Goal: Transaction & Acquisition: Purchase product/service

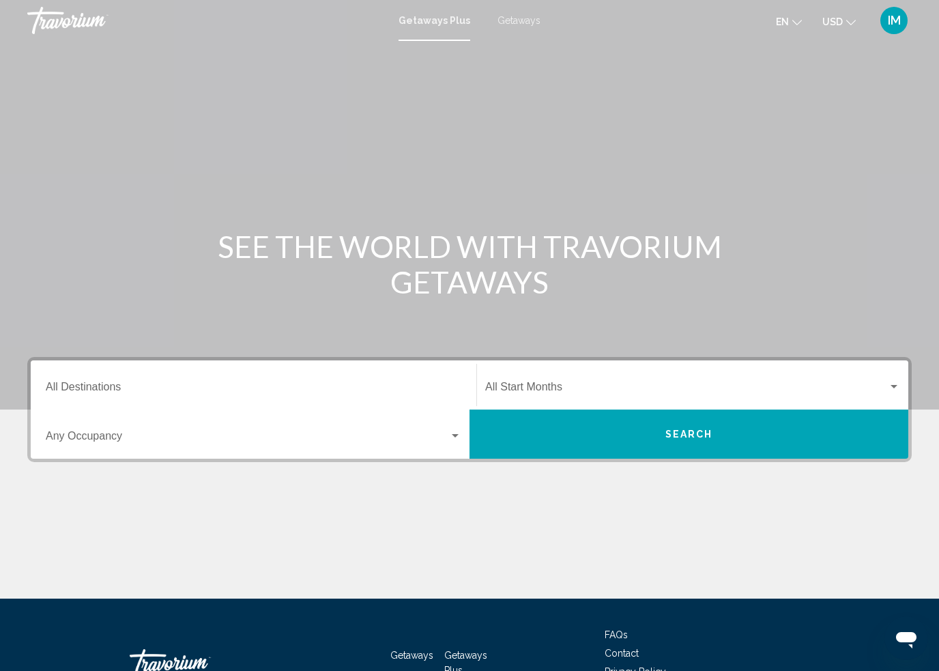
click at [526, 25] on span "Getaways" at bounding box center [519, 20] width 43 height 11
click at [76, 384] on input "Destination All Destinations" at bounding box center [254, 390] width 416 height 12
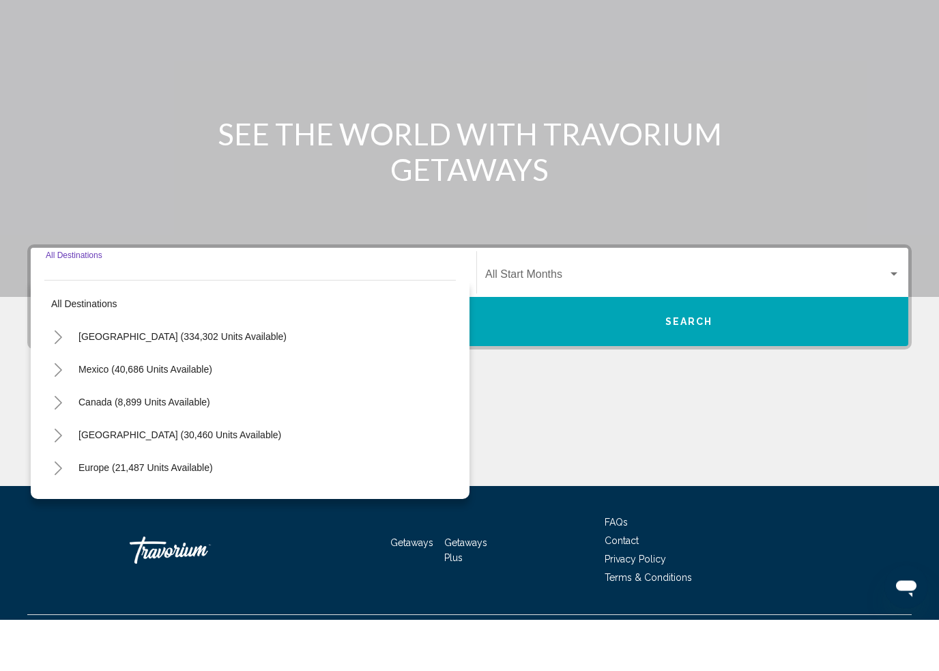
scroll to position [95, 0]
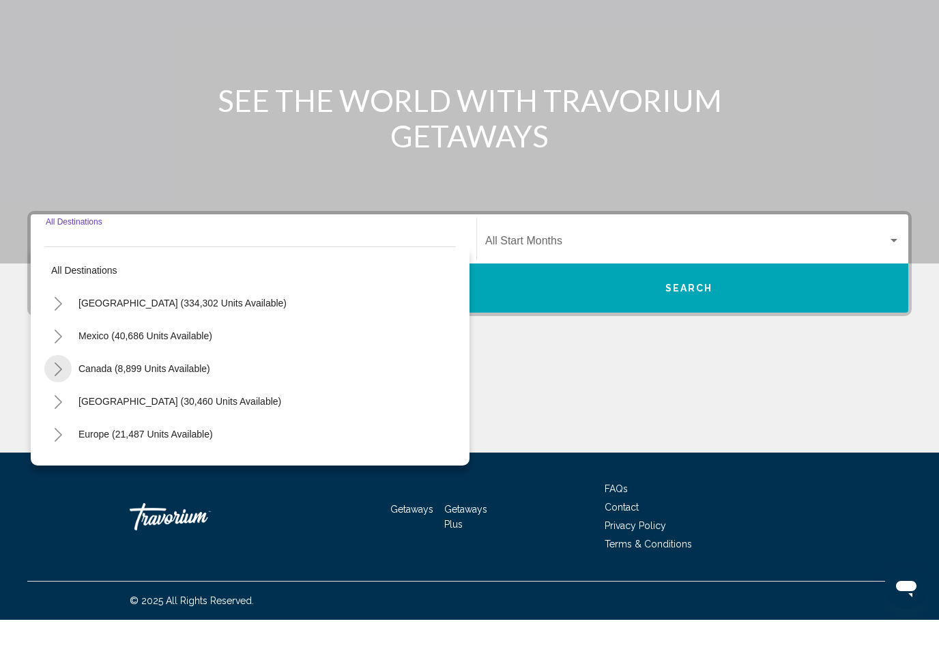
click at [49, 406] on button "Toggle Canada (8,899 units available)" at bounding box center [57, 419] width 27 height 27
click at [93, 480] on span "Western Canada (4,417 units available)" at bounding box center [150, 485] width 170 height 11
type input "**********"
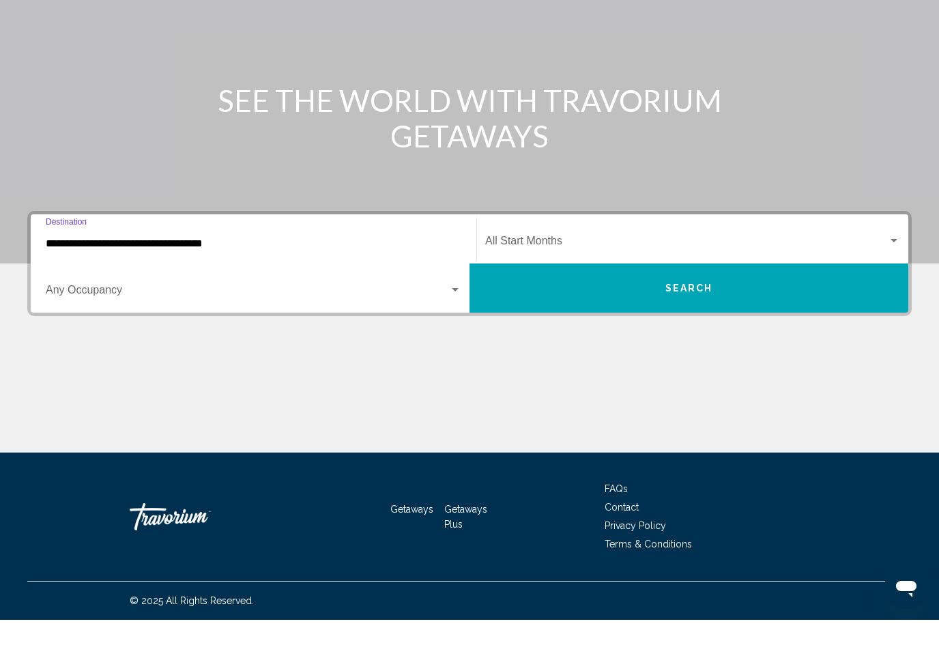
click at [745, 315] on button "Search" at bounding box center [689, 339] width 439 height 49
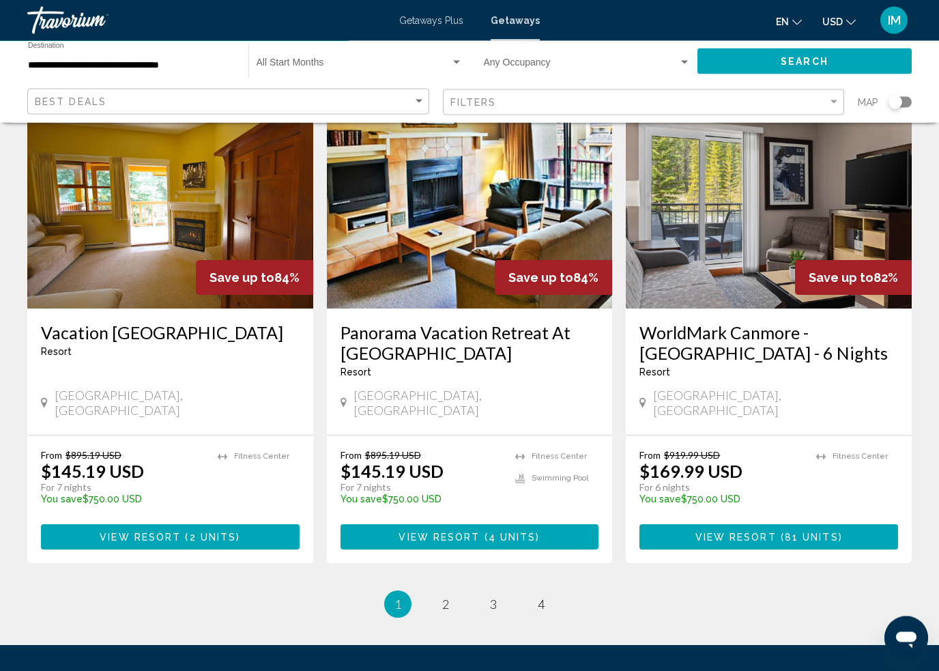
scroll to position [1596, 0]
click at [452, 592] on link "page 2" at bounding box center [446, 604] width 24 height 24
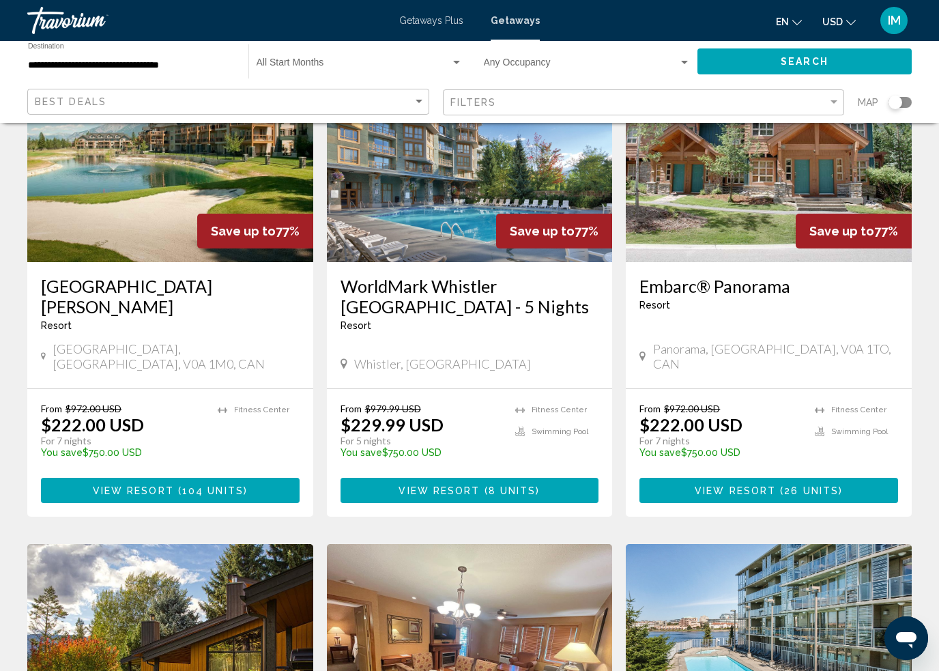
scroll to position [140, 0]
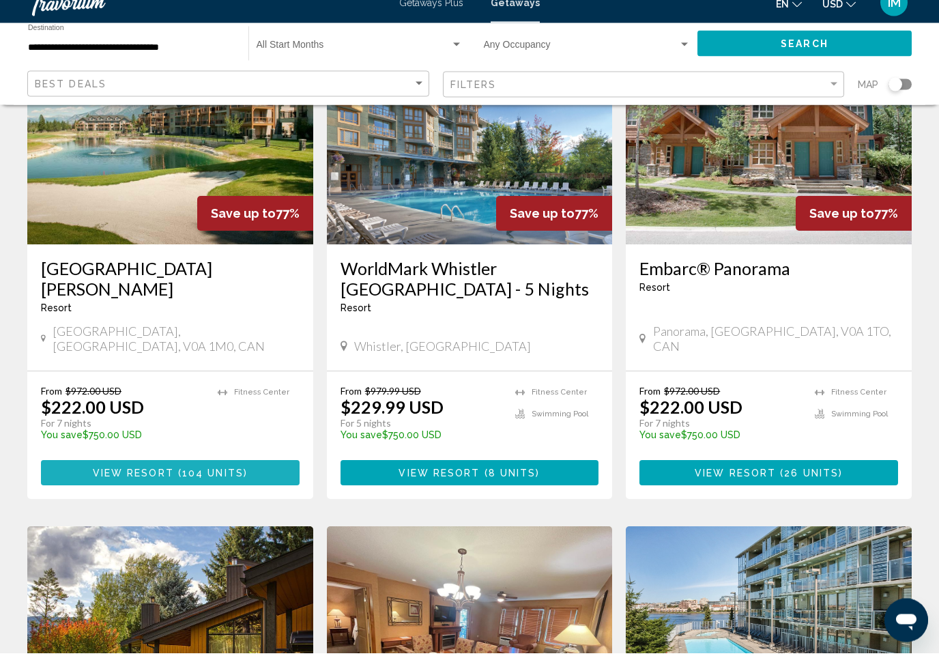
click at [106, 486] on span "View Resort" at bounding box center [133, 491] width 81 height 11
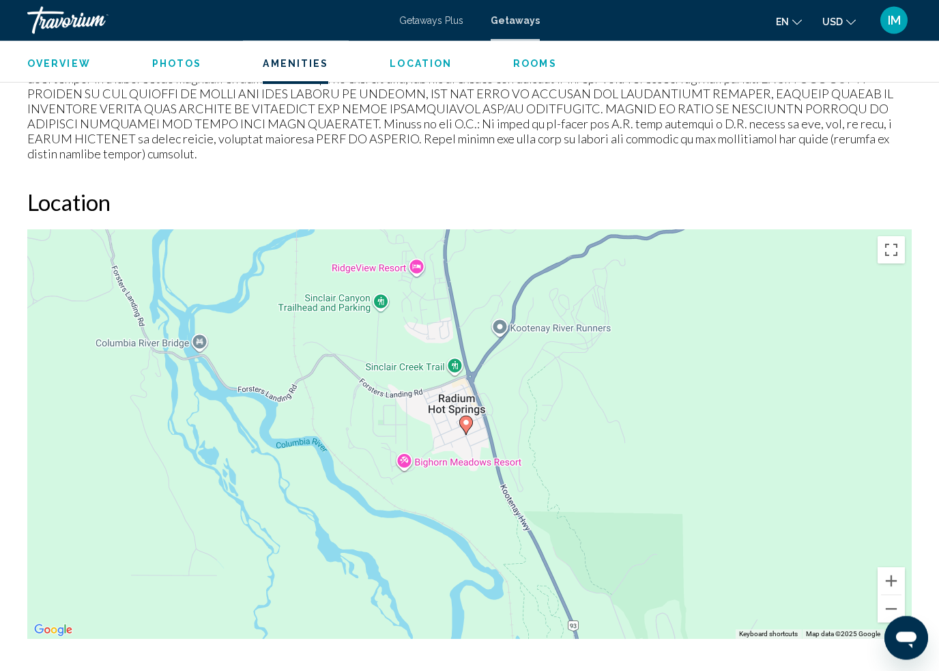
scroll to position [1873, 0]
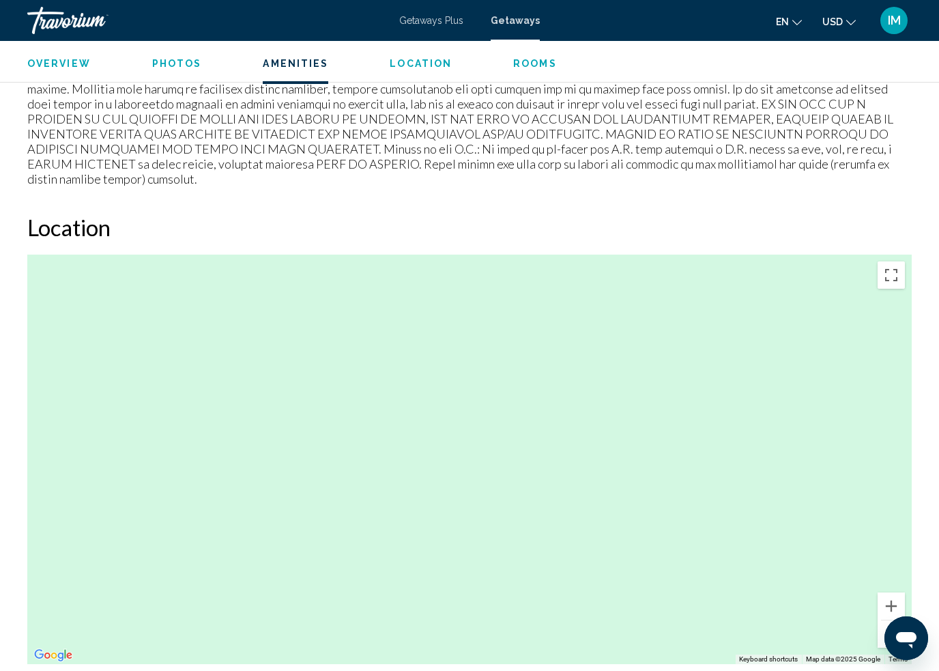
click at [885, 281] on button "Toggle fullscreen view" at bounding box center [891, 274] width 27 height 27
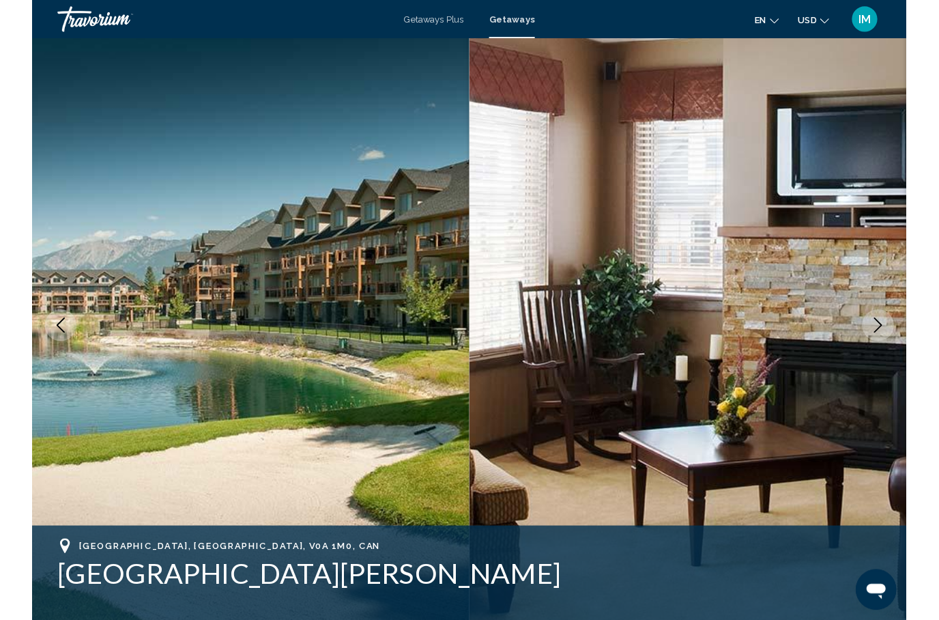
scroll to position [1903, 0]
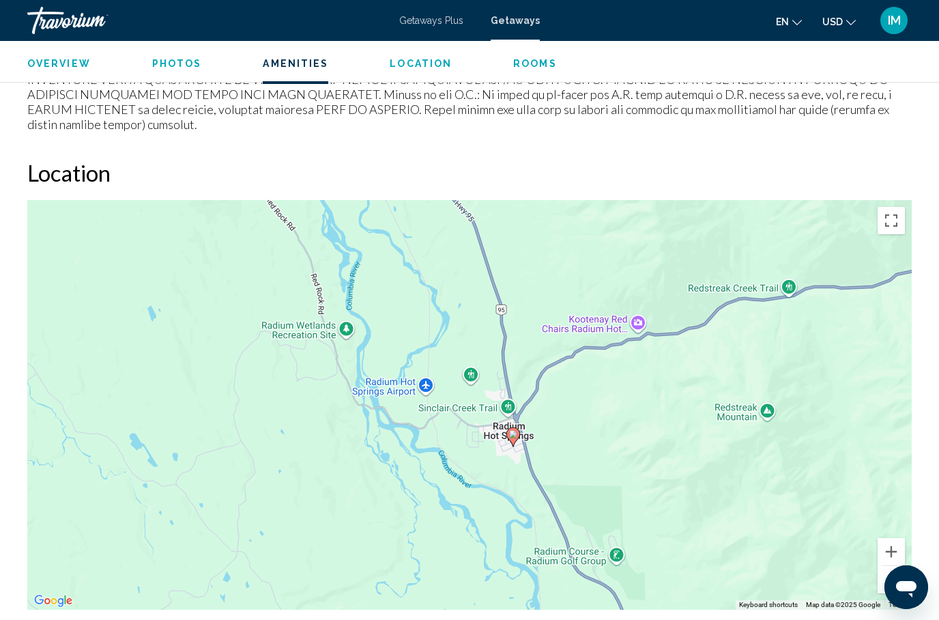
click at [897, 214] on button "Toggle fullscreen view" at bounding box center [891, 220] width 27 height 27
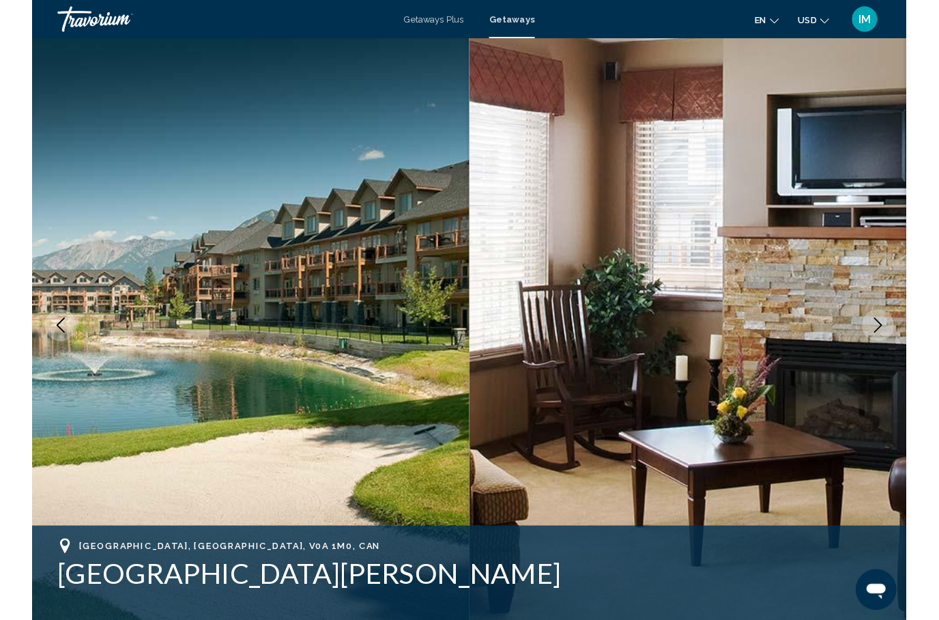
scroll to position [1886, 0]
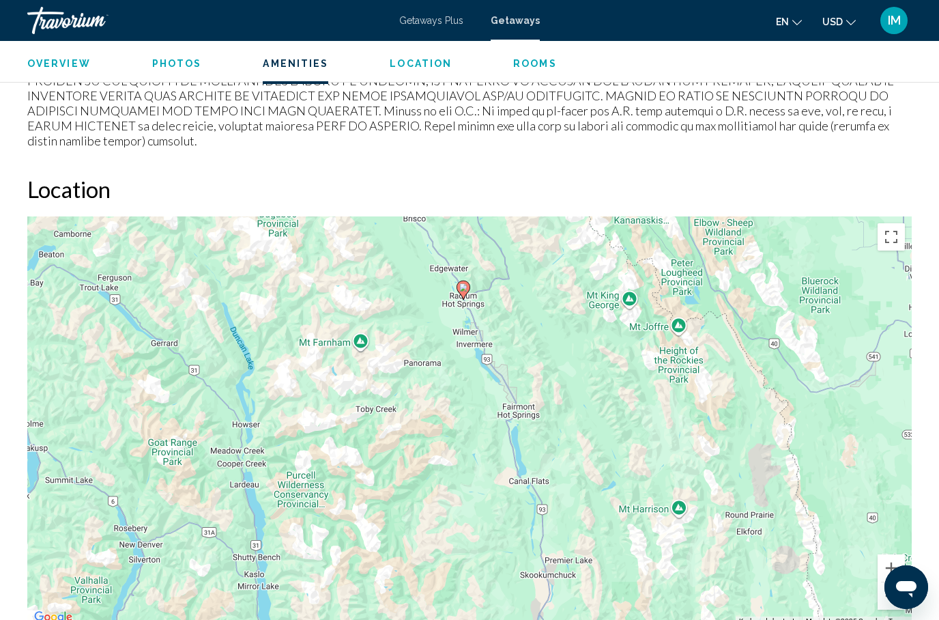
click at [825, 371] on div "To activate drag with keyboard, press Alt + Enter. Once in keyboard drag state,…" at bounding box center [469, 420] width 885 height 409
click at [885, 232] on button "Toggle fullscreen view" at bounding box center [891, 236] width 27 height 27
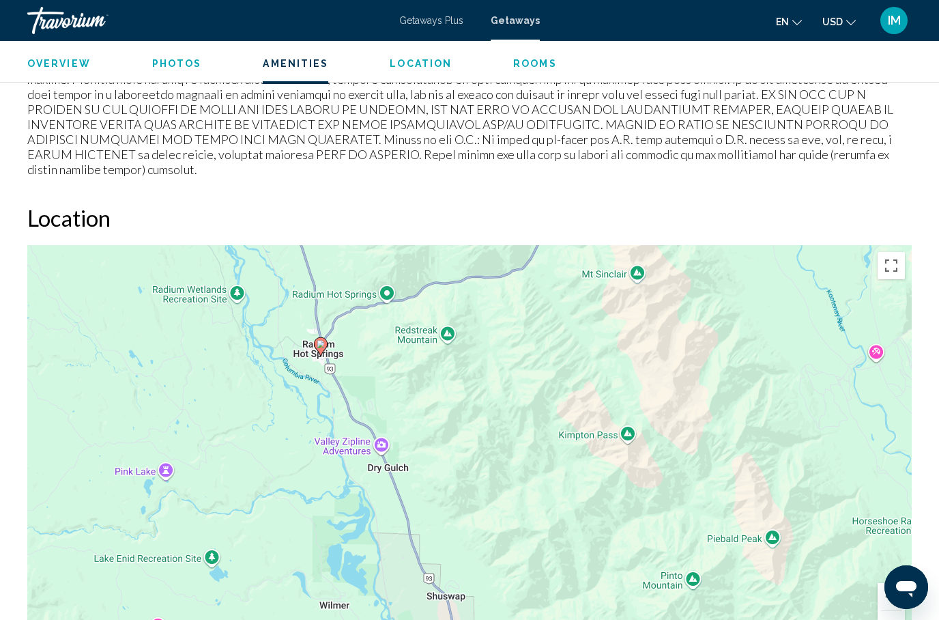
scroll to position [1832, 0]
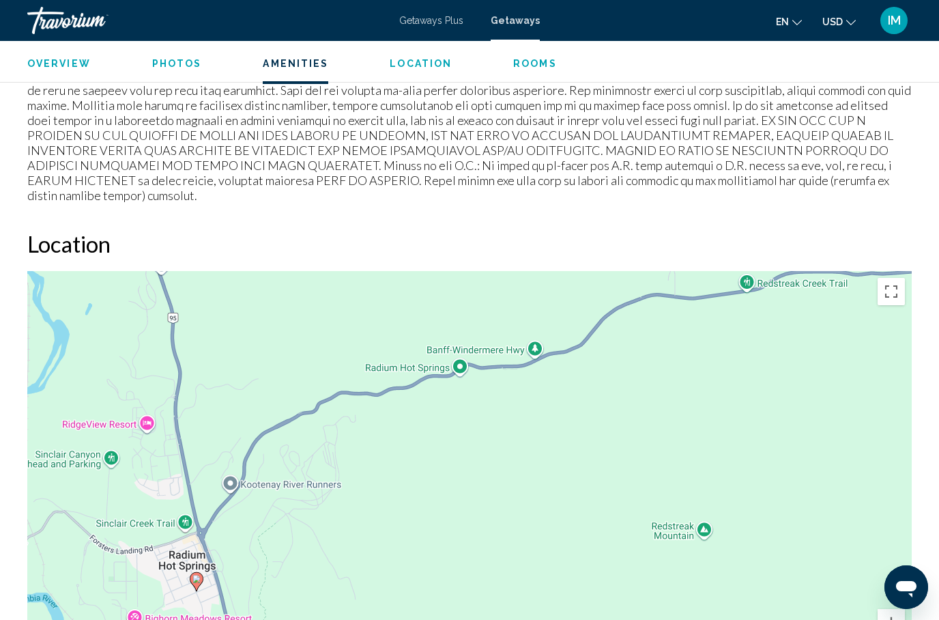
click at [459, 358] on div "To activate drag with keyboard, press Alt + Enter. Once in keyboard drag state,…" at bounding box center [469, 475] width 885 height 409
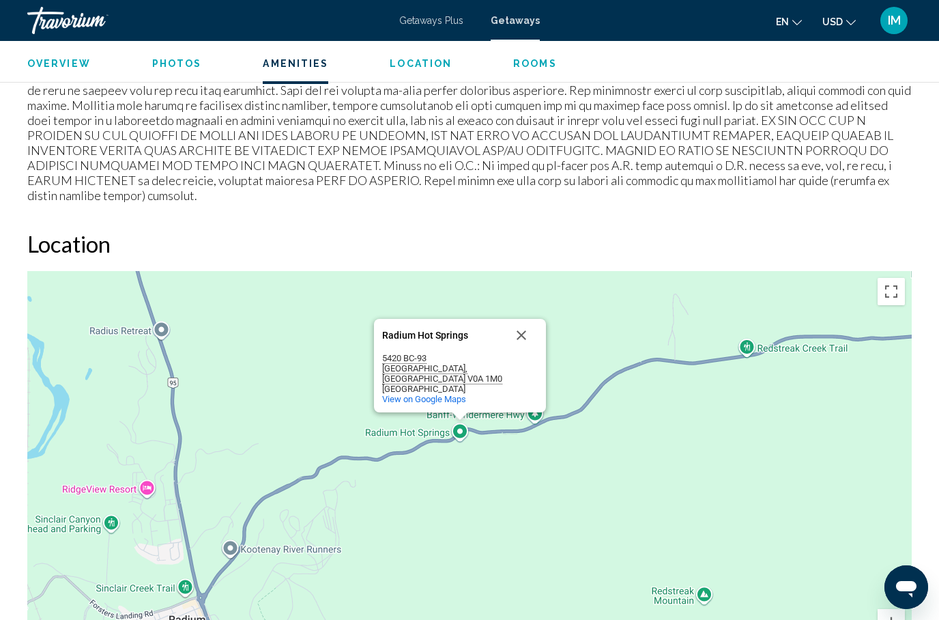
click at [453, 401] on span "View on Google Maps" at bounding box center [424, 399] width 84 height 10
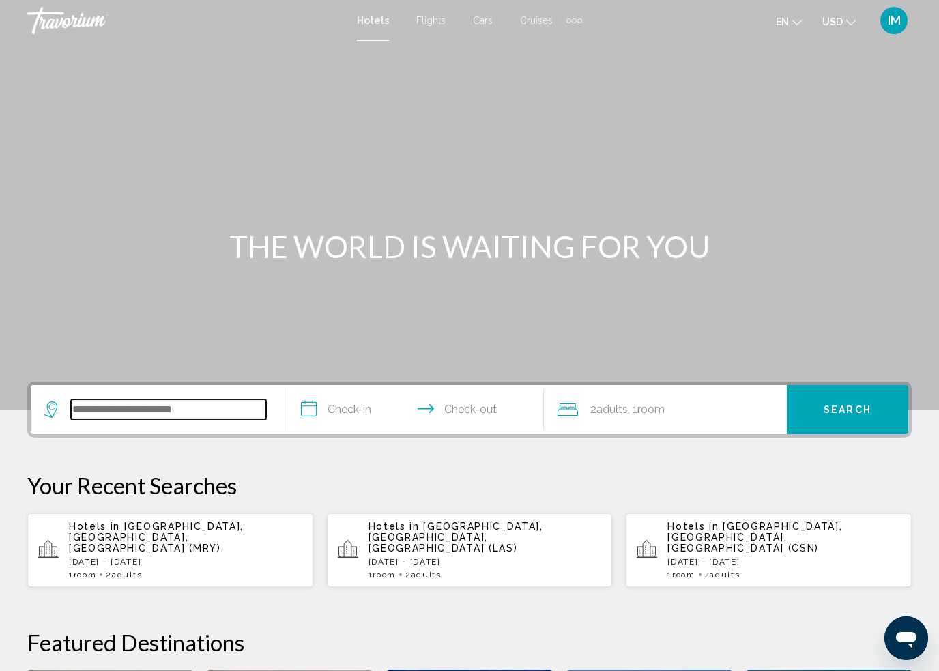
click at [144, 410] on input "Search widget" at bounding box center [168, 409] width 195 height 20
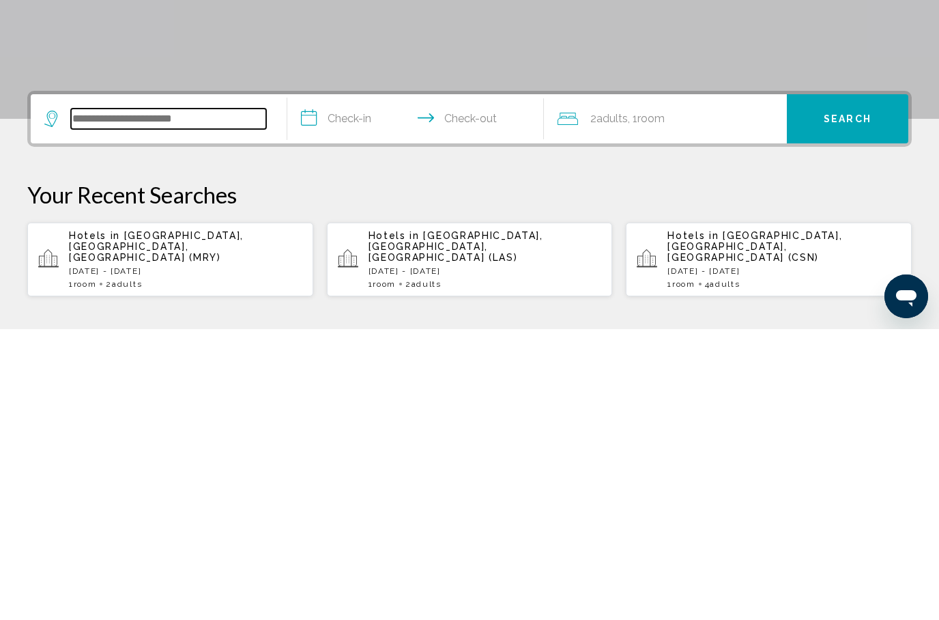
scroll to position [291, 0]
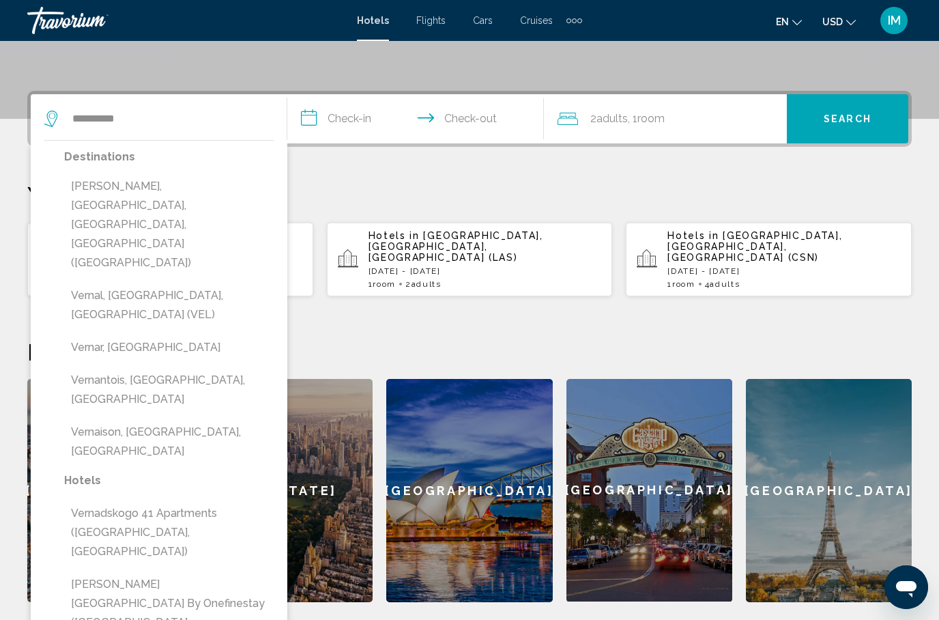
click at [239, 192] on button "Vernon, Okanagan Valley, BC, Canada (YVE)" at bounding box center [169, 224] width 210 height 102
type input "**********"
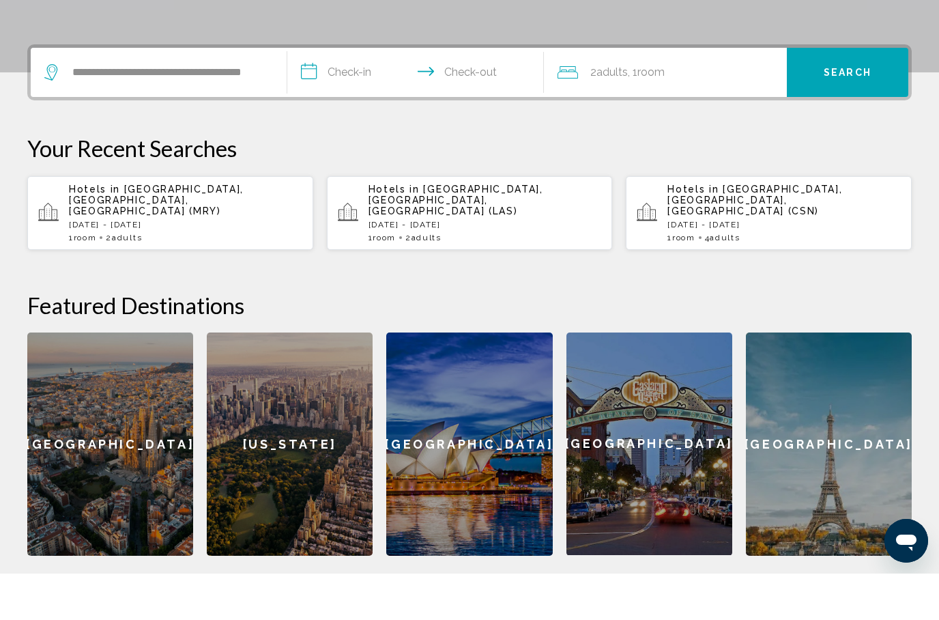
click at [315, 94] on input "**********" at bounding box center [418, 120] width 262 height 53
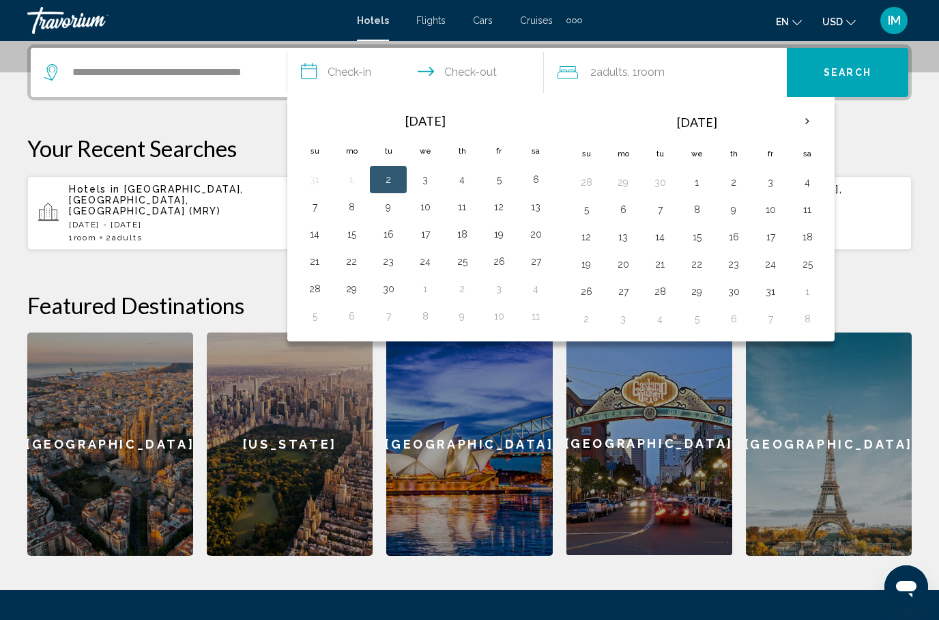
click at [825, 127] on th "Next month" at bounding box center [807, 121] width 37 height 30
click at [624, 283] on button "24" at bounding box center [623, 291] width 22 height 19
click at [732, 291] on button "27" at bounding box center [734, 291] width 22 height 19
type input "**********"
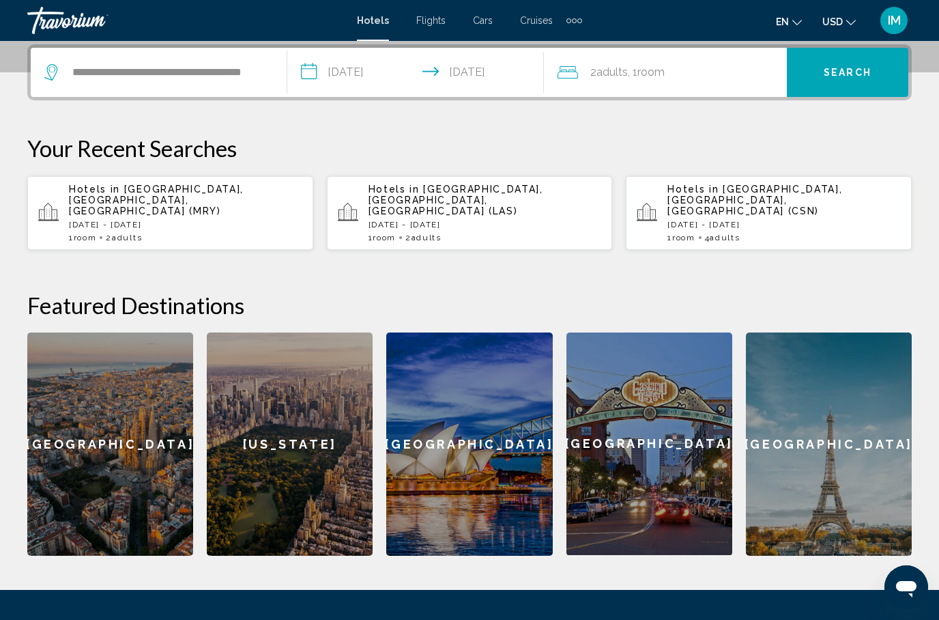
click at [847, 74] on span "Search" at bounding box center [848, 73] width 48 height 11
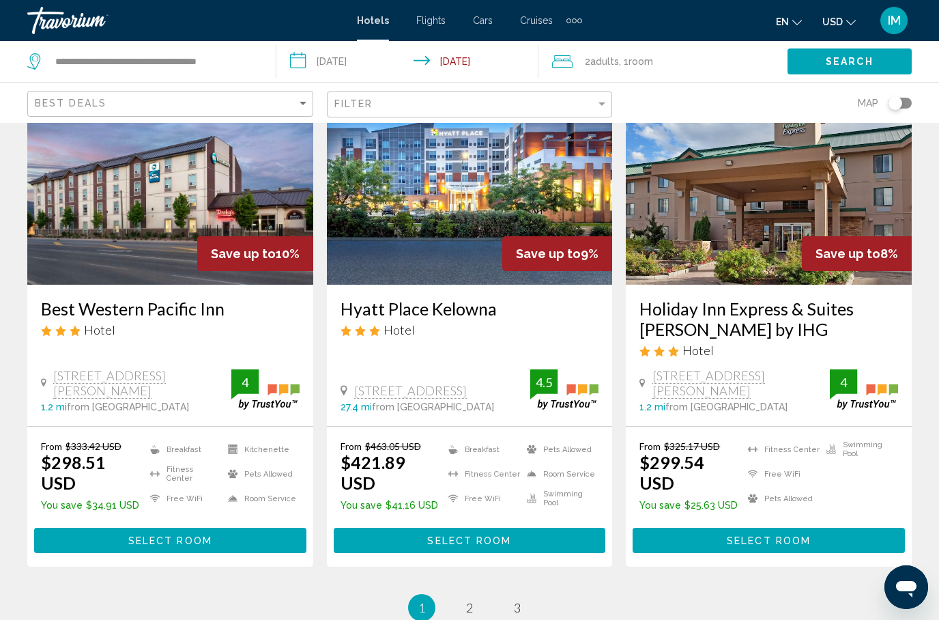
scroll to position [1727, 0]
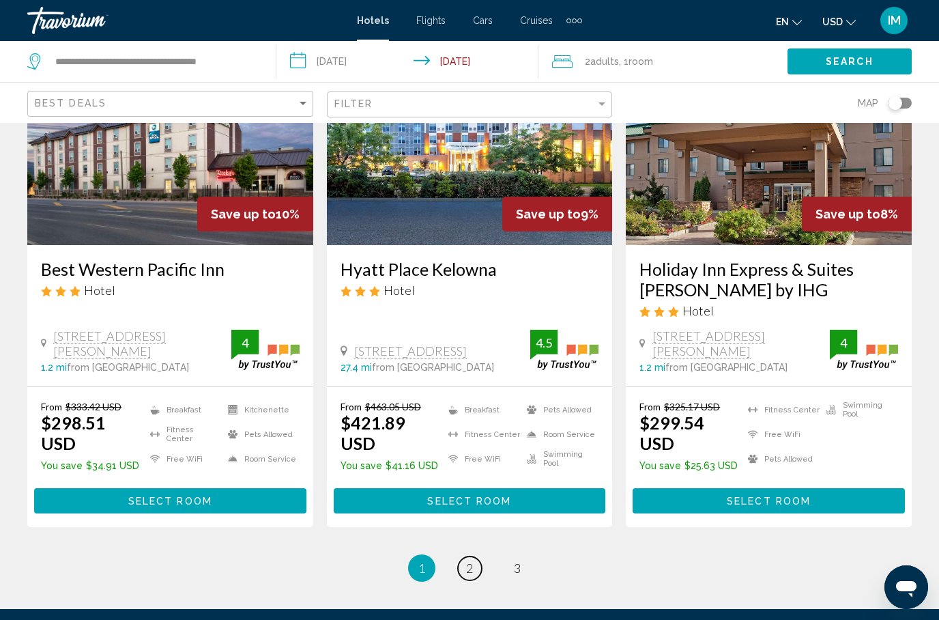
click at [475, 556] on link "page 2" at bounding box center [470, 568] width 24 height 24
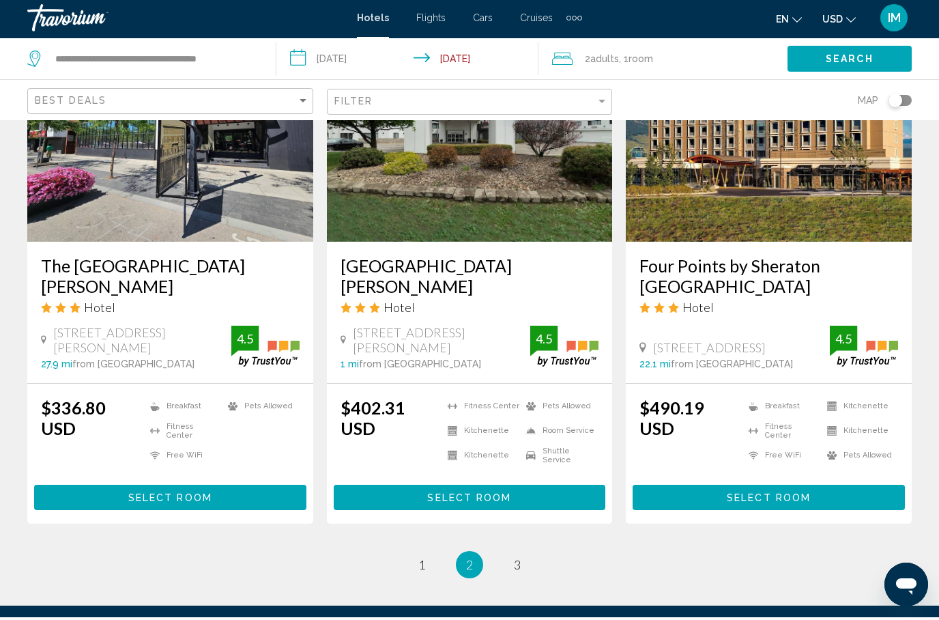
scroll to position [1782, 0]
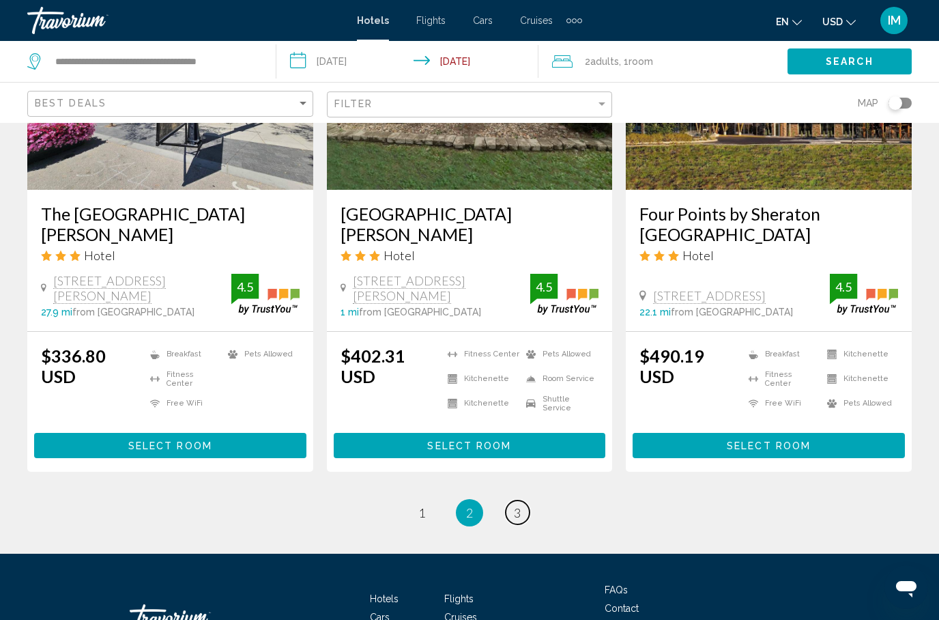
click at [518, 505] on span "3" at bounding box center [517, 512] width 7 height 15
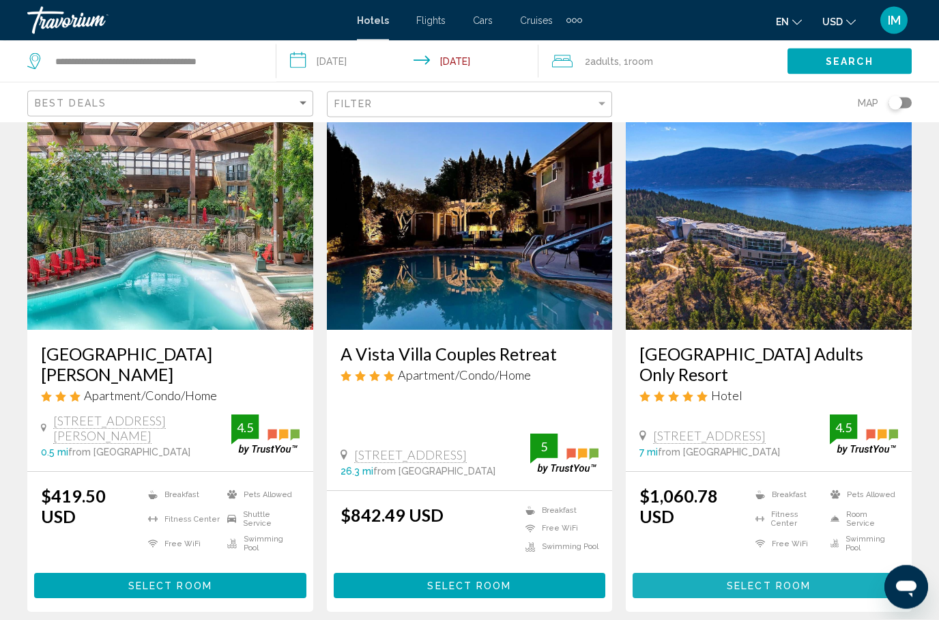
scroll to position [59, 0]
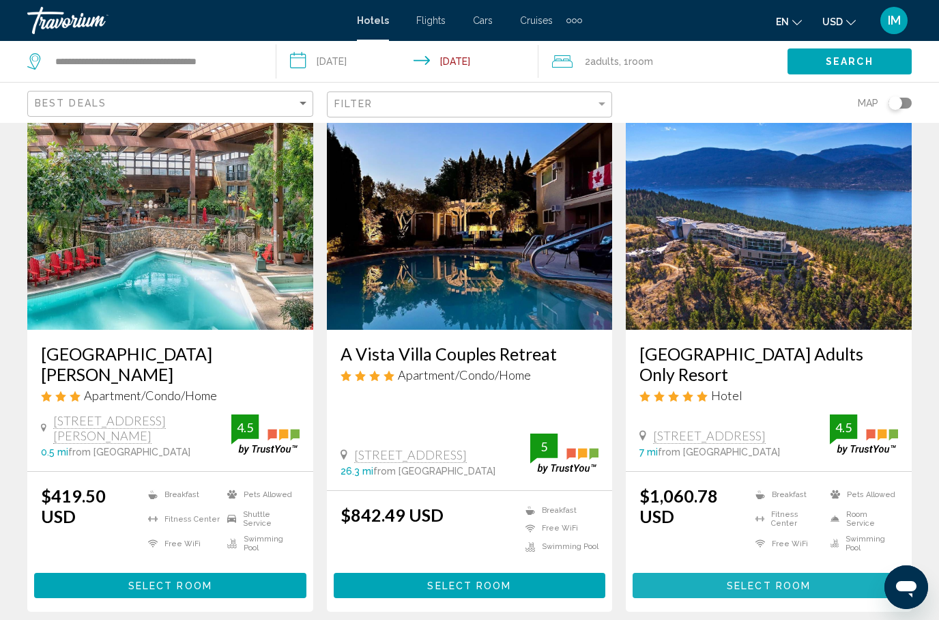
click at [820, 579] on button "Select Room" at bounding box center [769, 585] width 272 height 25
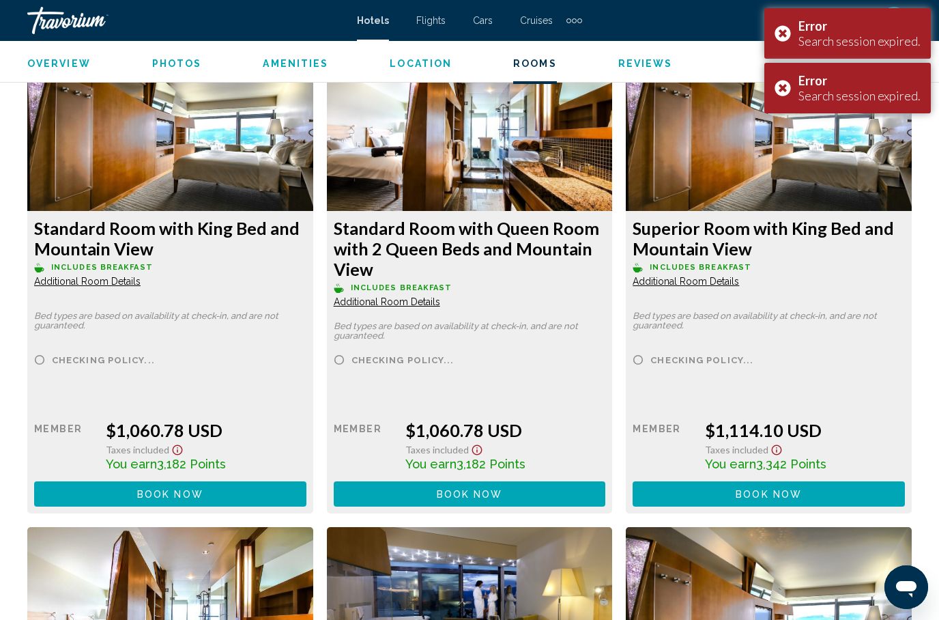
scroll to position [2124, 0]
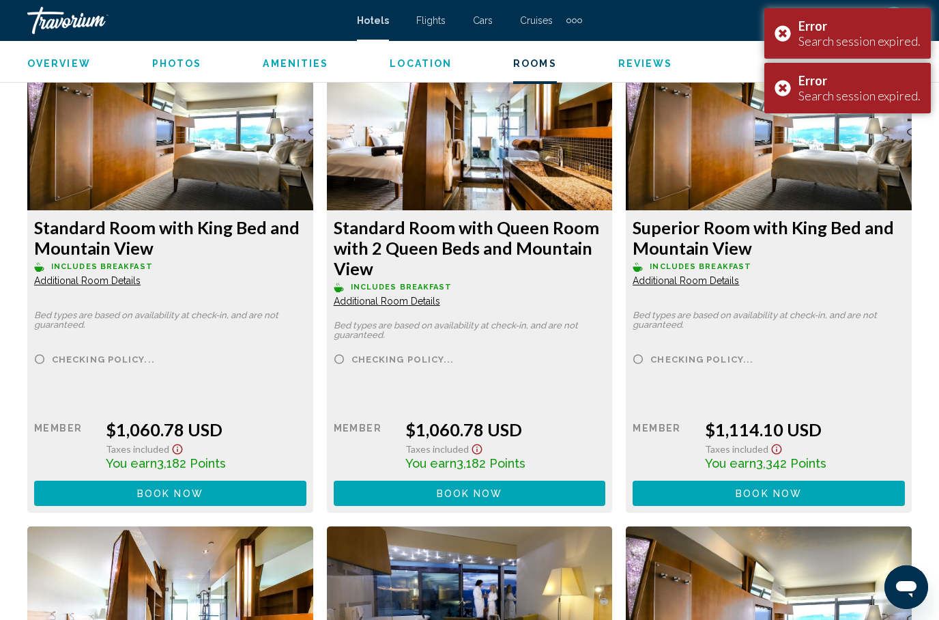
click at [788, 40] on div "Error Search session expired." at bounding box center [847, 33] width 167 height 51
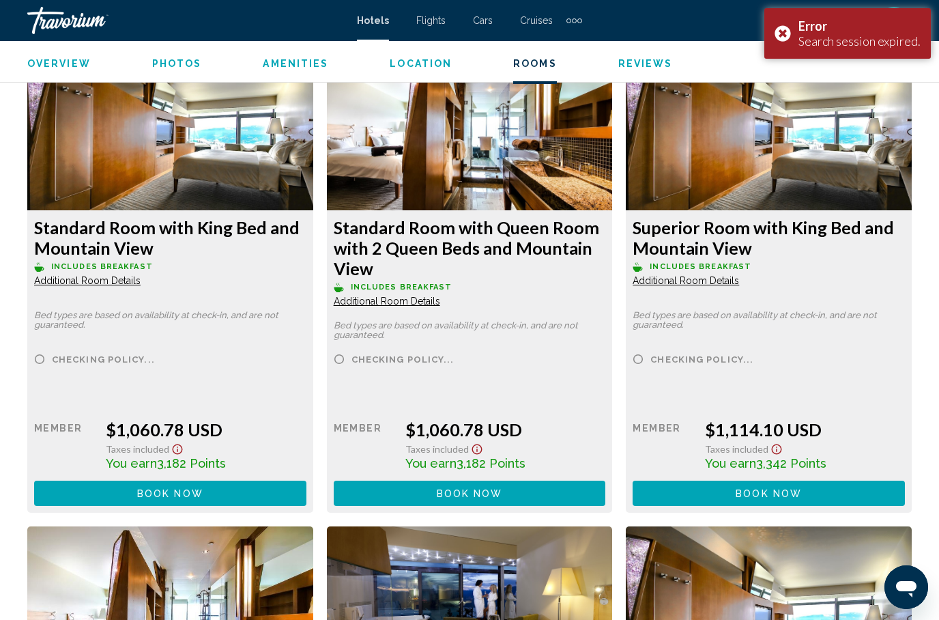
click at [313, 87] on img "Main content" at bounding box center [170, 125] width 286 height 171
click at [796, 28] on div "Error Search session expired." at bounding box center [847, 33] width 167 height 51
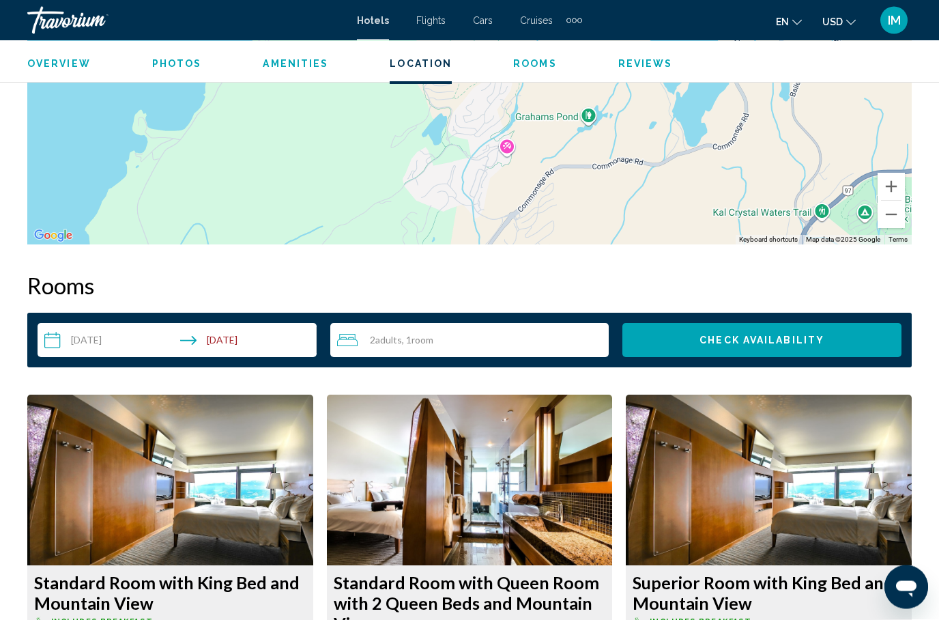
scroll to position [1769, 0]
click at [383, 334] on span "Adults" at bounding box center [388, 340] width 27 height 12
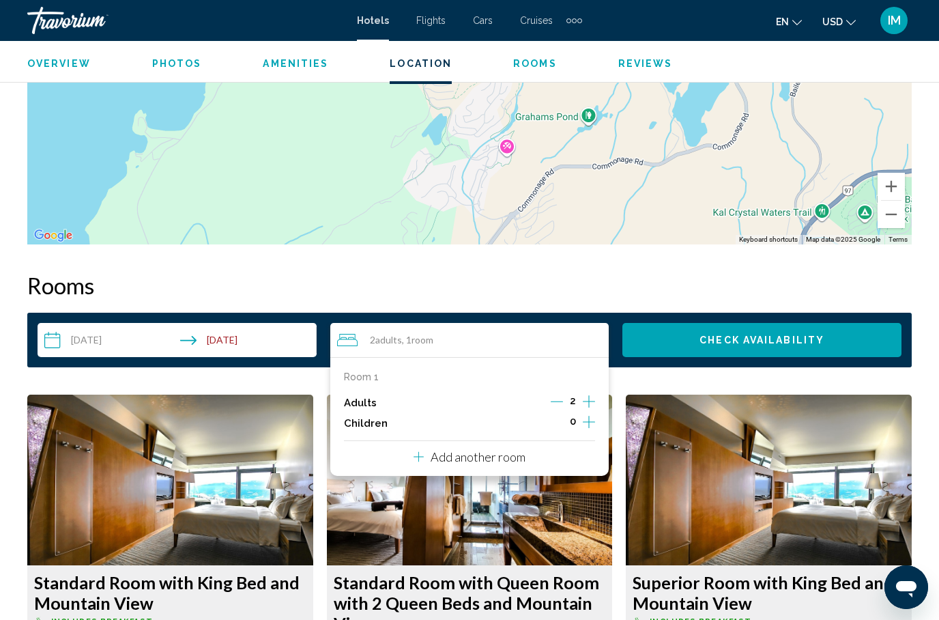
click at [594, 393] on icon "Increment adults" at bounding box center [589, 401] width 12 height 16
click at [589, 395] on icon "Increment adults" at bounding box center [589, 401] width 12 height 12
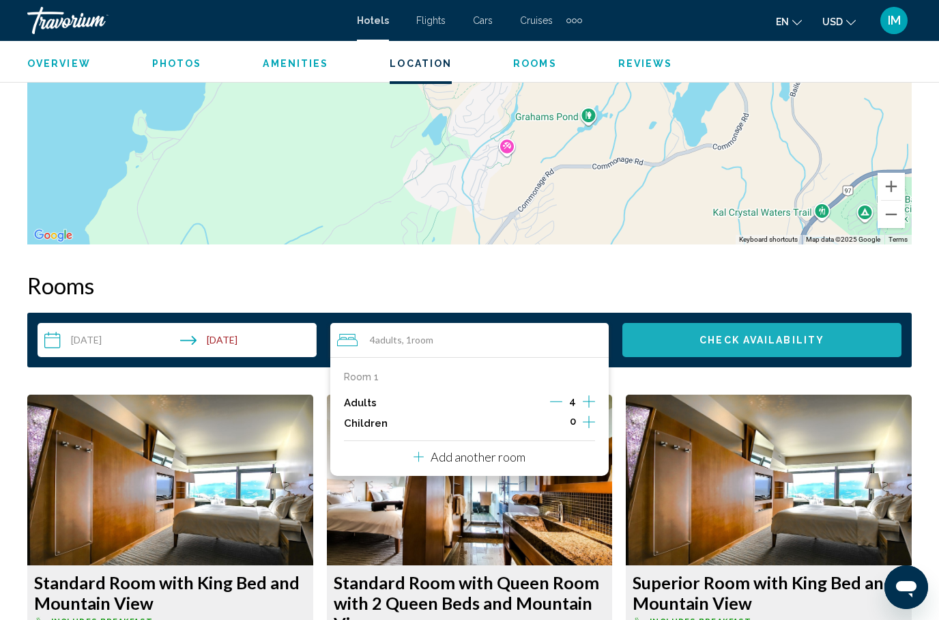
click at [702, 335] on span "Check Availability" at bounding box center [762, 340] width 125 height 11
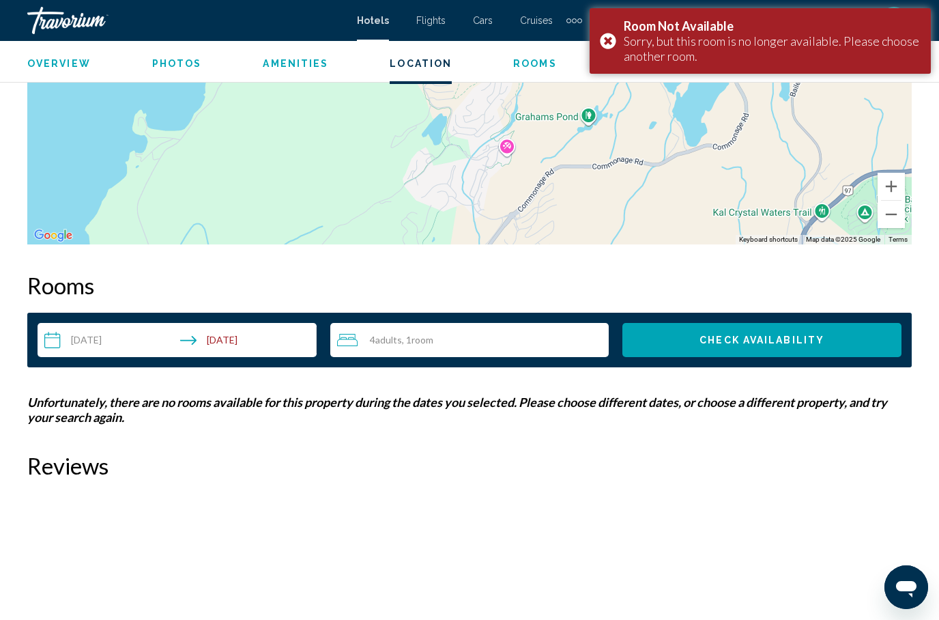
click at [612, 44] on div "Room Not Available Sorry, but this room is no longer available. Please choose a…" at bounding box center [760, 41] width 341 height 66
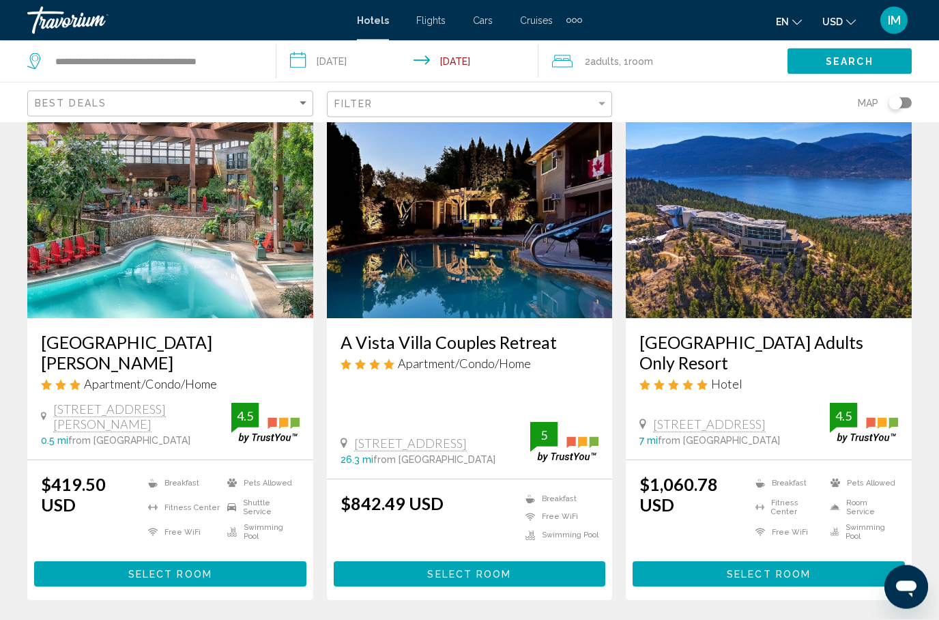
scroll to position [71, 0]
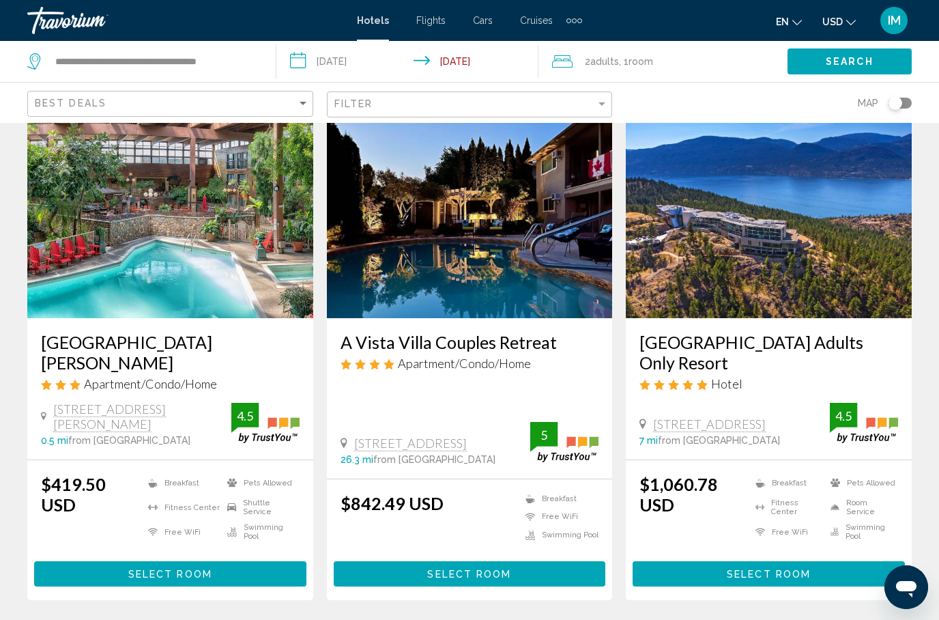
click at [304, 48] on input "**********" at bounding box center [410, 63] width 268 height 45
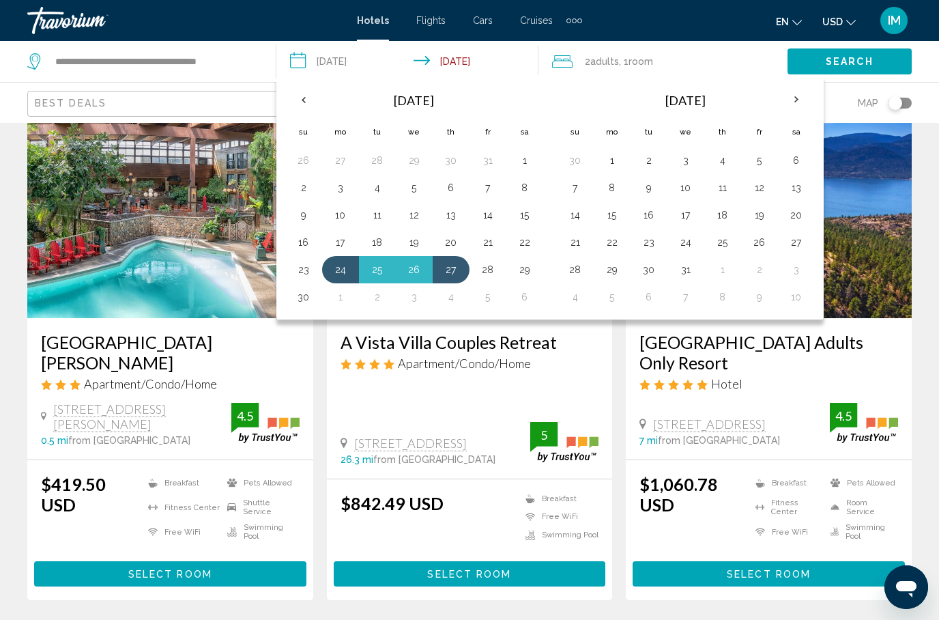
click at [493, 184] on button "7" at bounding box center [488, 187] width 22 height 19
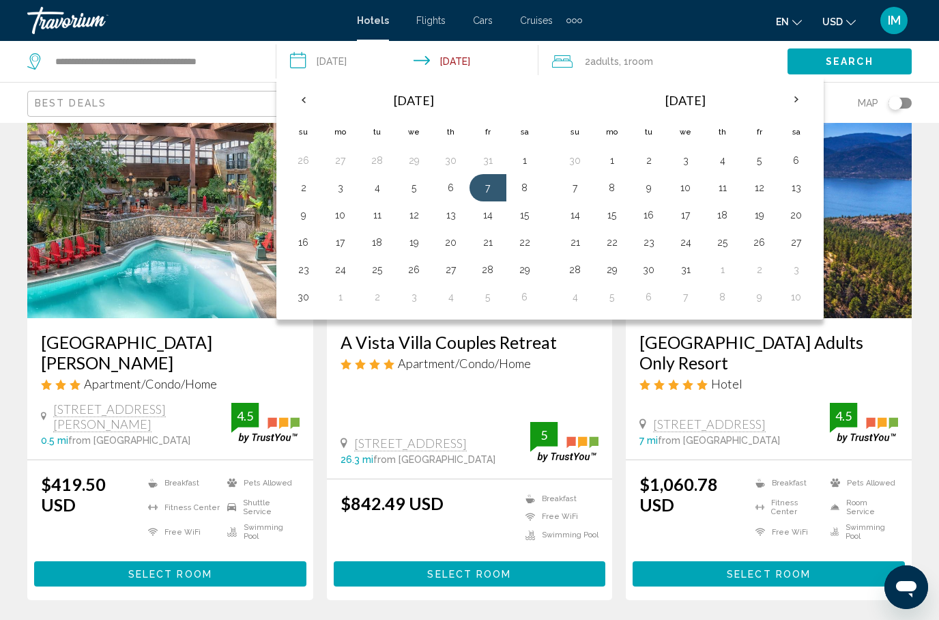
click at [305, 205] on button "9" at bounding box center [304, 214] width 22 height 19
type input "**********"
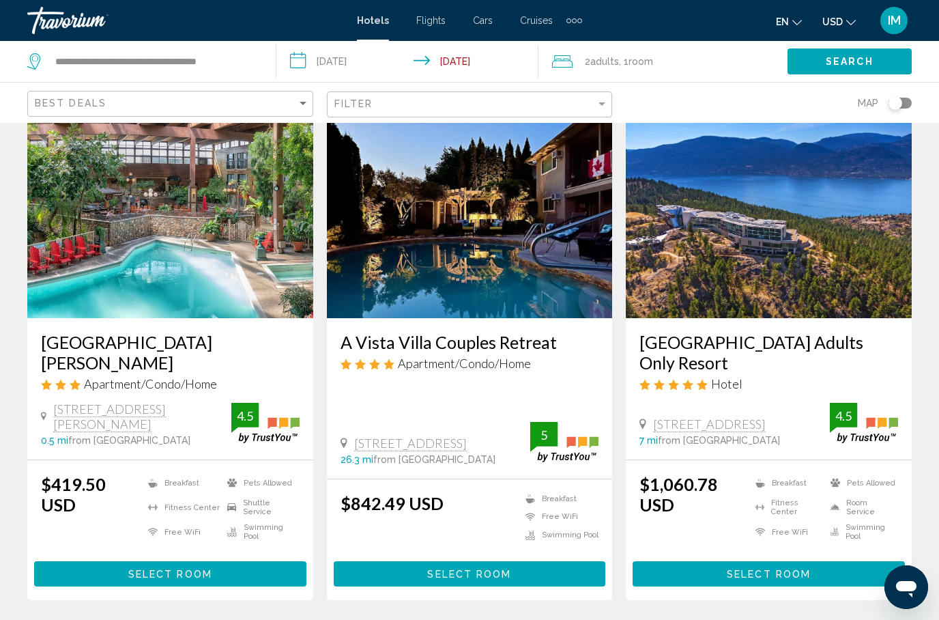
click at [849, 61] on span "Search" at bounding box center [850, 62] width 48 height 11
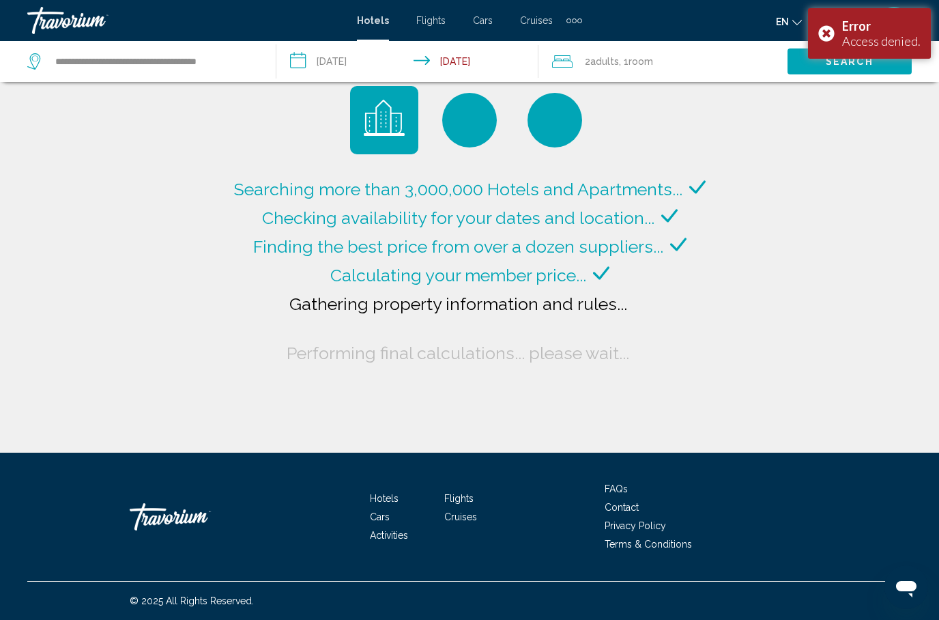
click at [823, 36] on div "Error Access denied." at bounding box center [869, 33] width 123 height 51
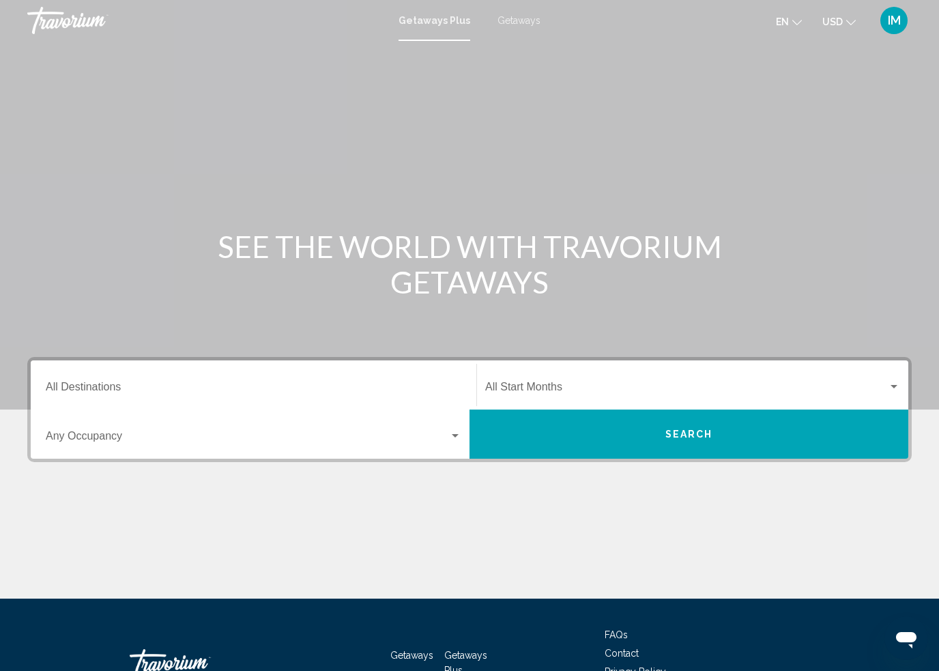
click at [528, 16] on span "Getaways" at bounding box center [519, 20] width 43 height 11
click at [85, 384] on input "Destination All Destinations" at bounding box center [254, 390] width 416 height 12
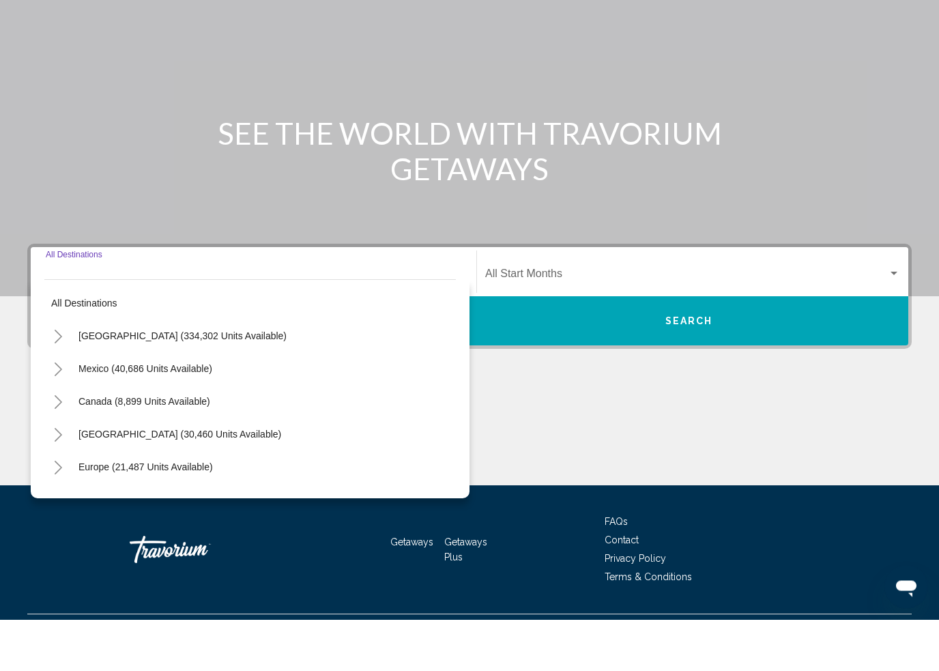
scroll to position [95, 0]
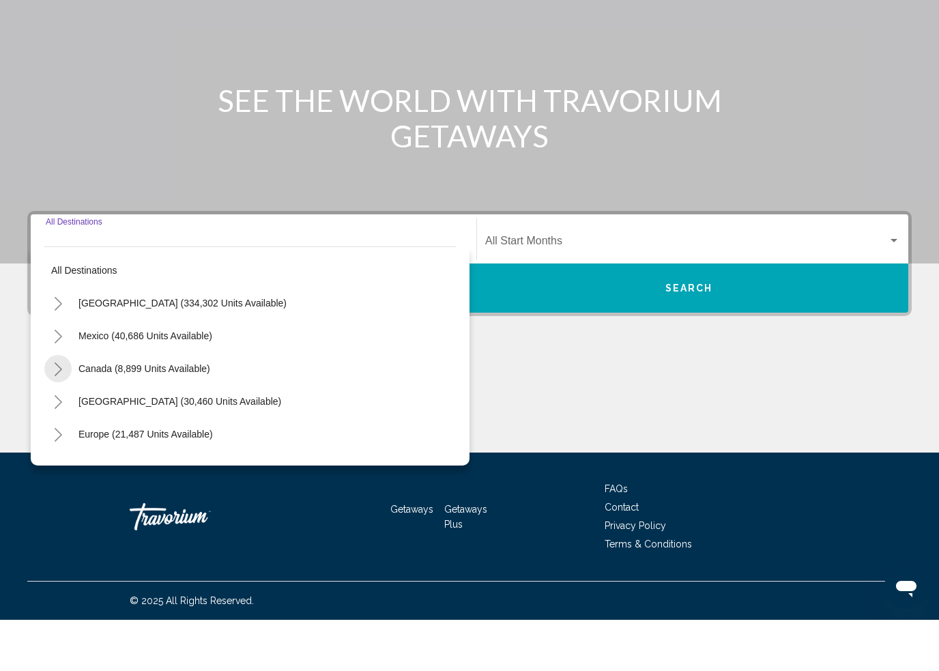
click at [57, 414] on icon "Toggle Canada (8,899 units available)" at bounding box center [58, 421] width 10 height 14
click at [106, 480] on span "Western Canada (4,417 units available)" at bounding box center [150, 485] width 170 height 11
type input "**********"
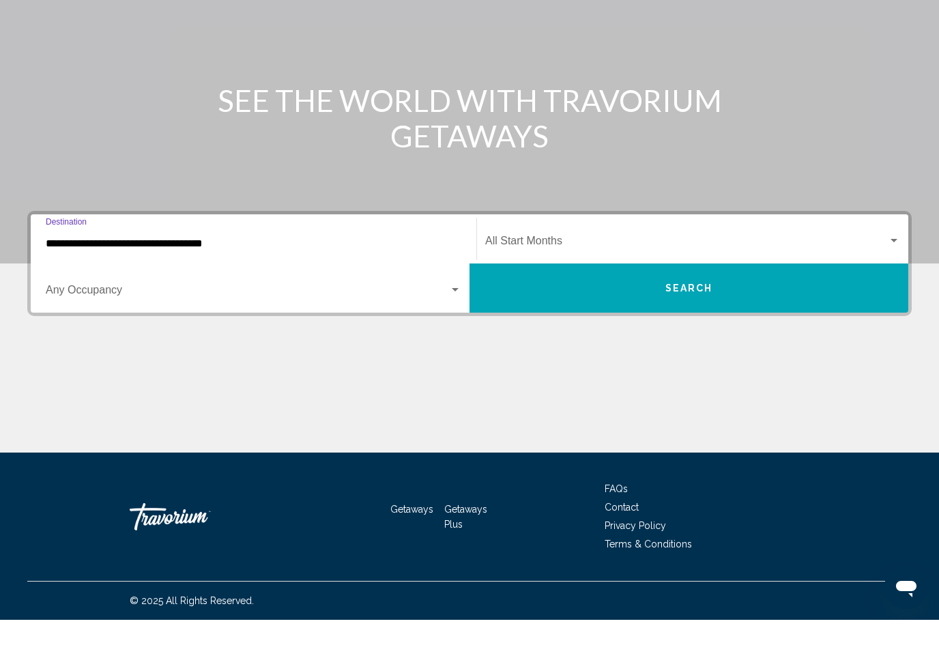
click at [771, 315] on button "Search" at bounding box center [689, 339] width 439 height 49
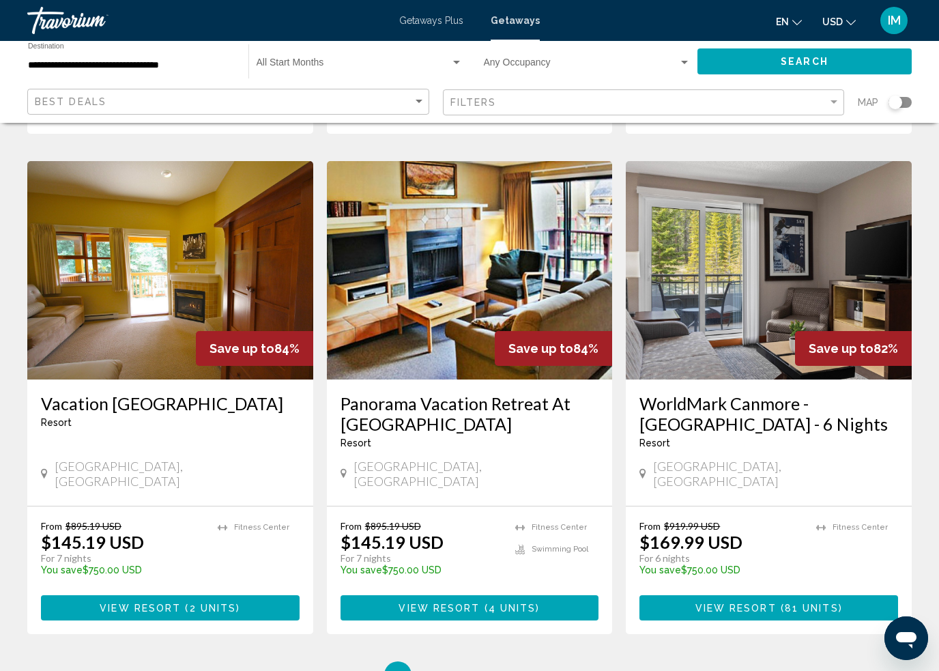
scroll to position [1674, 0]
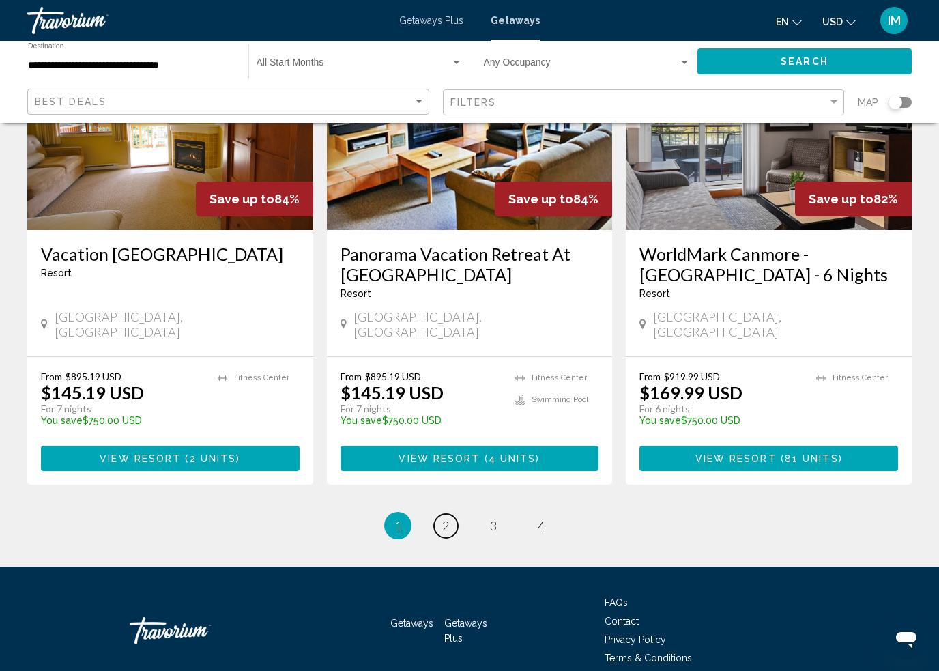
click at [448, 514] on link "page 2" at bounding box center [446, 526] width 24 height 24
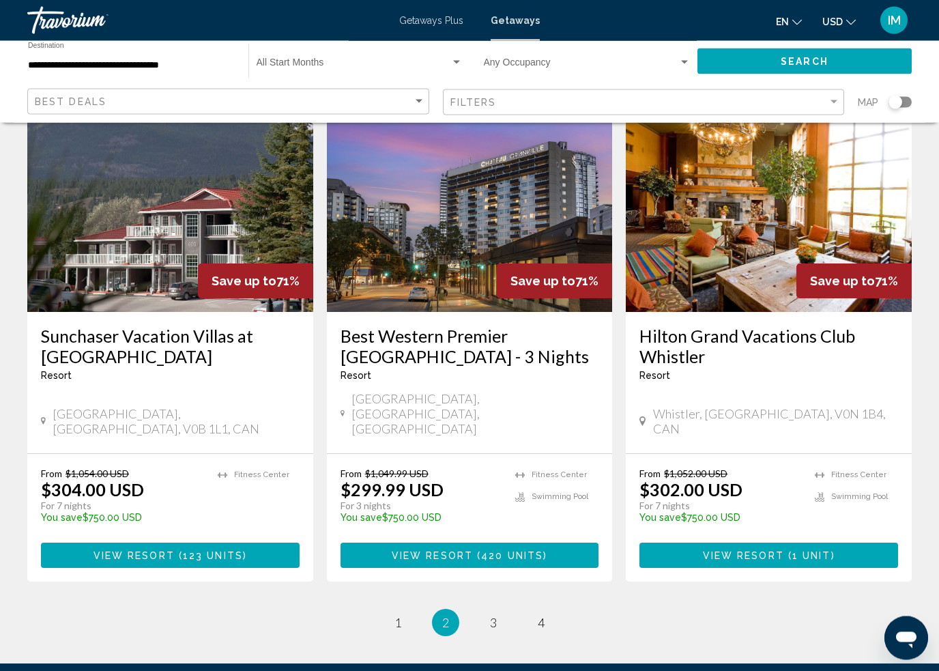
scroll to position [1572, 0]
click at [493, 615] on span "3" at bounding box center [493, 622] width 7 height 15
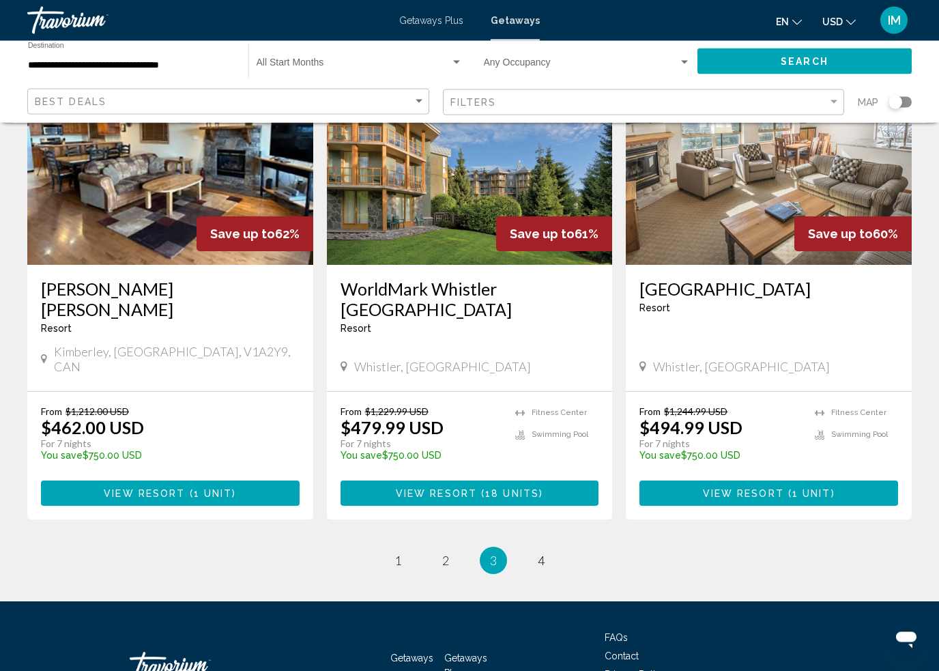
scroll to position [1674, 0]
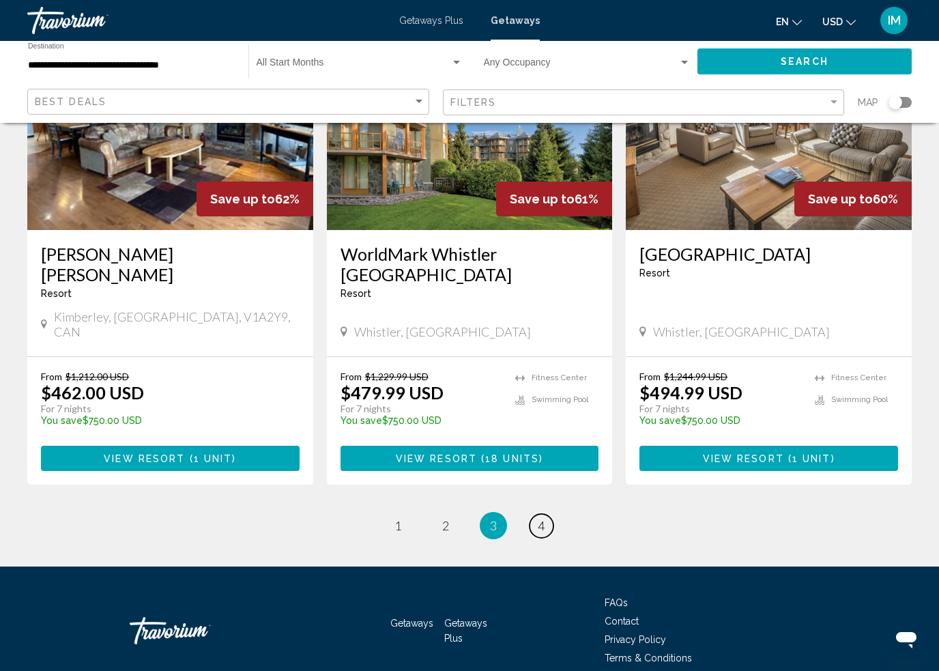
click at [538, 518] on span "4" at bounding box center [541, 525] width 7 height 15
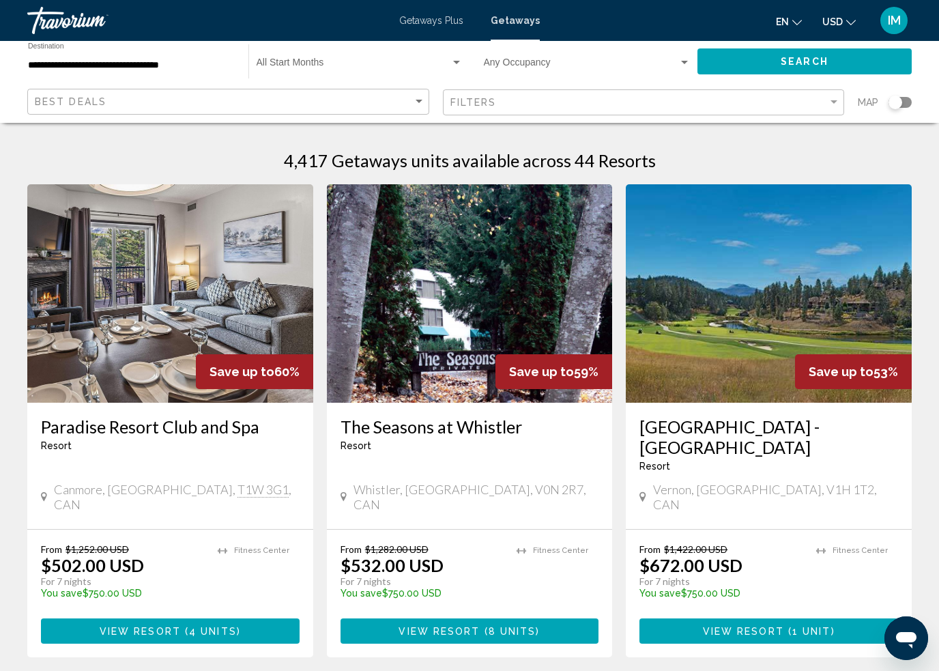
click at [78, 62] on input "**********" at bounding box center [131, 65] width 207 height 11
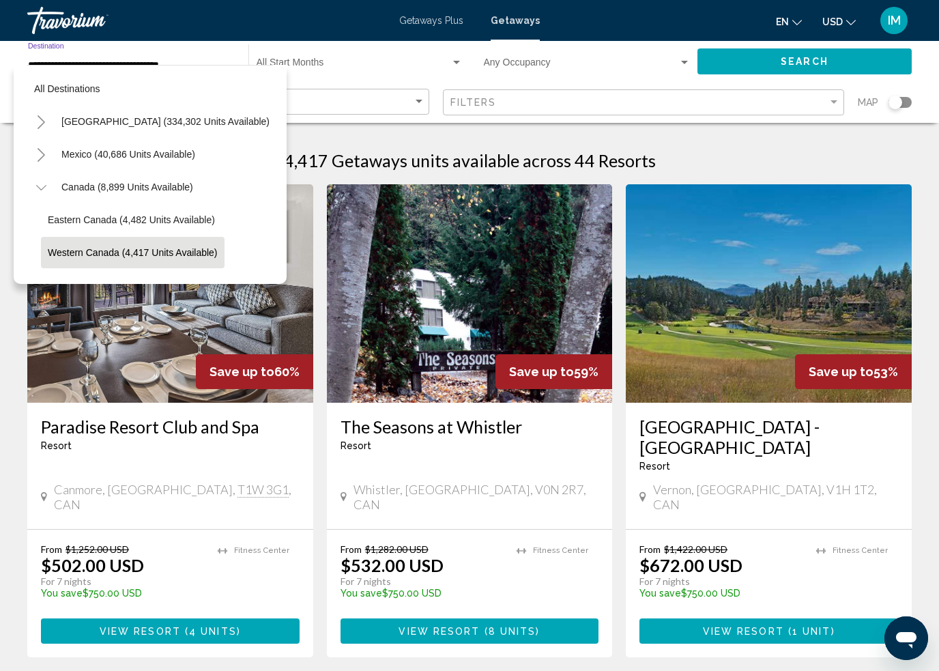
scroll to position [81, 0]
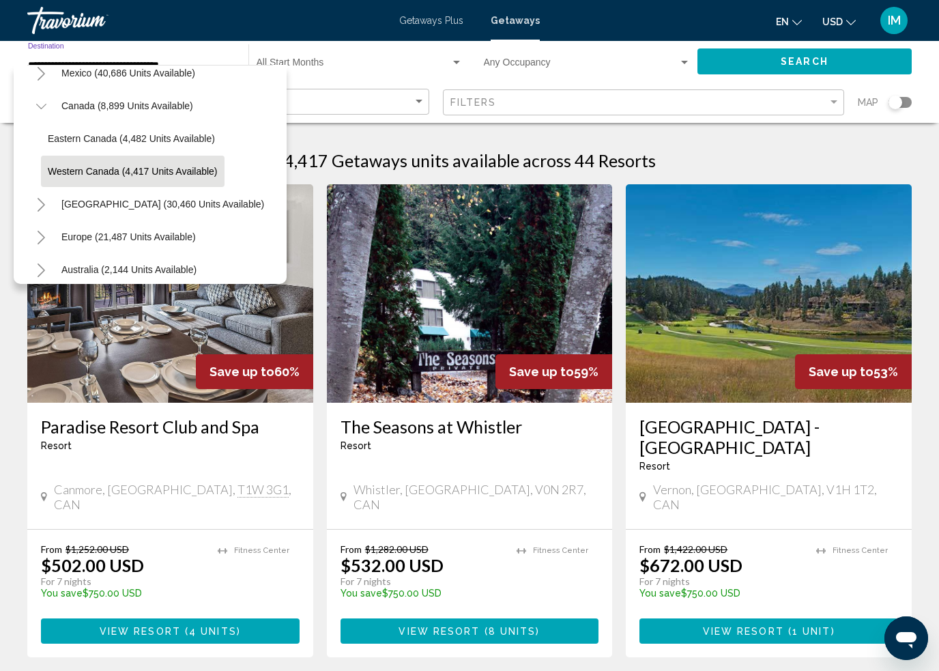
click at [103, 109] on span "Canada (8,899 units available)" at bounding box center [127, 105] width 132 height 11
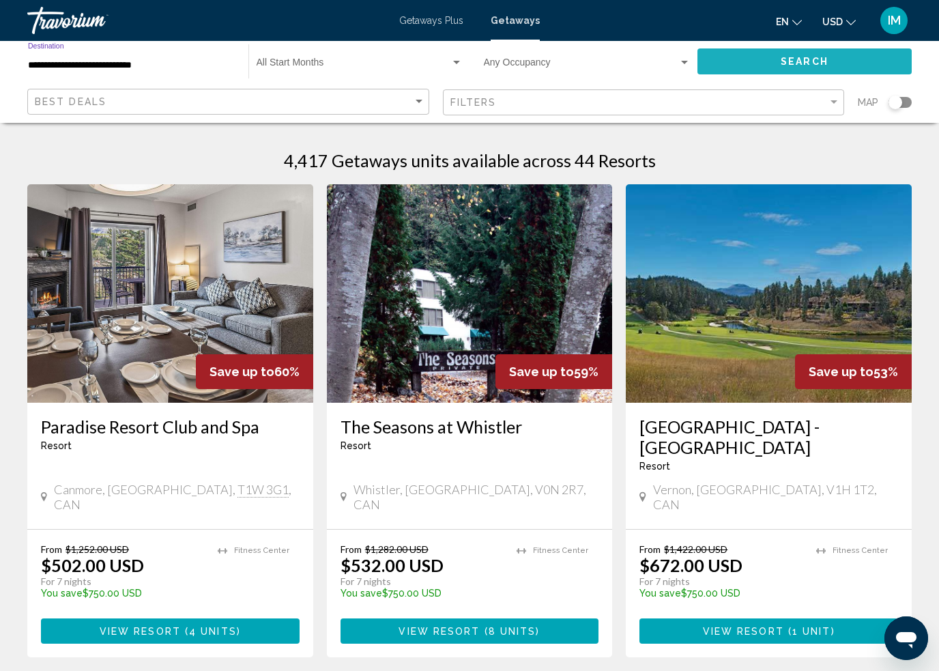
click at [834, 63] on button "Search" at bounding box center [805, 60] width 214 height 25
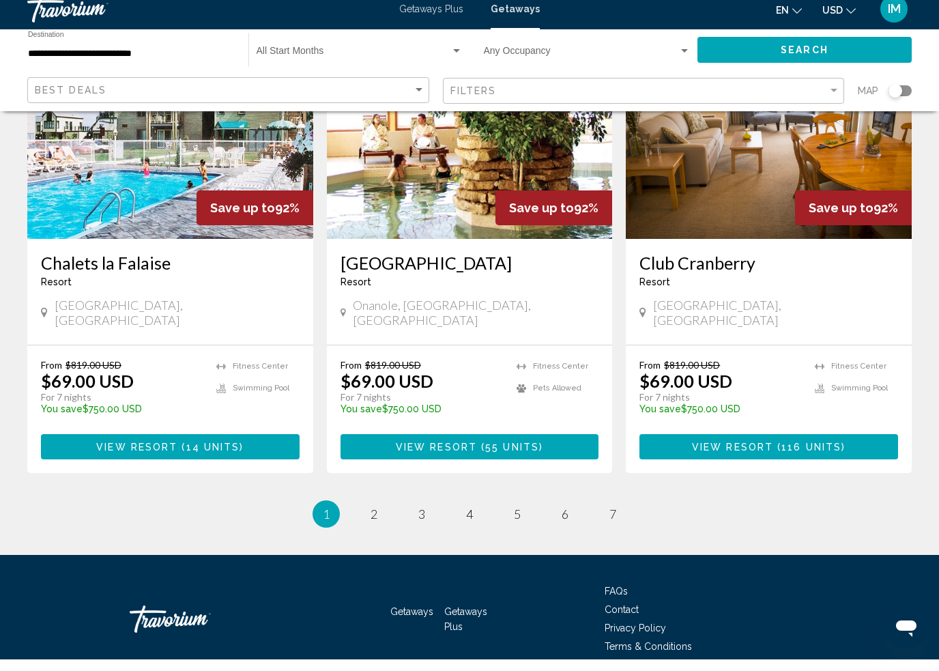
scroll to position [1654, 0]
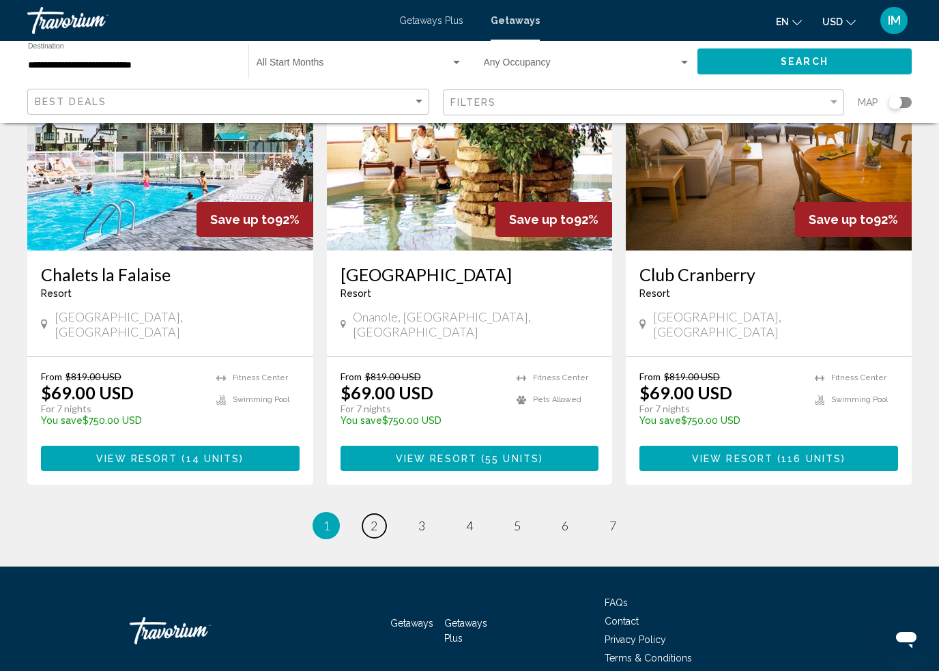
click at [375, 518] on span "2" at bounding box center [374, 525] width 7 height 15
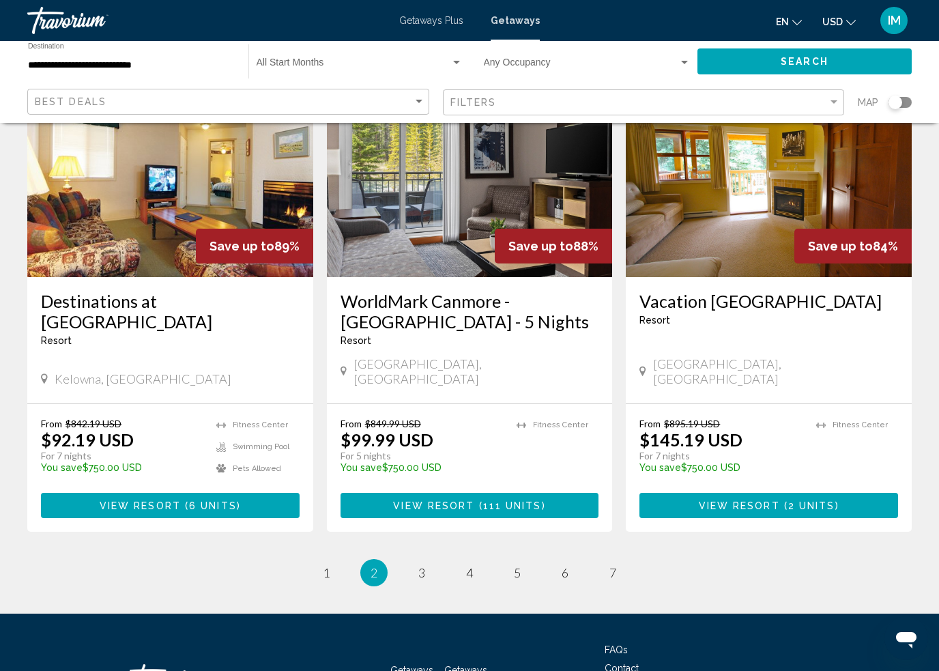
scroll to position [1654, 0]
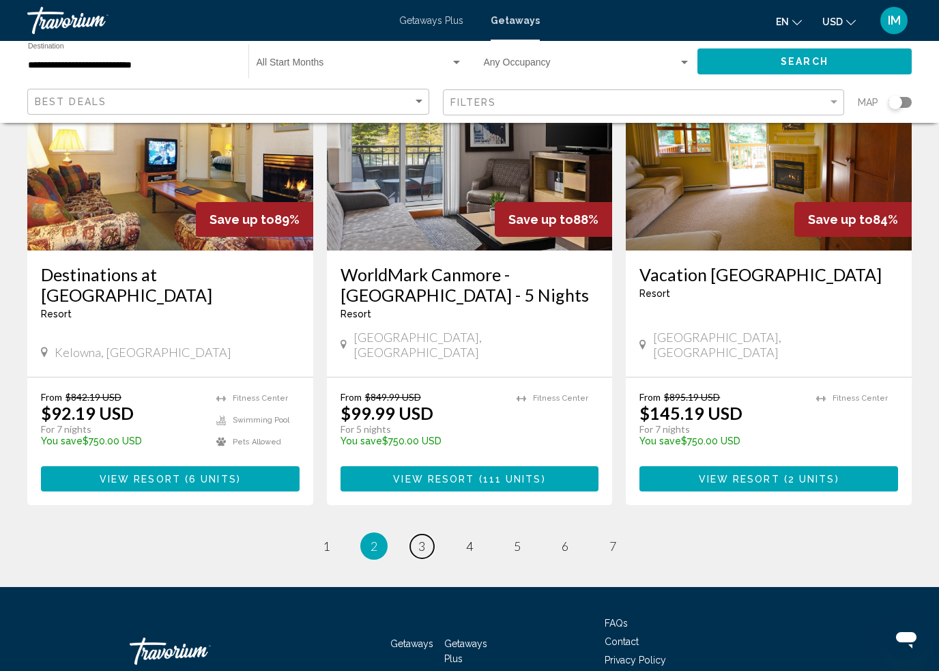
click at [427, 534] on link "page 3" at bounding box center [422, 546] width 24 height 24
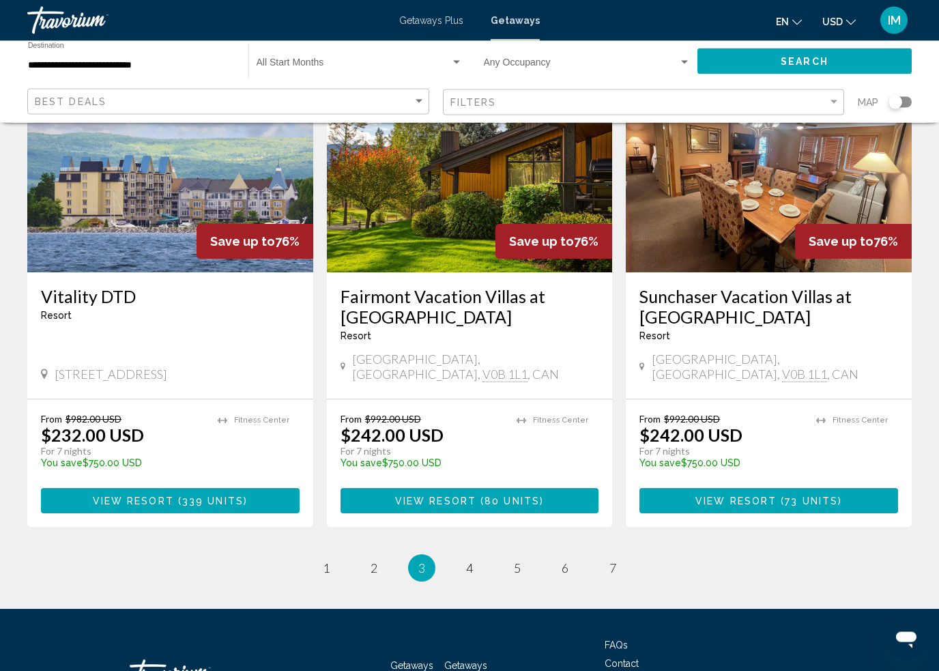
scroll to position [1632, 0]
click at [476, 556] on link "page 4" at bounding box center [470, 568] width 24 height 24
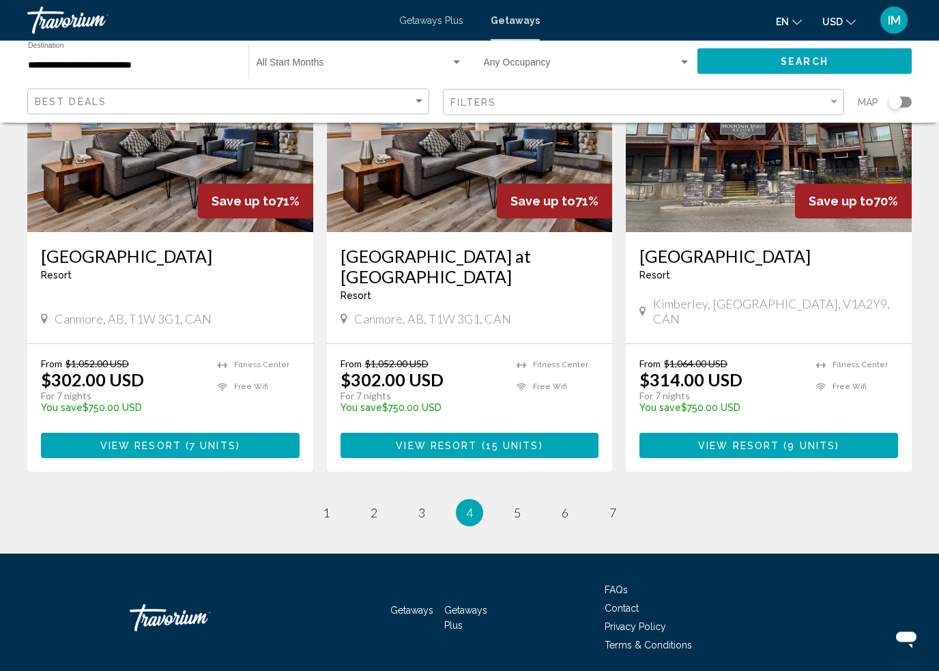
scroll to position [1674, 0]
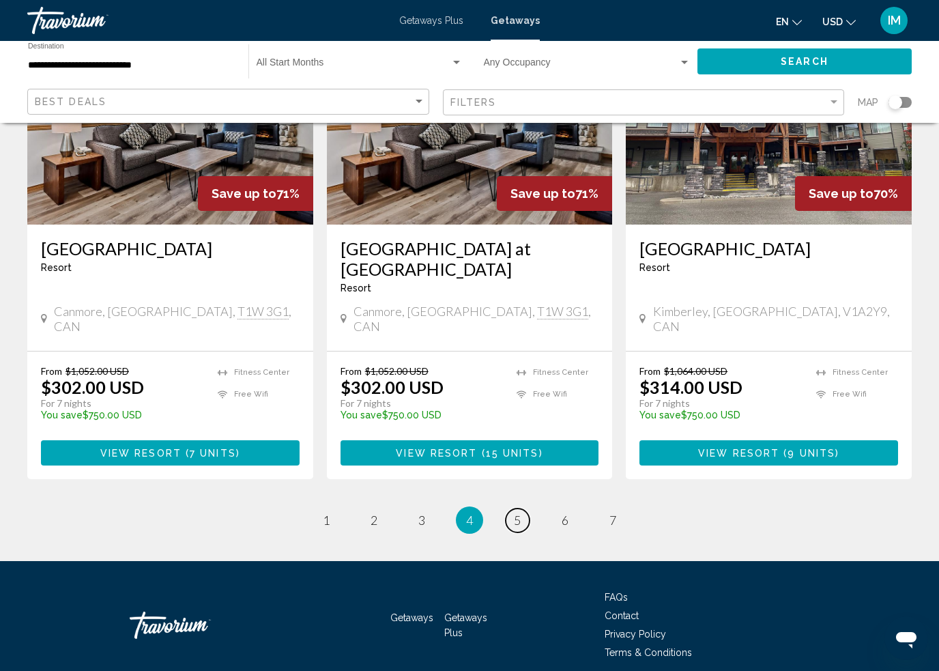
click at [527, 508] on link "page 5" at bounding box center [518, 520] width 24 height 24
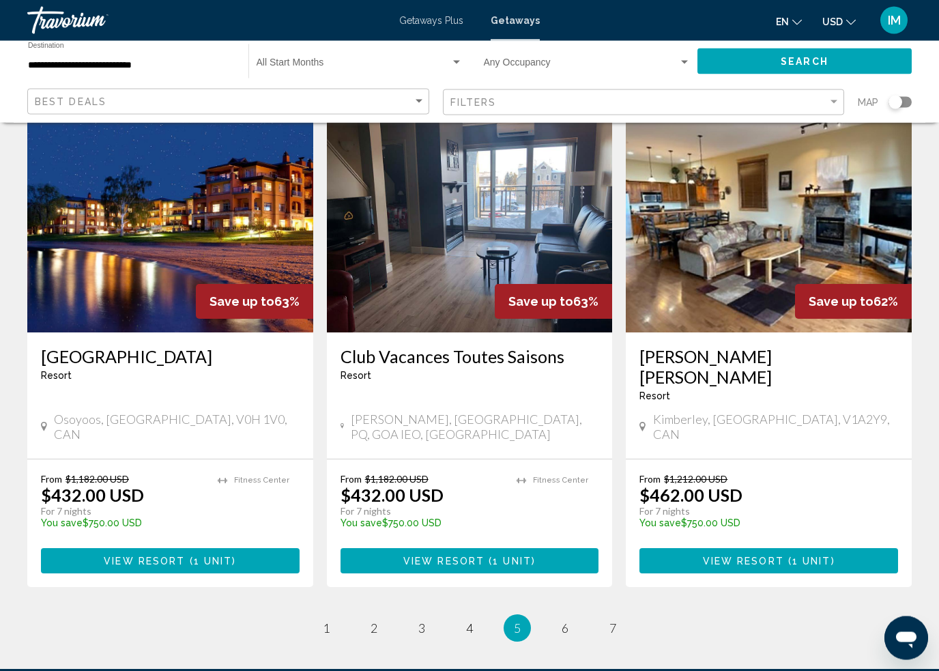
scroll to position [1654, 0]
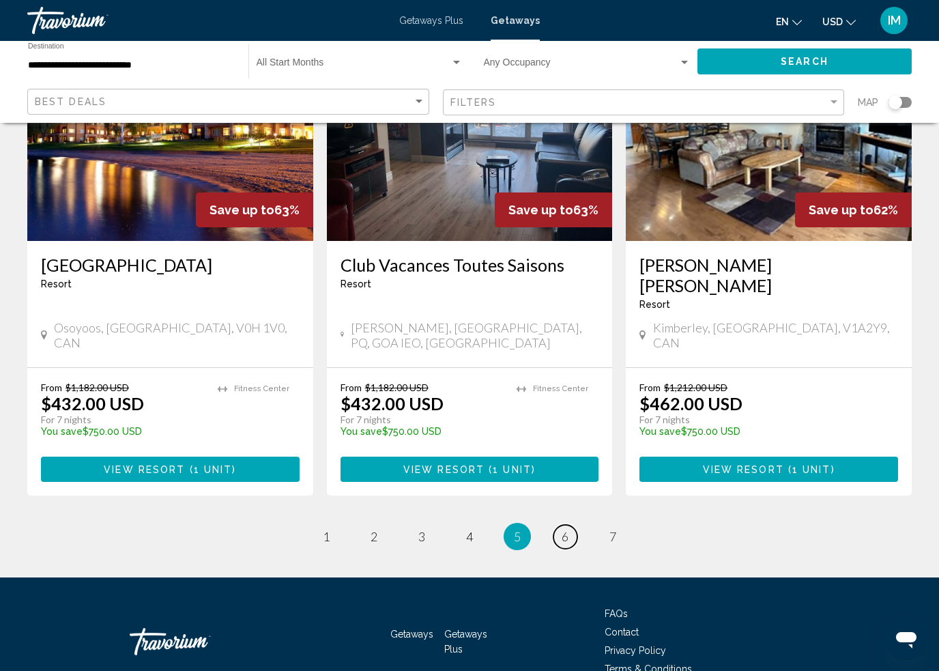
click at [567, 529] on span "6" at bounding box center [565, 536] width 7 height 15
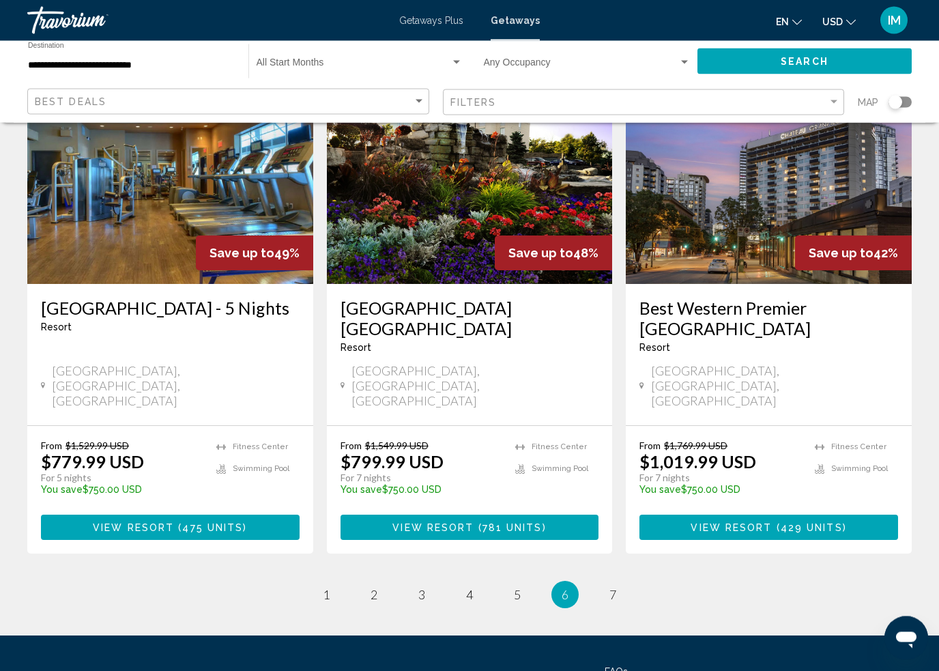
scroll to position [1650, 0]
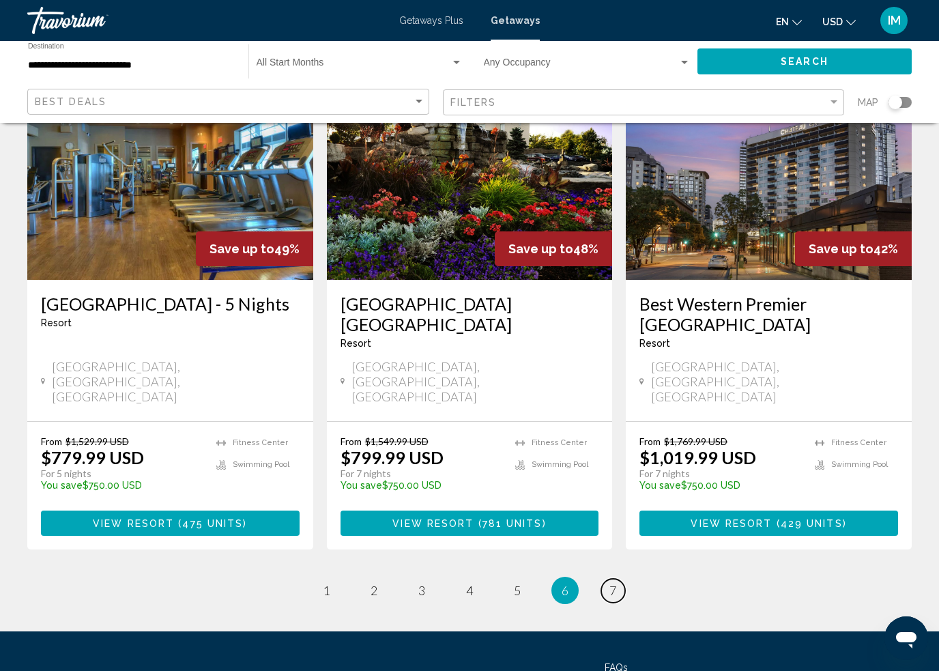
click at [612, 583] on span "7" at bounding box center [612, 590] width 7 height 15
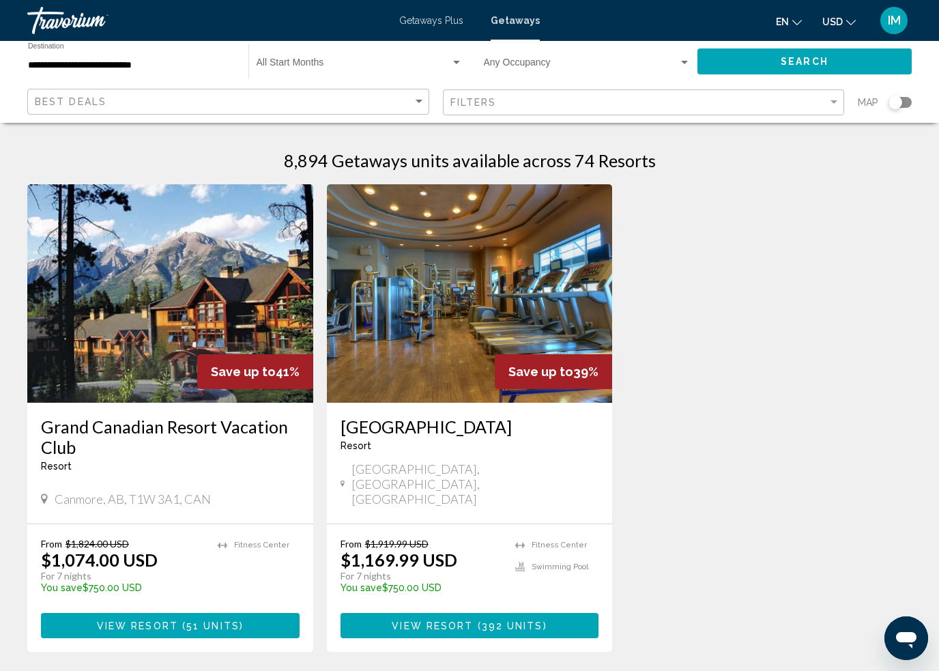
click at [903, 101] on div "Search widget" at bounding box center [900, 102] width 23 height 11
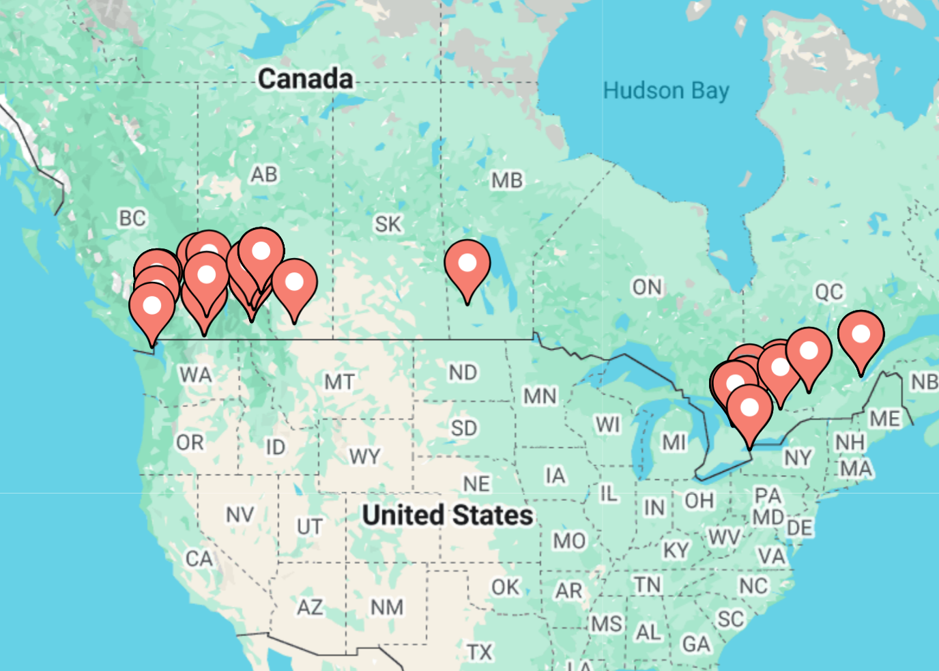
type input "**********"
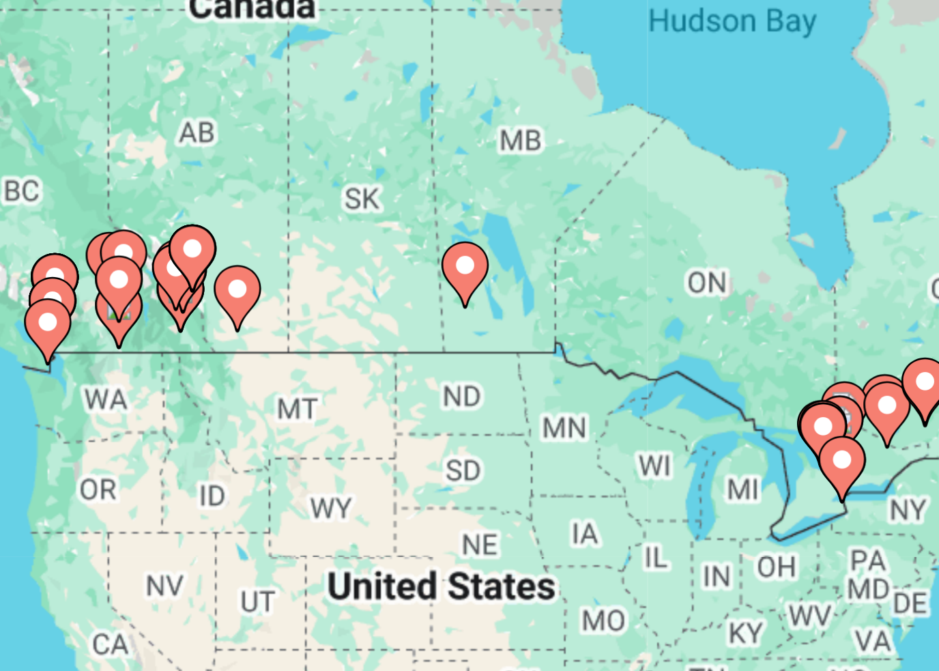
click at [455, 293] on image "Main content" at bounding box center [459, 297] width 8 height 8
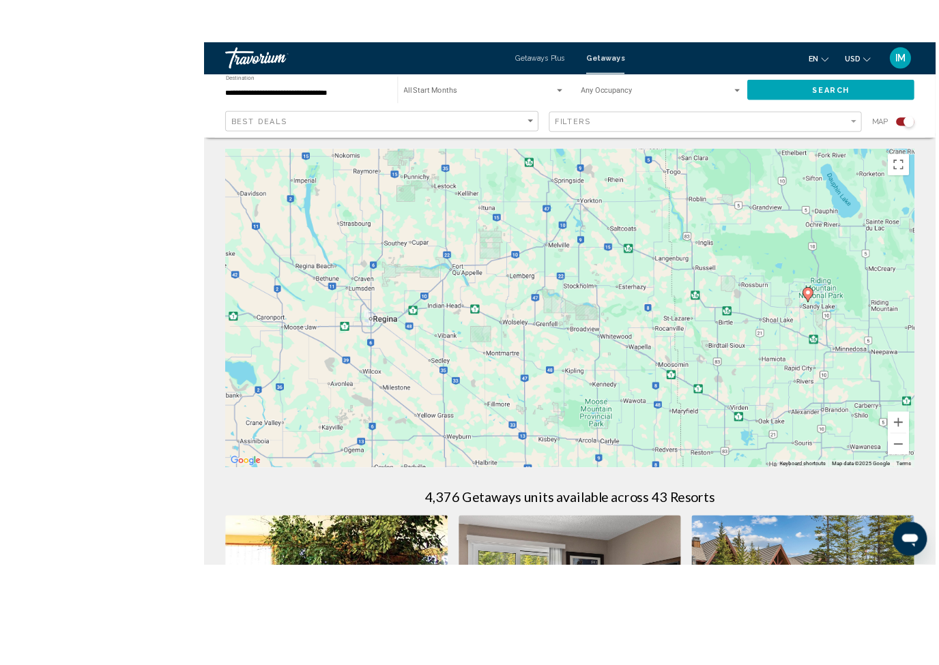
scroll to position [16, 0]
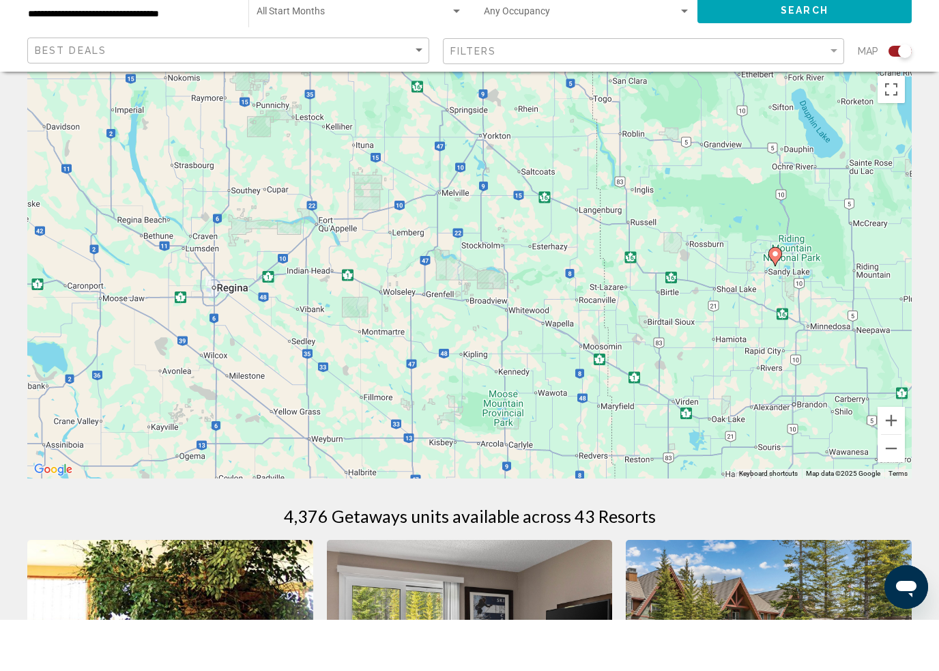
click at [895, 127] on button "Toggle fullscreen view" at bounding box center [891, 140] width 27 height 27
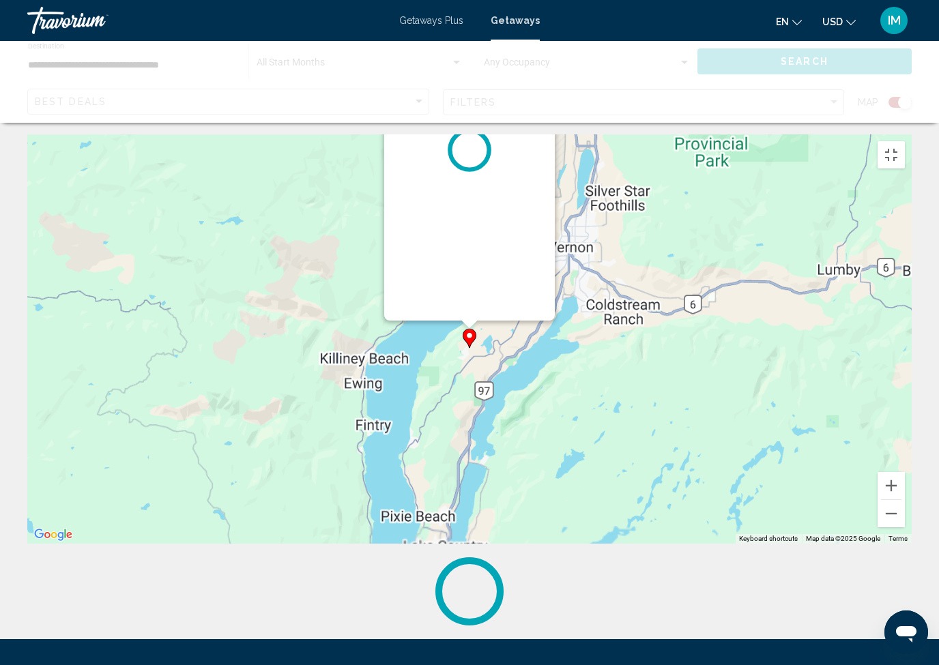
scroll to position [0, 0]
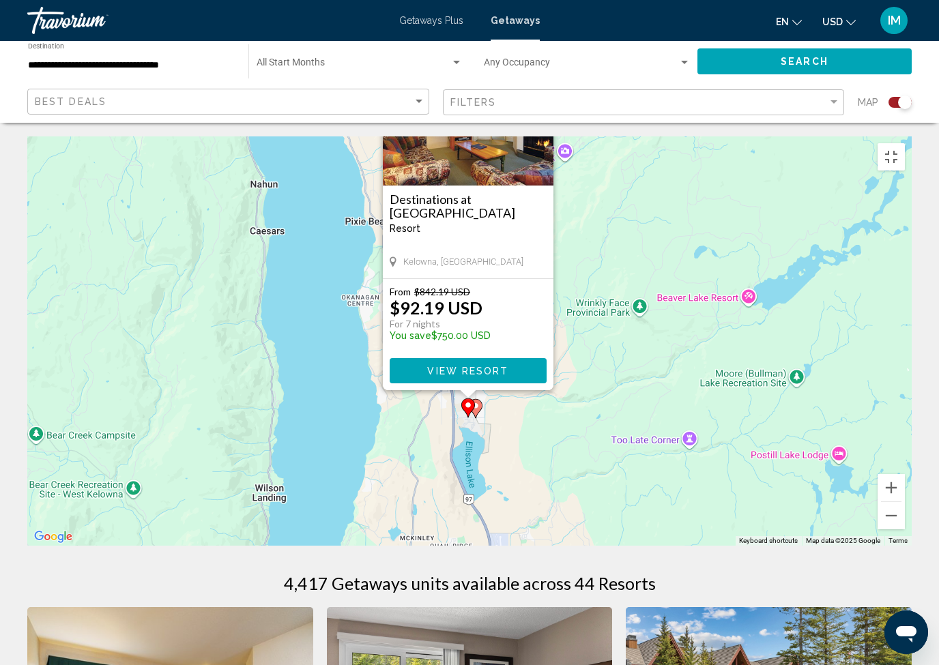
click at [547, 51] on button "Close" at bounding box center [542, 61] width 20 height 20
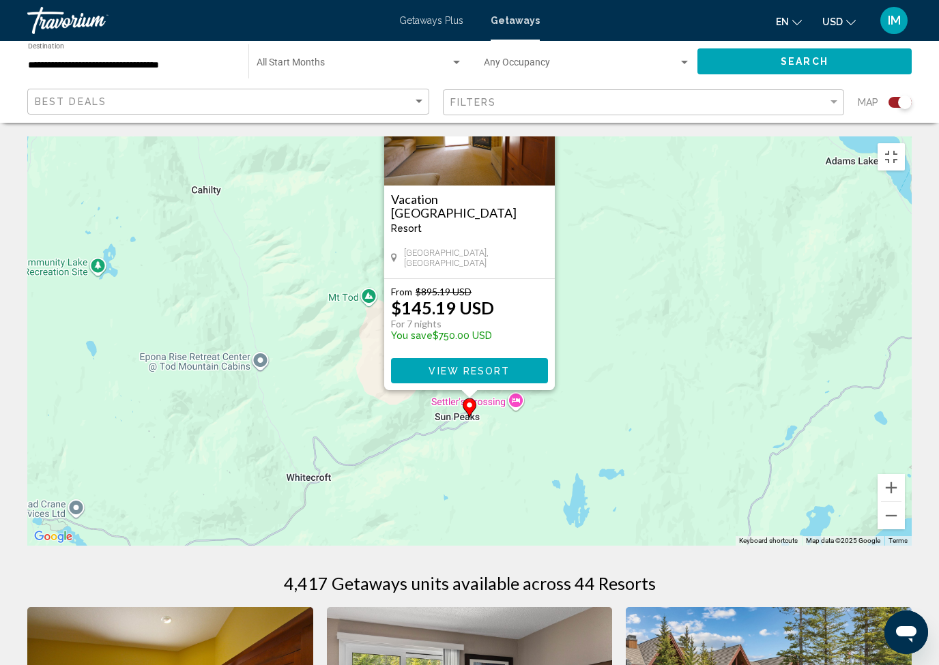
click at [539, 51] on button "Close" at bounding box center [543, 61] width 20 height 20
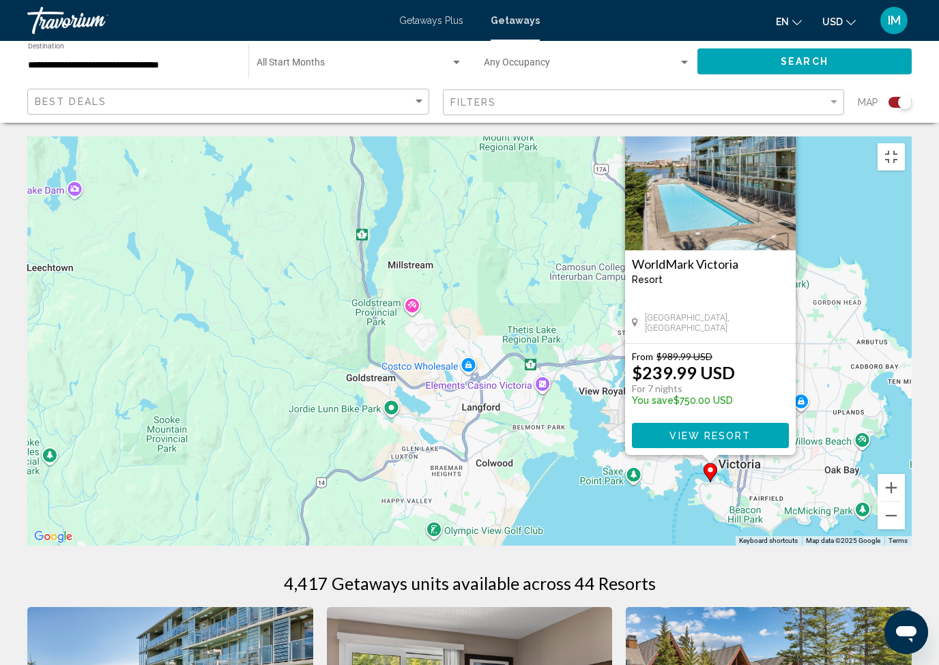
click at [738, 431] on span "View Resort" at bounding box center [710, 436] width 81 height 11
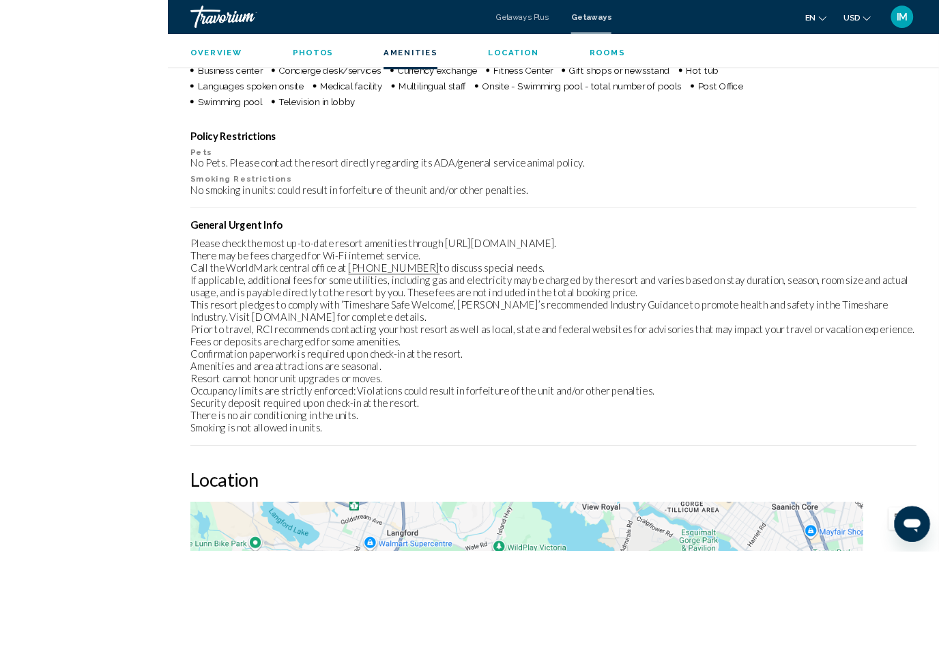
scroll to position [1725, 0]
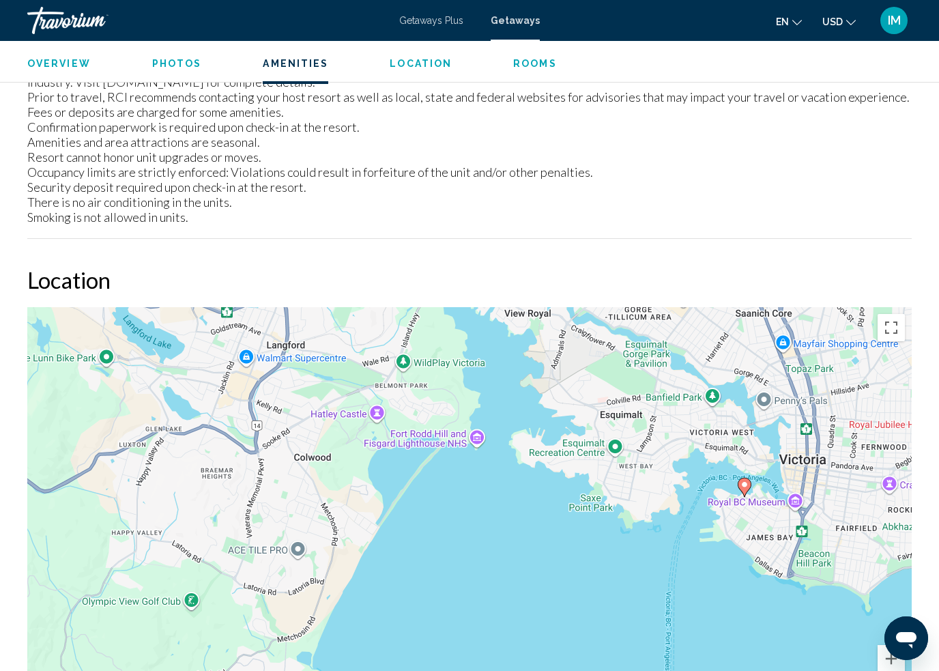
click at [897, 315] on button "Toggle fullscreen view" at bounding box center [891, 327] width 27 height 27
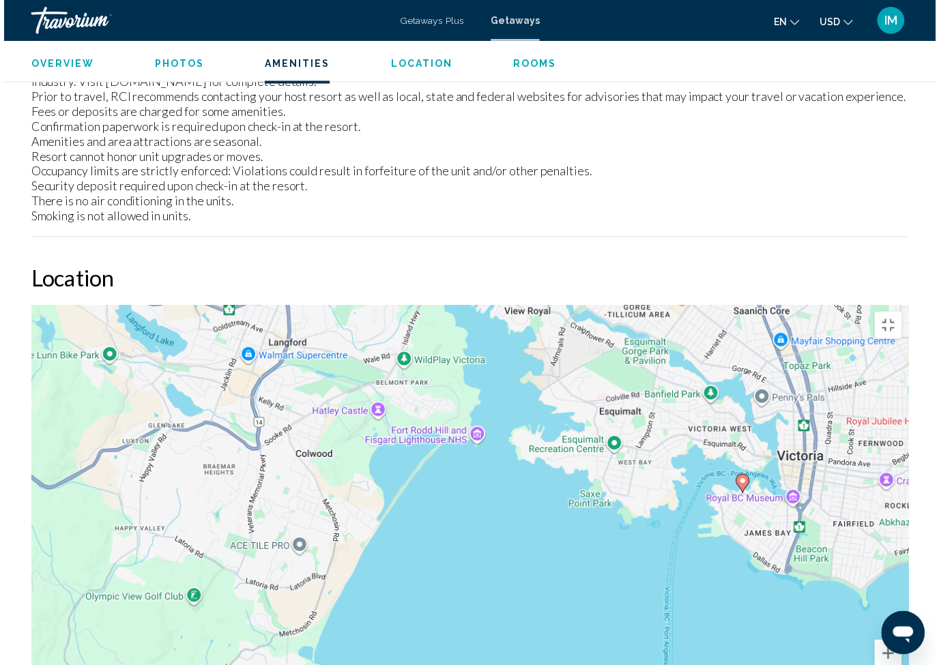
scroll to position [16, 0]
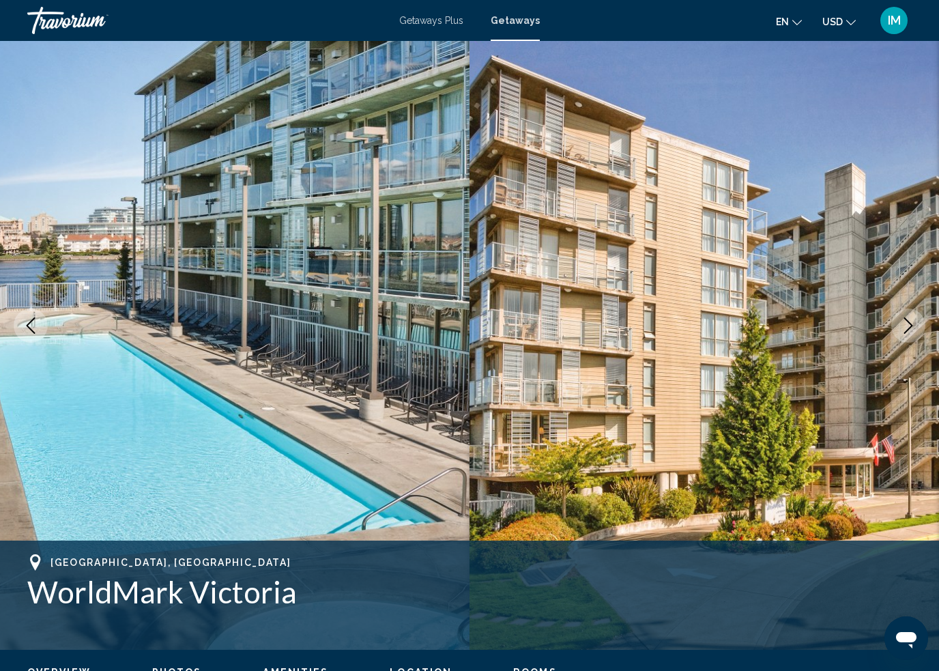
scroll to position [39, 0]
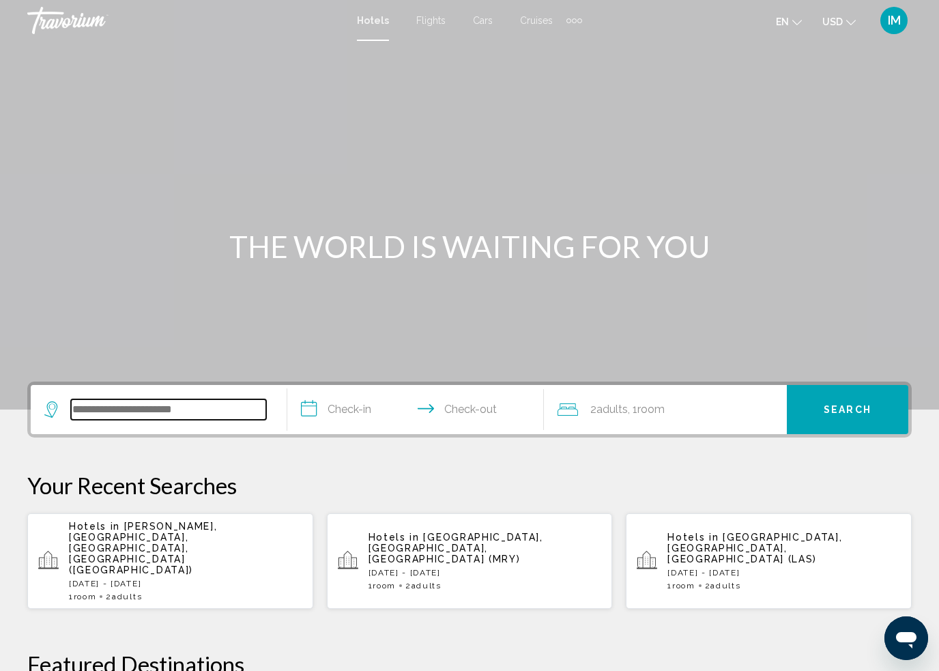
click at [189, 414] on input "Search widget" at bounding box center [168, 409] width 195 height 20
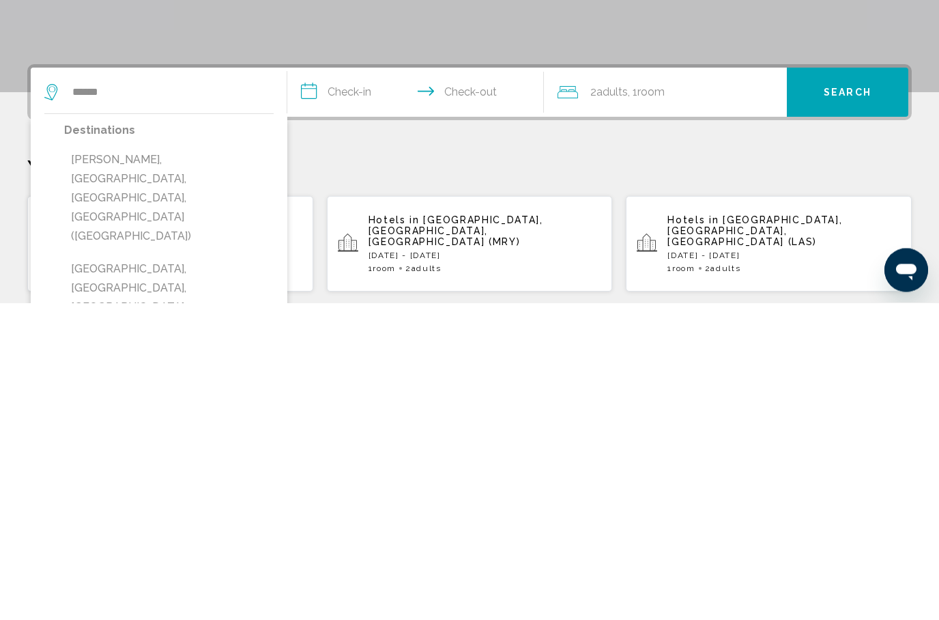
click at [121, 464] on button "Vernon, Okanagan Valley, BC, Canada (YVE)" at bounding box center [169, 515] width 210 height 102
type input "**********"
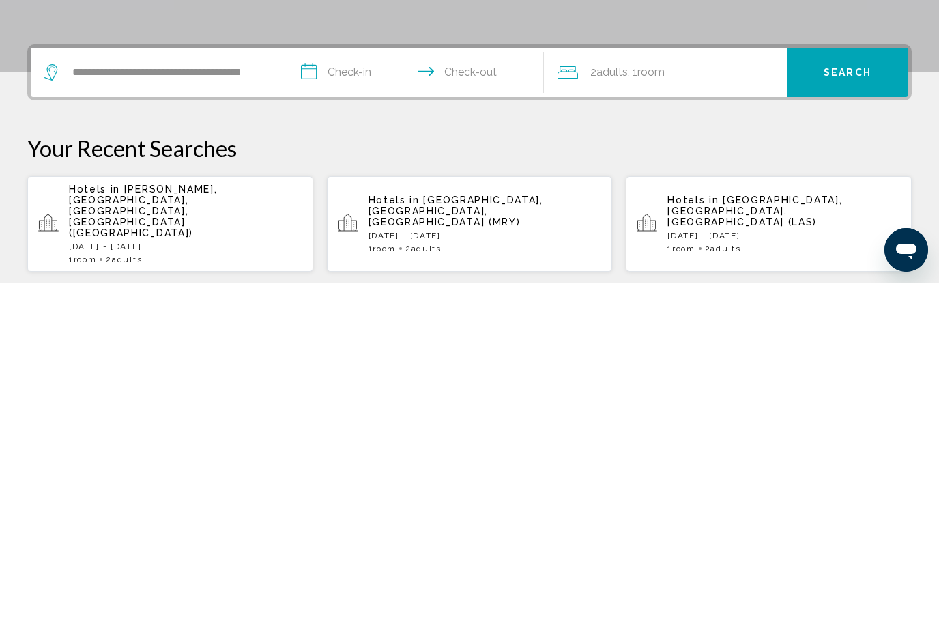
click at [326, 385] on input "**********" at bounding box center [418, 411] width 262 height 53
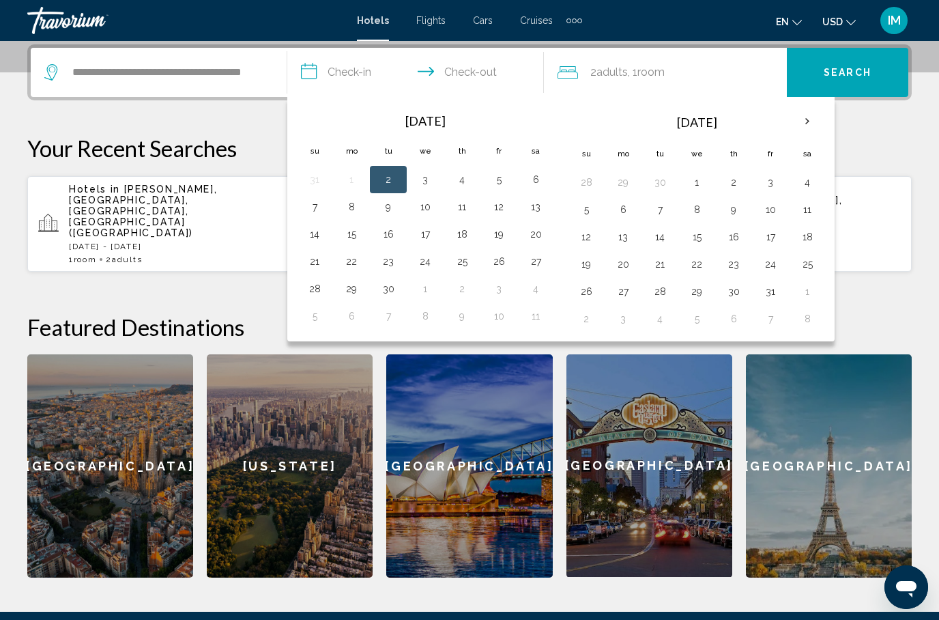
click at [818, 119] on th "Next month" at bounding box center [807, 121] width 37 height 30
click at [663, 265] on button "18" at bounding box center [660, 264] width 22 height 19
click at [771, 265] on button "21" at bounding box center [771, 264] width 22 height 19
type input "**********"
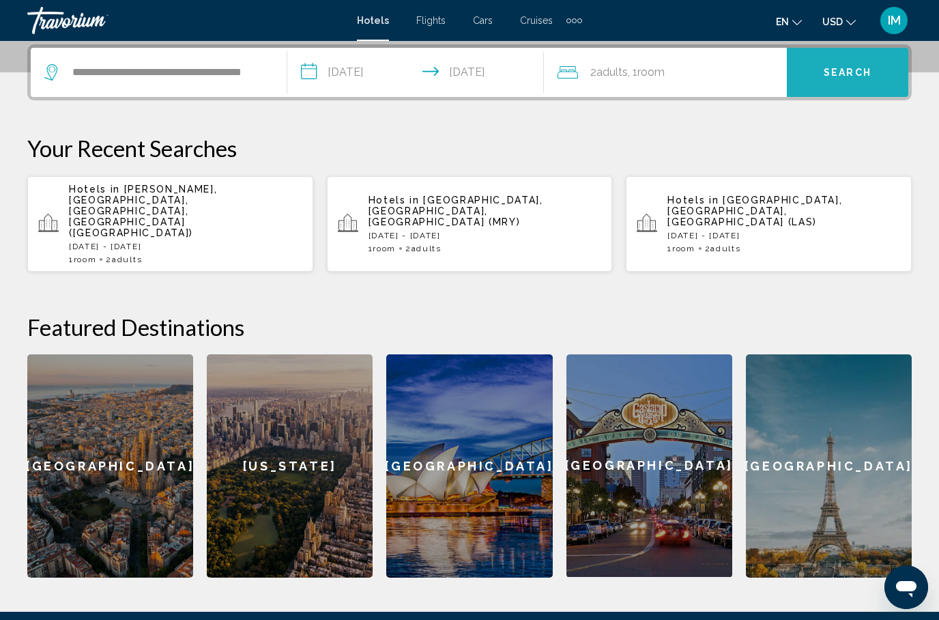
click at [844, 73] on span "Search" at bounding box center [848, 73] width 48 height 11
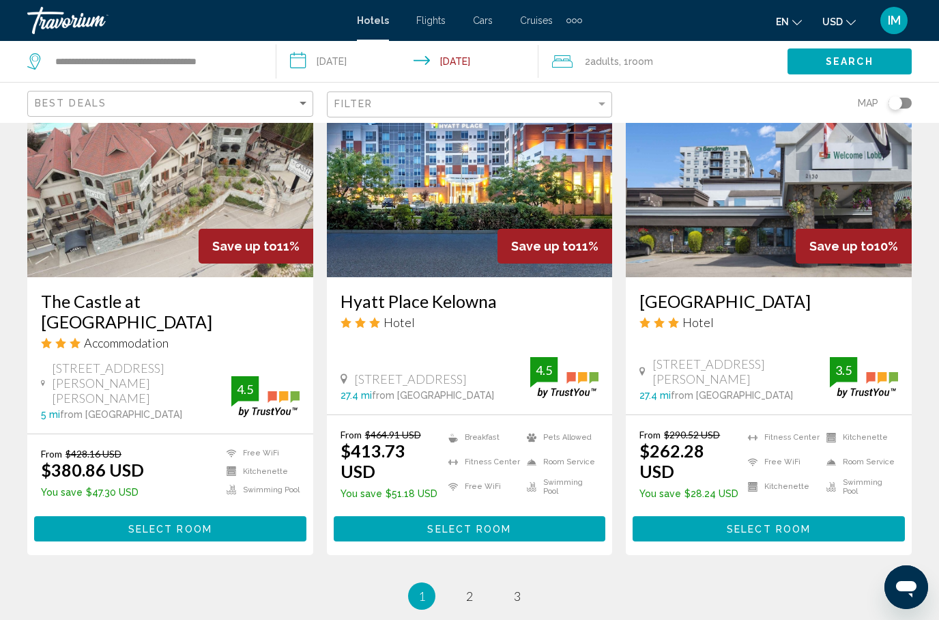
scroll to position [1707, 0]
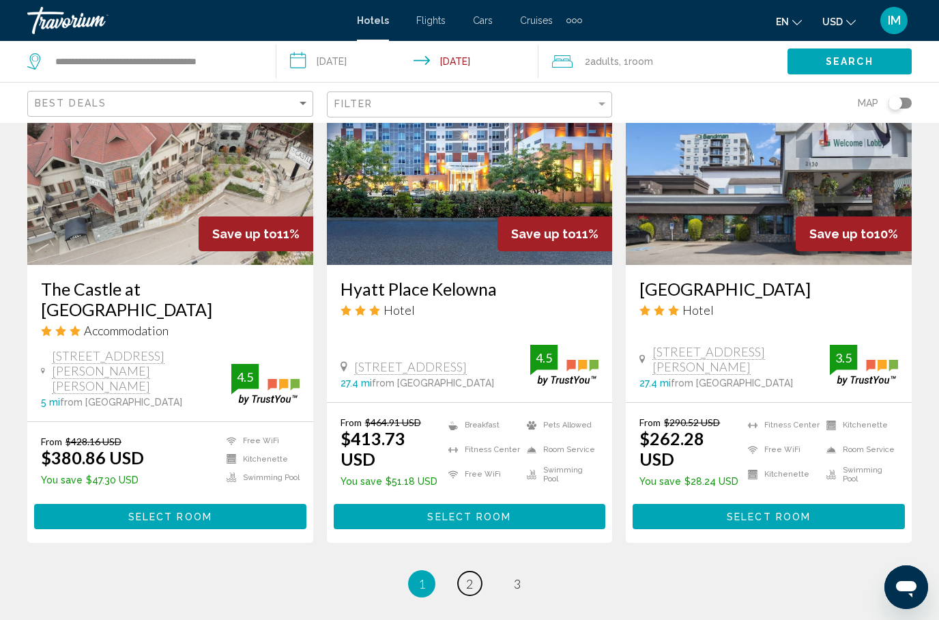
click at [473, 576] on span "2" at bounding box center [469, 583] width 7 height 15
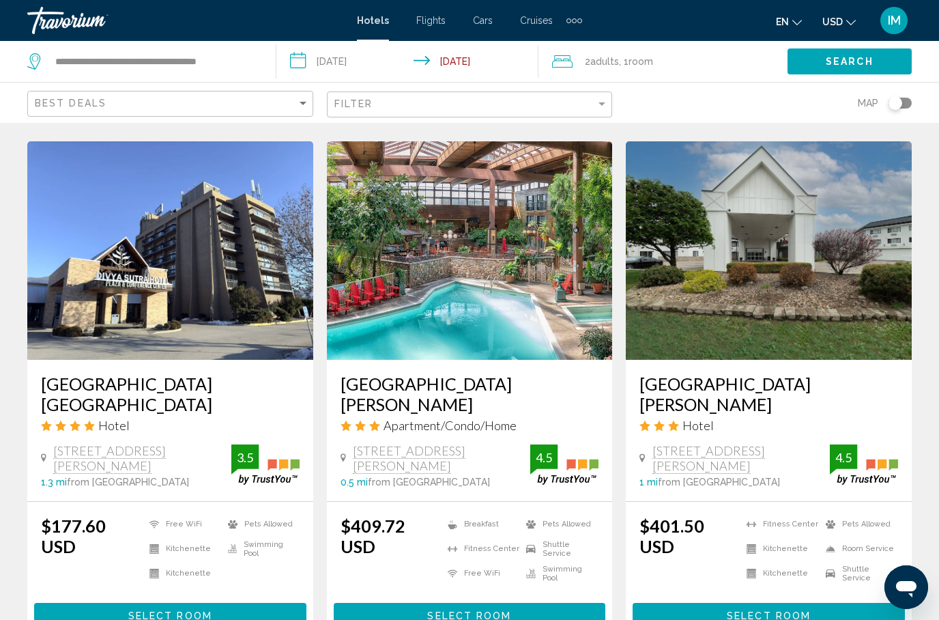
scroll to position [1629, 0]
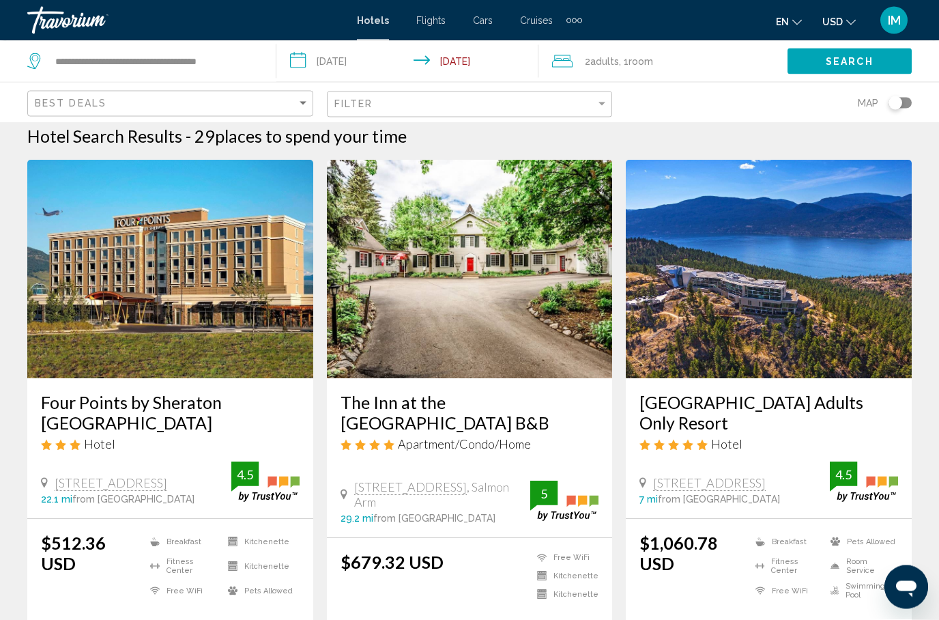
scroll to position [11, 0]
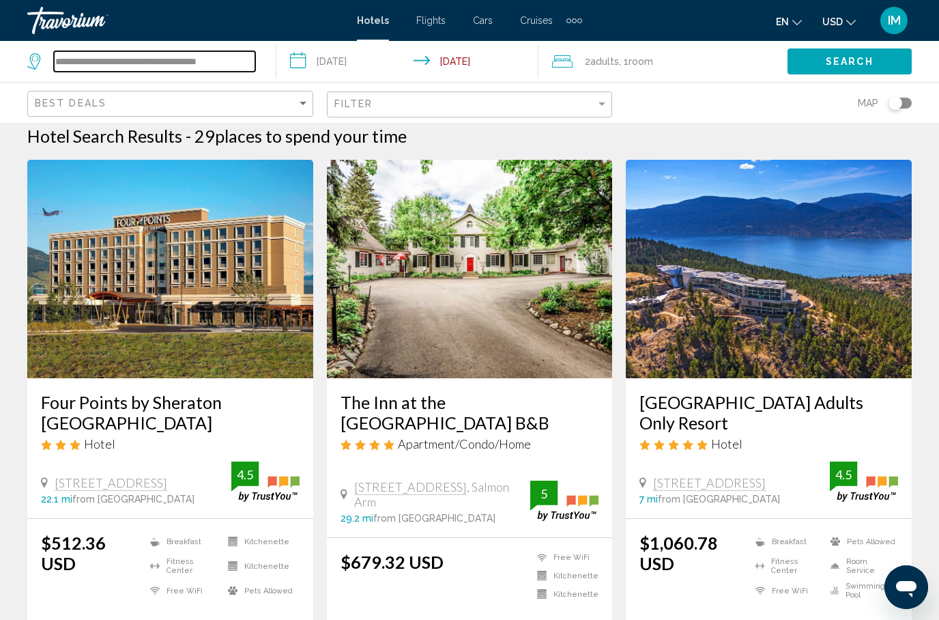
click at [182, 65] on input "**********" at bounding box center [154, 61] width 201 height 20
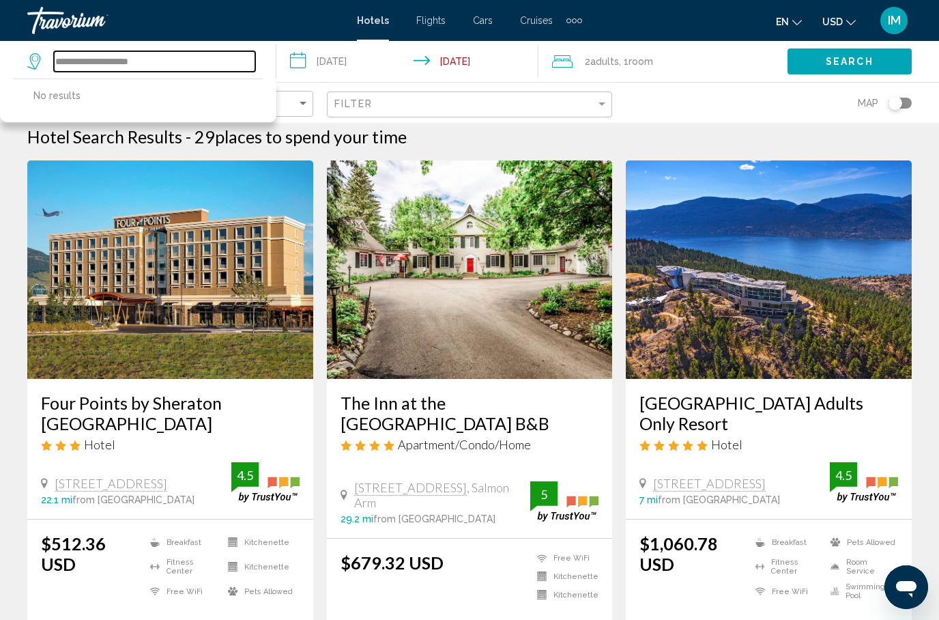
click at [188, 61] on input "**********" at bounding box center [154, 61] width 201 height 20
type input "*"
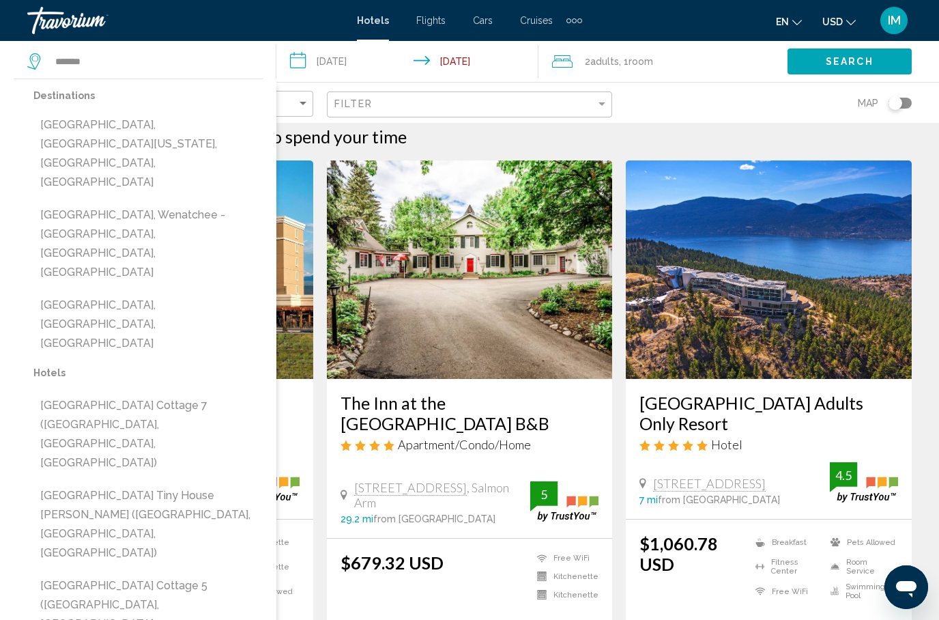
click at [91, 202] on button "Leavenworth, Wenatchee - Lake Chelan, WA, United States" at bounding box center [147, 243] width 229 height 83
type input "**********"
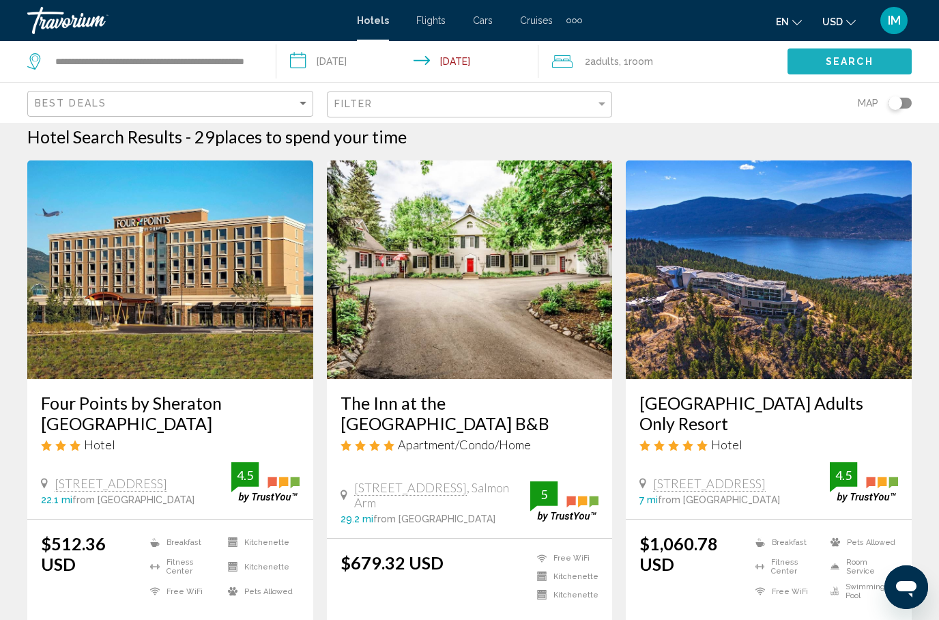
click at [849, 61] on span "Search" at bounding box center [850, 62] width 48 height 11
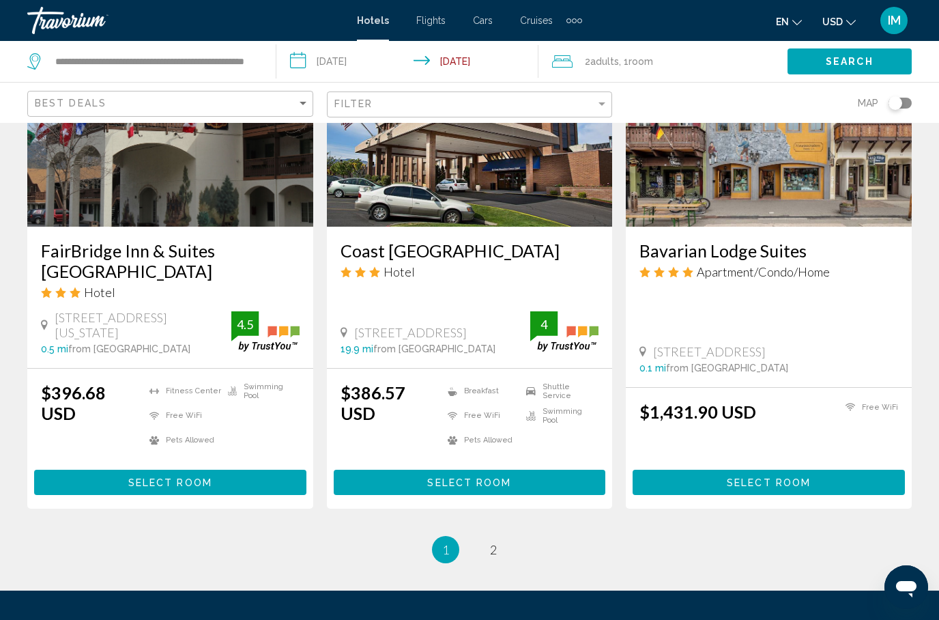
scroll to position [1730, 0]
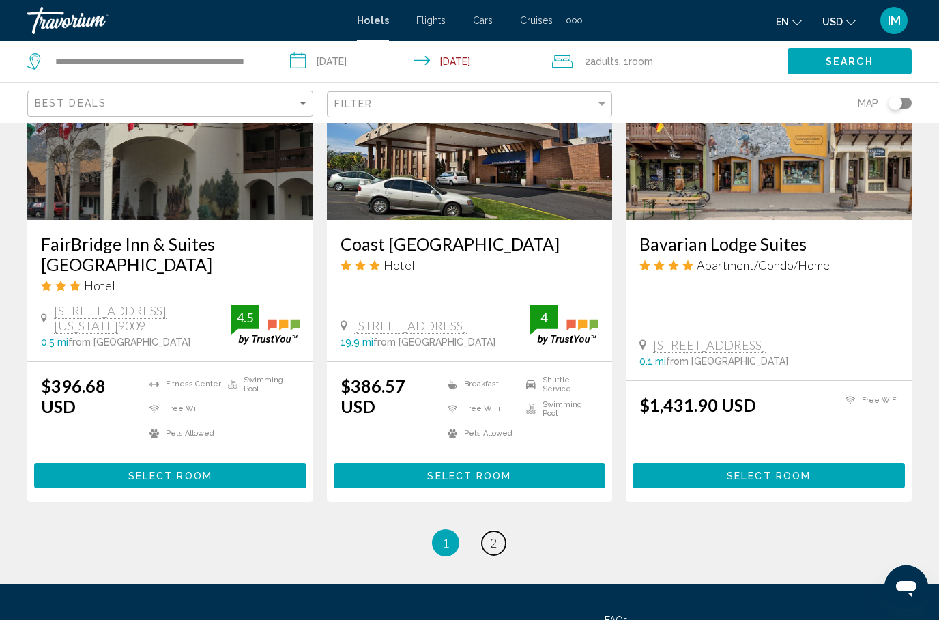
click at [496, 531] on link "page 2" at bounding box center [494, 543] width 24 height 24
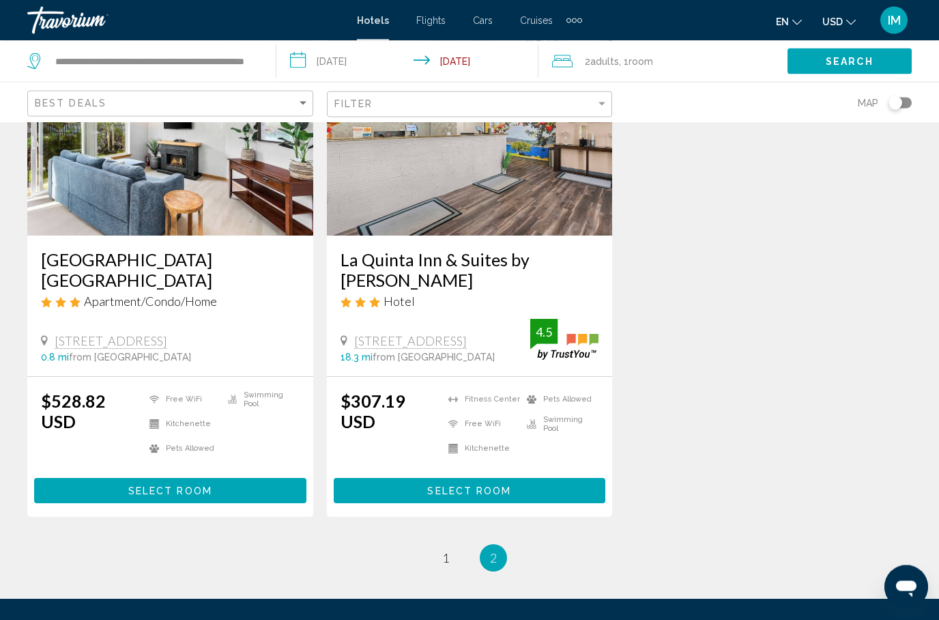
scroll to position [667, 0]
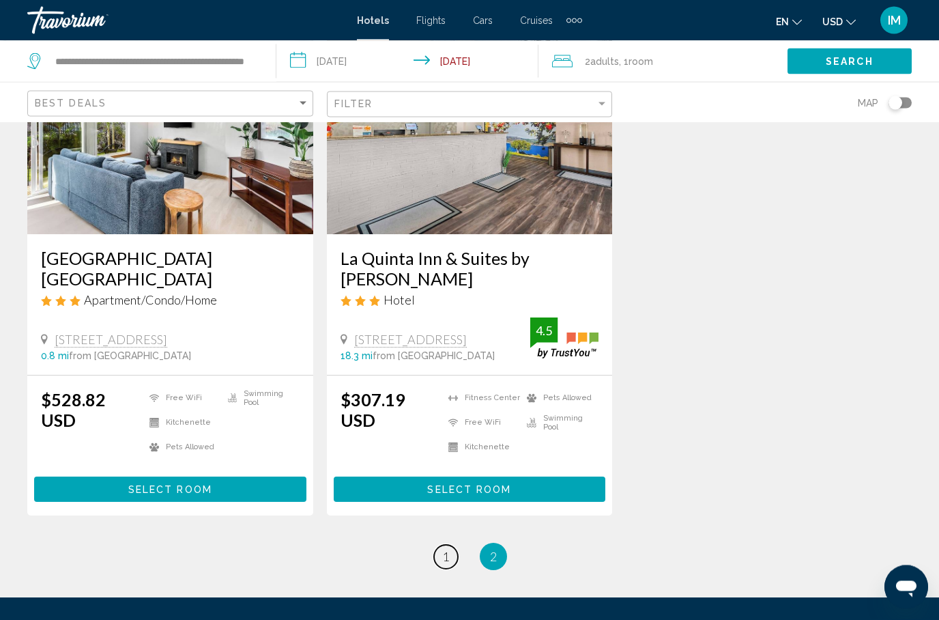
click at [446, 549] on span "1" at bounding box center [445, 556] width 7 height 15
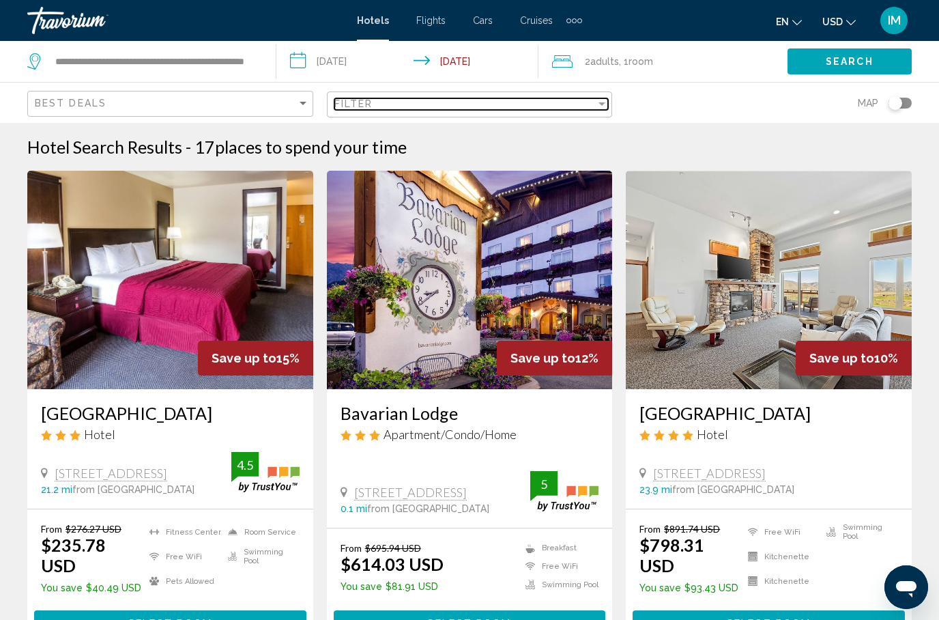
click at [604, 98] on div "Filter" at bounding box center [602, 103] width 12 height 11
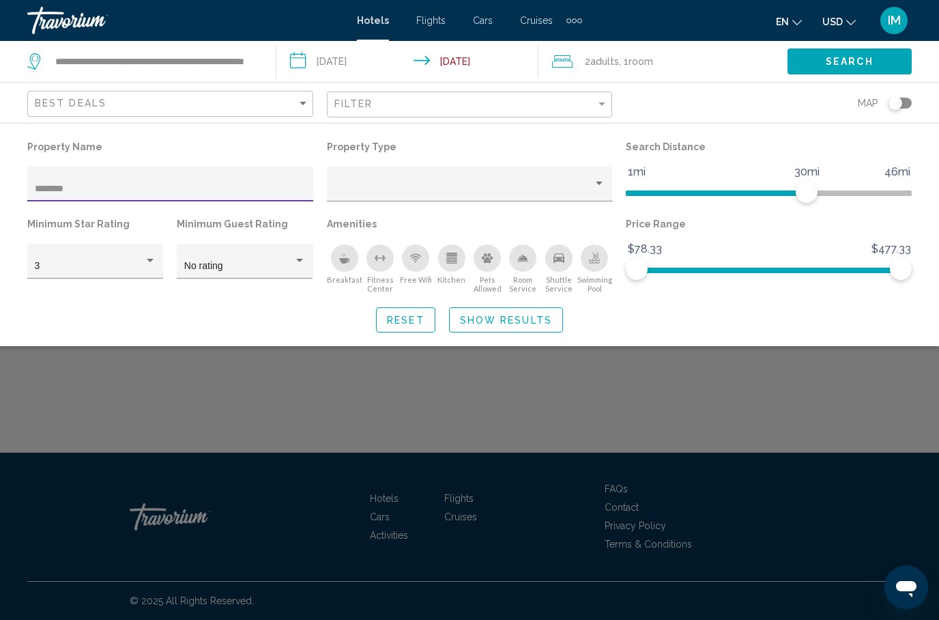
type input "*********"
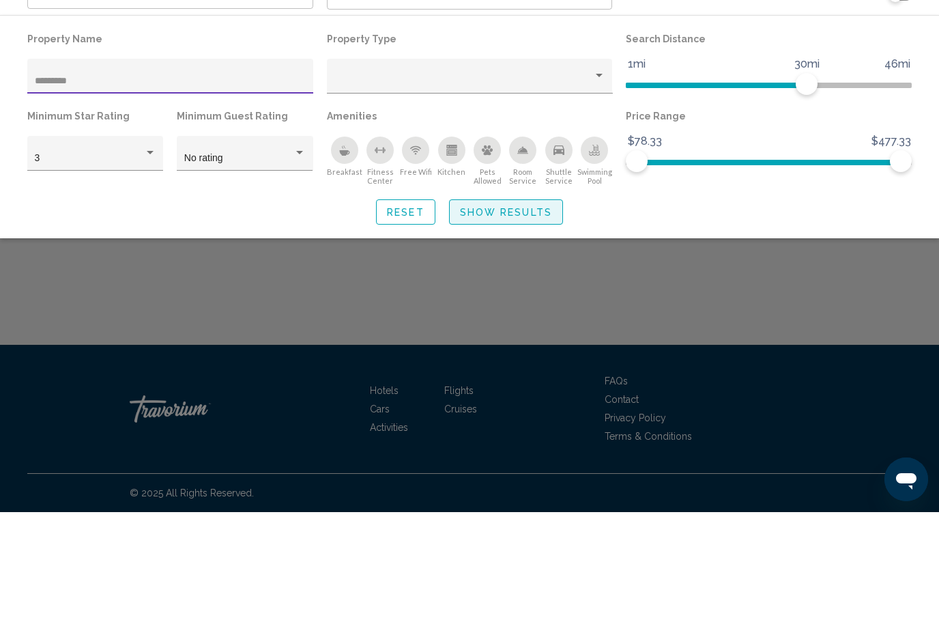
click at [536, 315] on span "Show Results" at bounding box center [506, 320] width 92 height 11
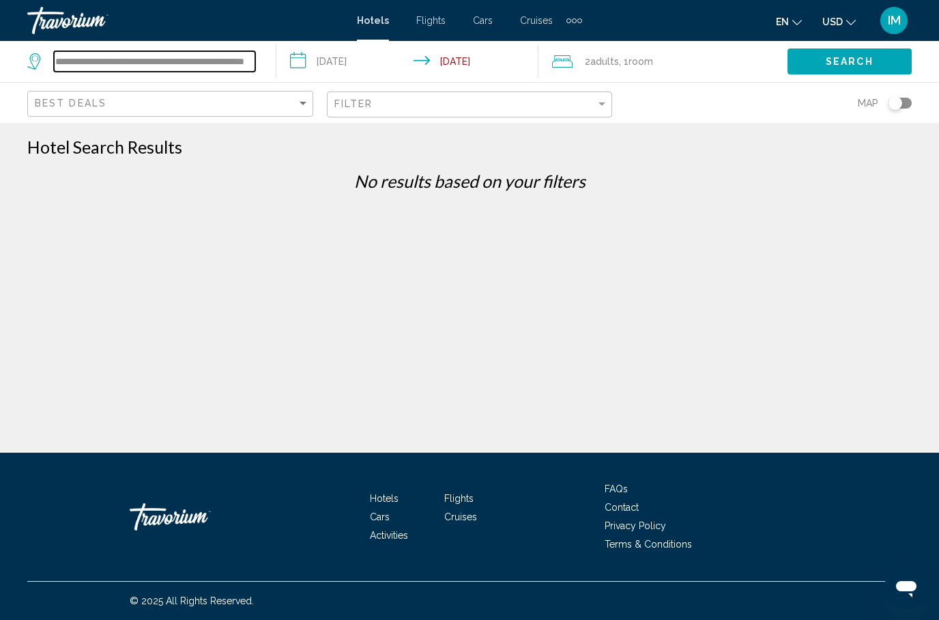
click at [122, 66] on input "**********" at bounding box center [154, 61] width 201 height 20
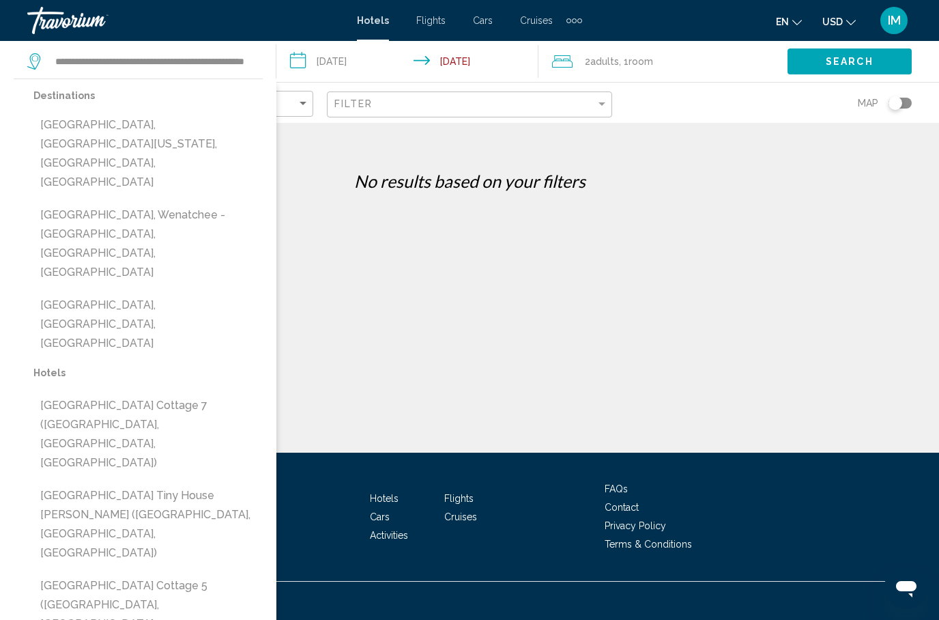
click at [817, 72] on button "Search" at bounding box center [850, 60] width 124 height 25
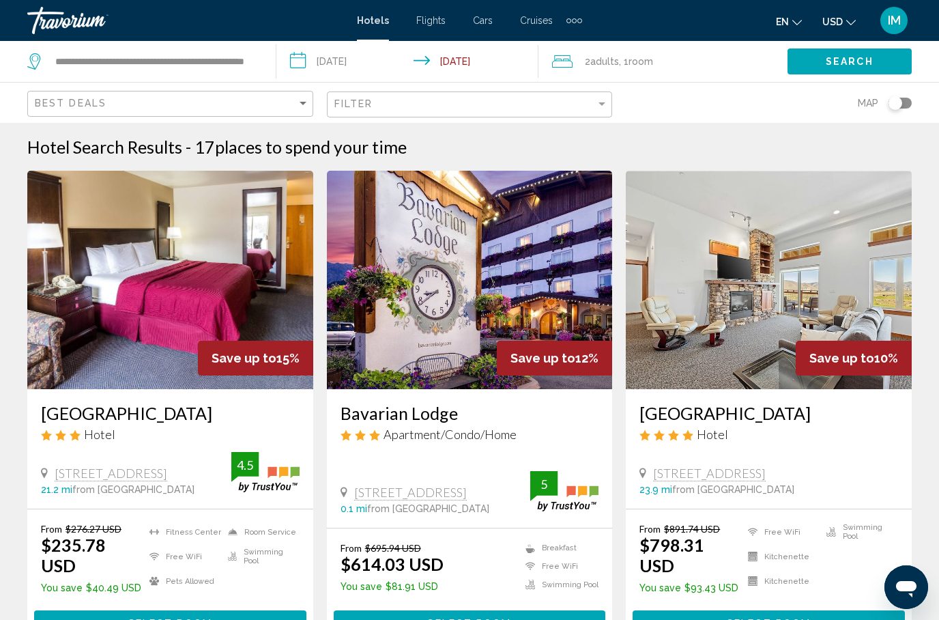
click at [905, 98] on div "Toggle map" at bounding box center [900, 103] width 23 height 11
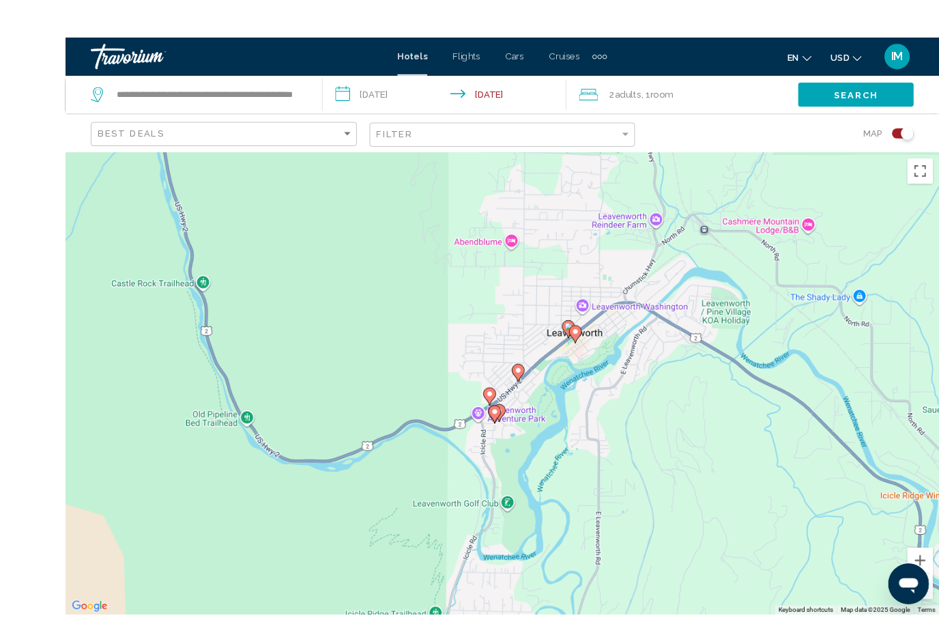
scroll to position [32, 0]
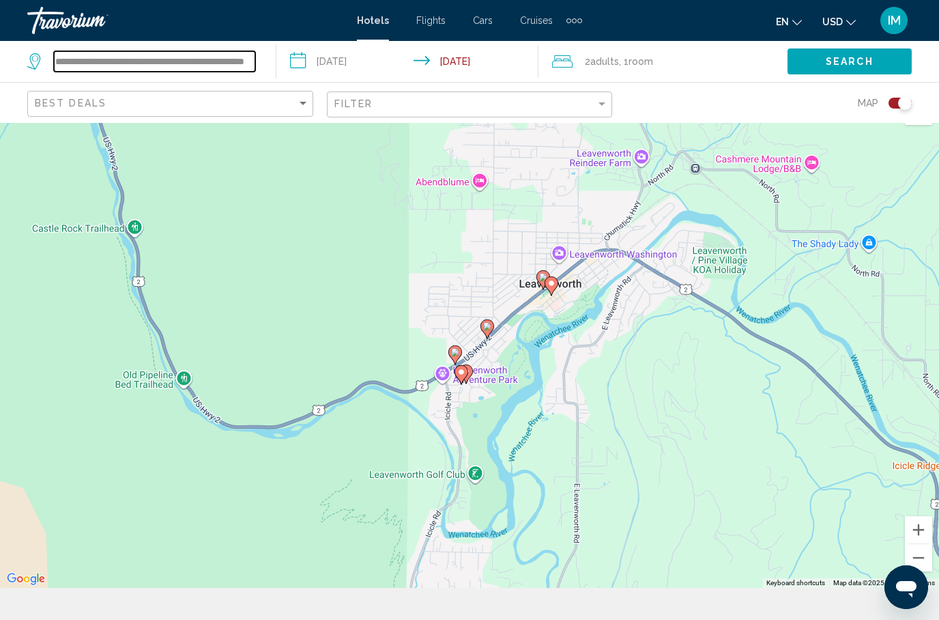
click at [254, 71] on input "**********" at bounding box center [154, 61] width 201 height 20
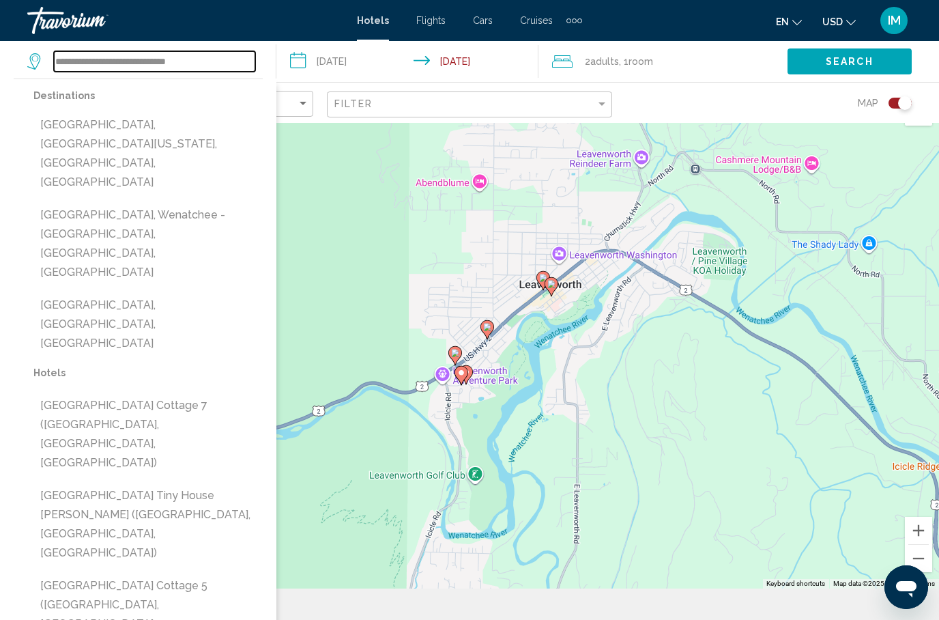
type input "**********"
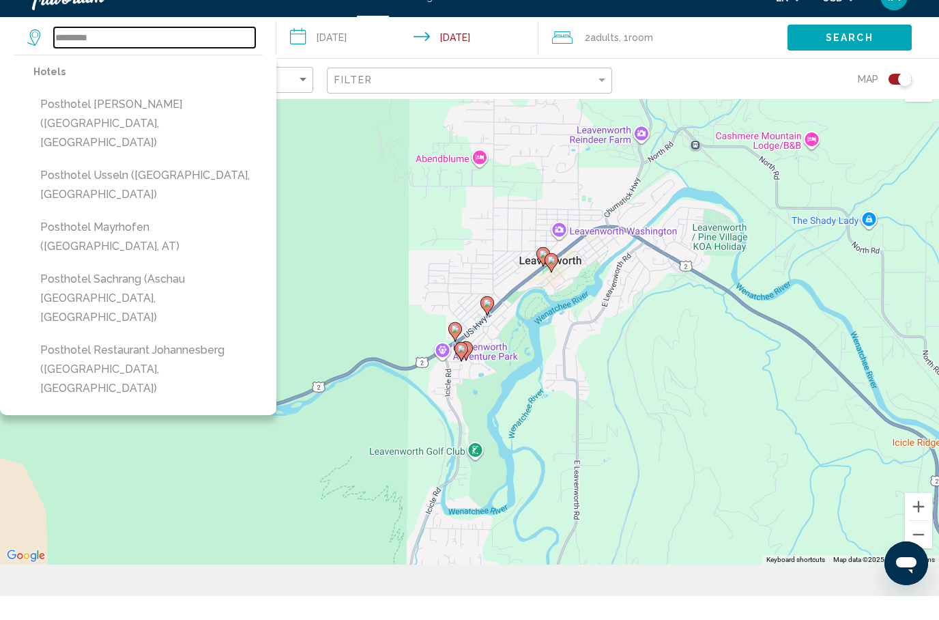
scroll to position [0, 0]
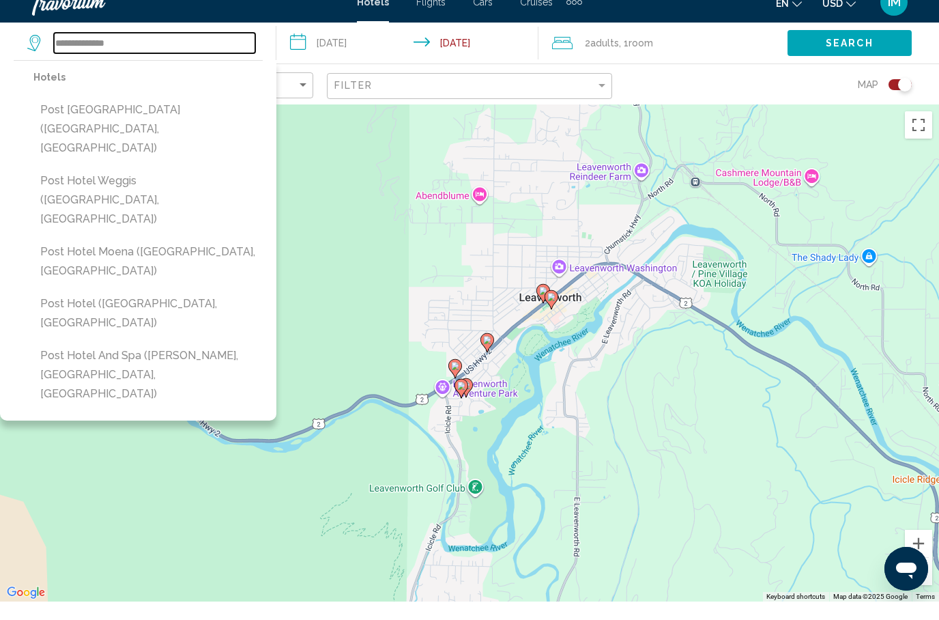
click at [123, 51] on input "**********" at bounding box center [154, 61] width 201 height 20
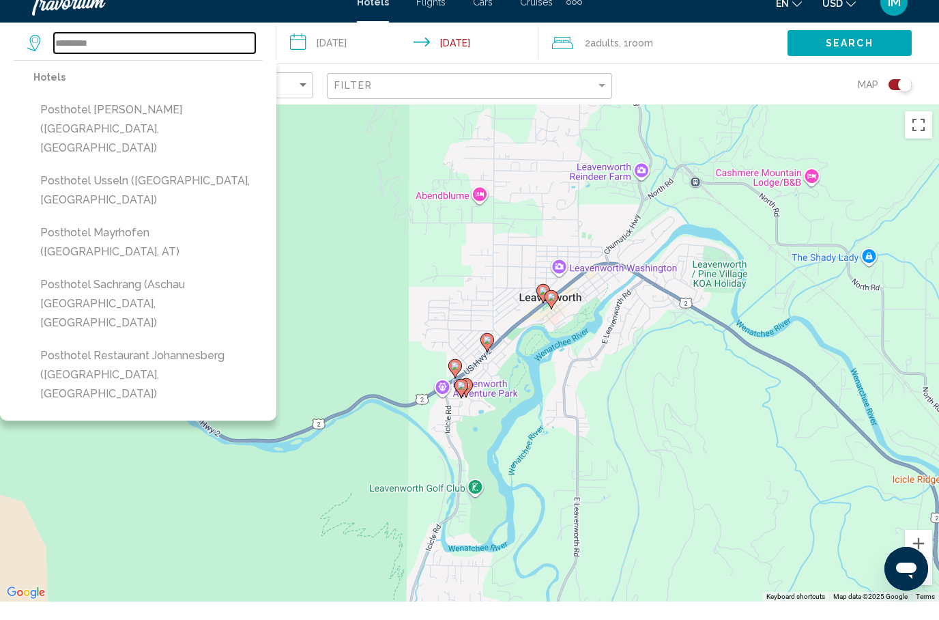
click at [136, 51] on input "*********" at bounding box center [154, 61] width 201 height 20
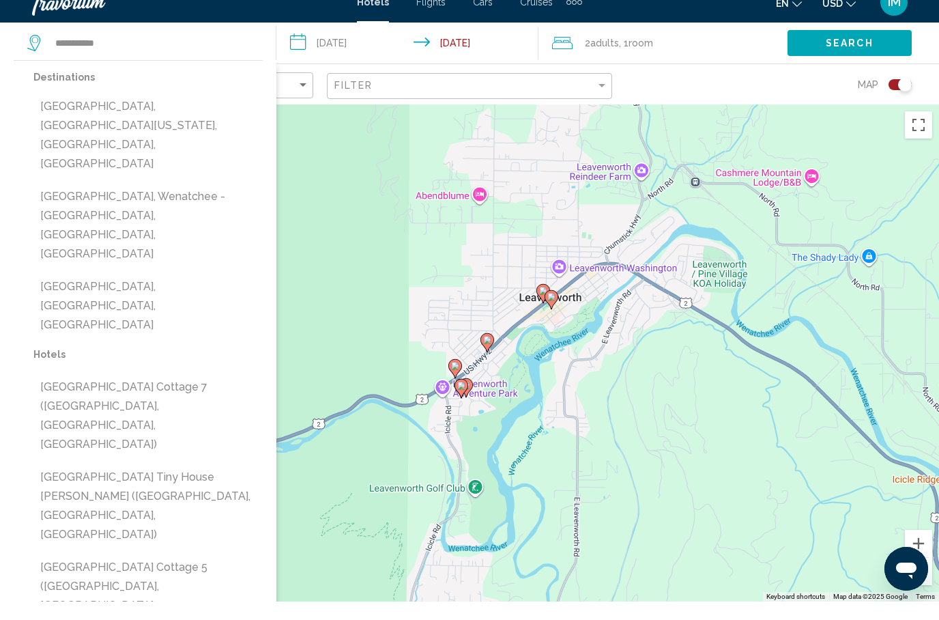
click at [125, 202] on button "Leavenworth, Wenatchee - Lake Chelan, WA, United States" at bounding box center [147, 243] width 229 height 83
type input "**********"
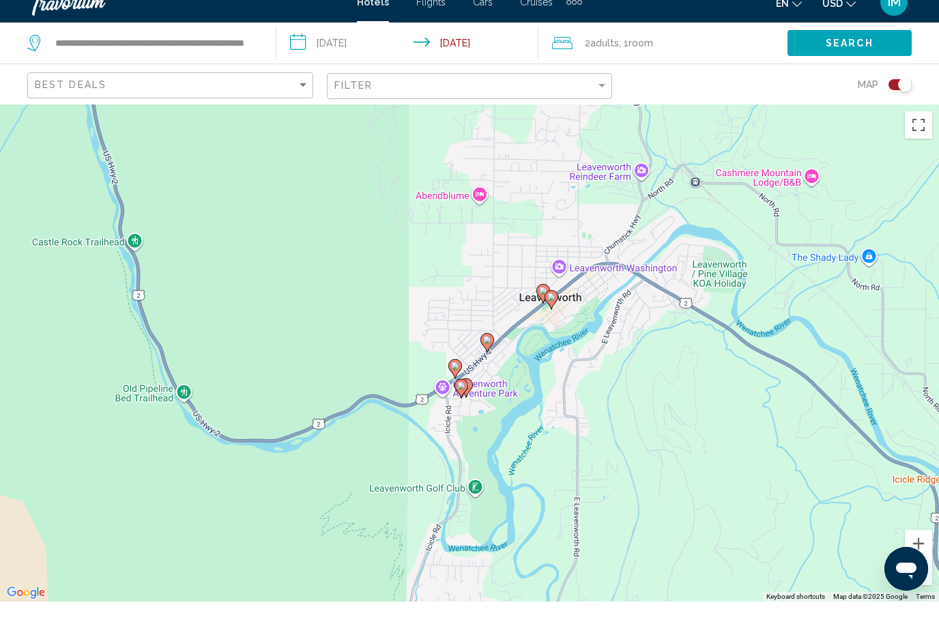
click at [308, 47] on input "**********" at bounding box center [410, 63] width 268 height 45
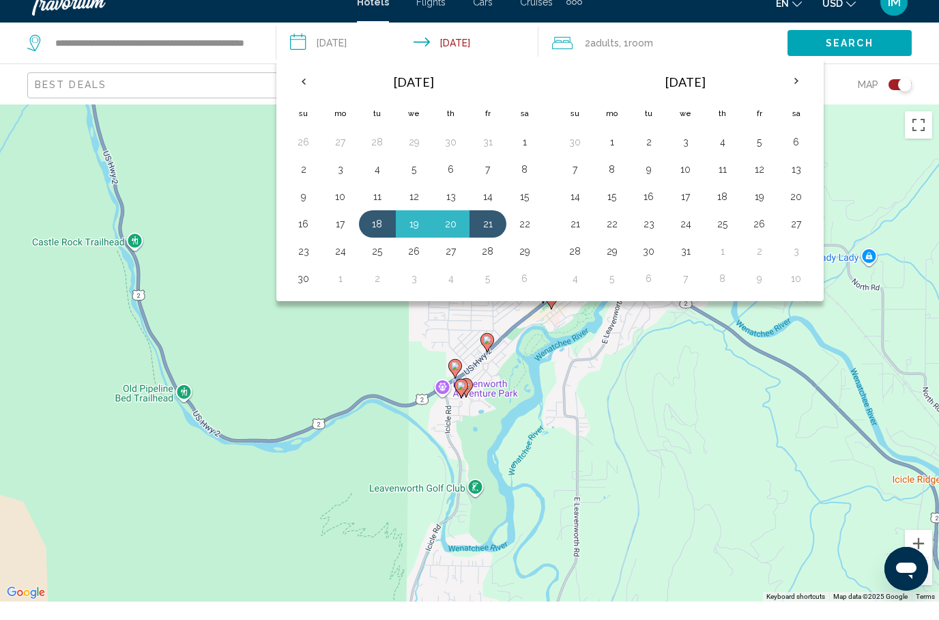
scroll to position [18, 0]
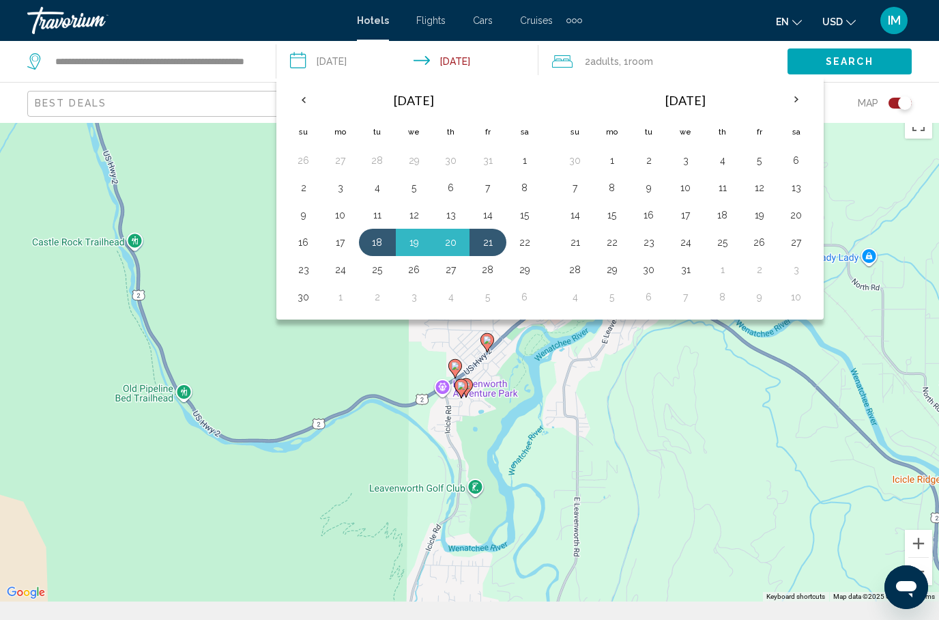
click at [795, 104] on th "Next month" at bounding box center [796, 100] width 37 height 30
click at [796, 102] on th "Next month" at bounding box center [796, 100] width 37 height 30
click at [788, 109] on th "Next month" at bounding box center [796, 100] width 37 height 30
click at [690, 238] on button "18" at bounding box center [686, 242] width 22 height 19
click at [725, 240] on button "19" at bounding box center [723, 242] width 22 height 19
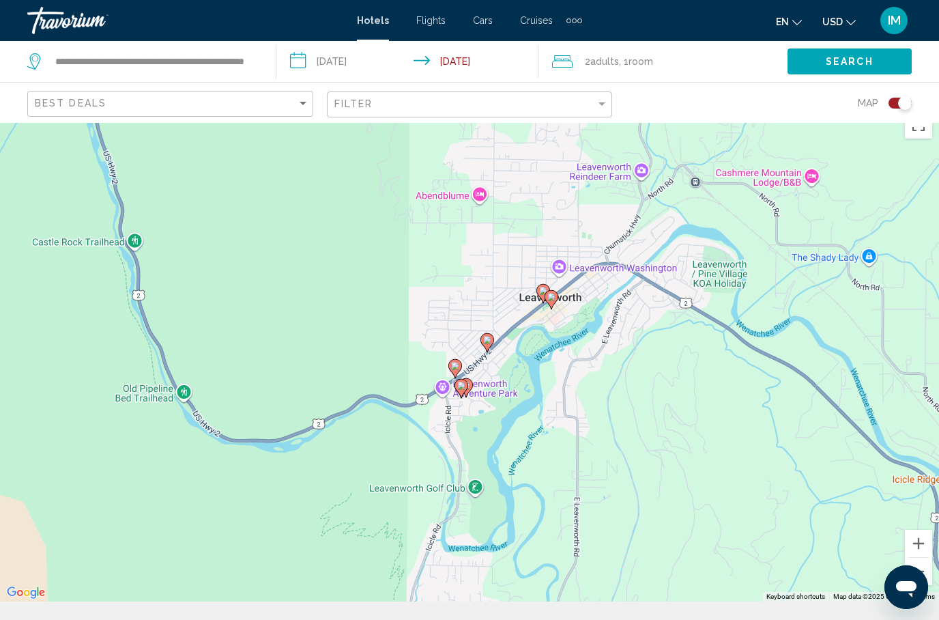
click at [850, 52] on button "Search" at bounding box center [850, 60] width 124 height 25
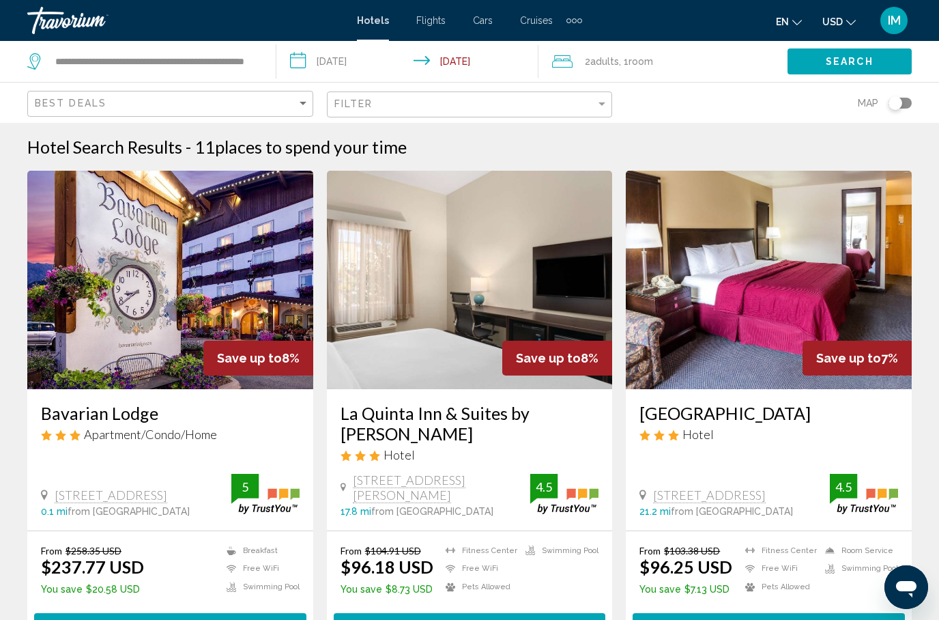
click at [312, 62] on input "**********" at bounding box center [410, 63] width 268 height 45
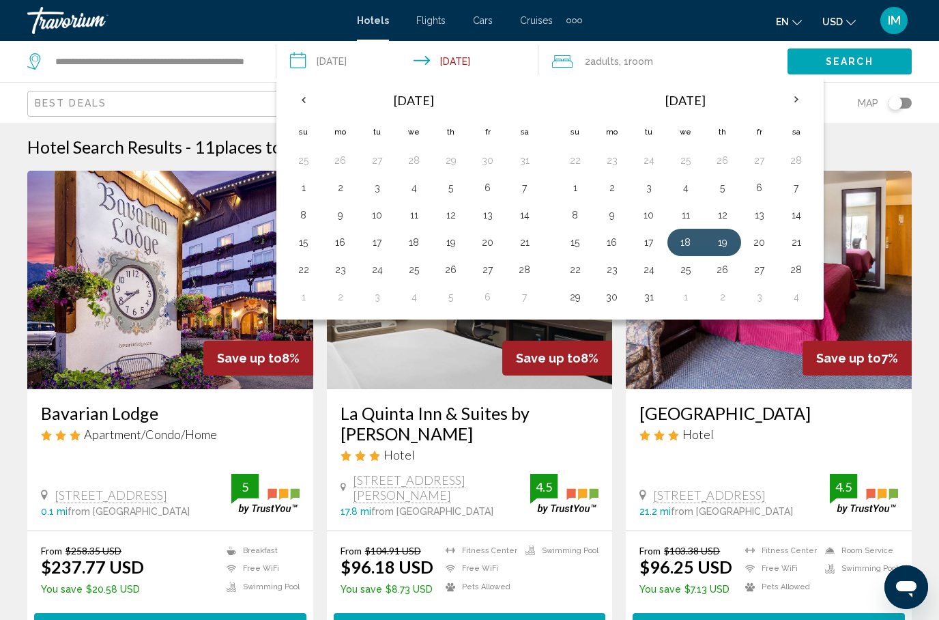
click at [799, 104] on th "Next month" at bounding box center [796, 100] width 37 height 30
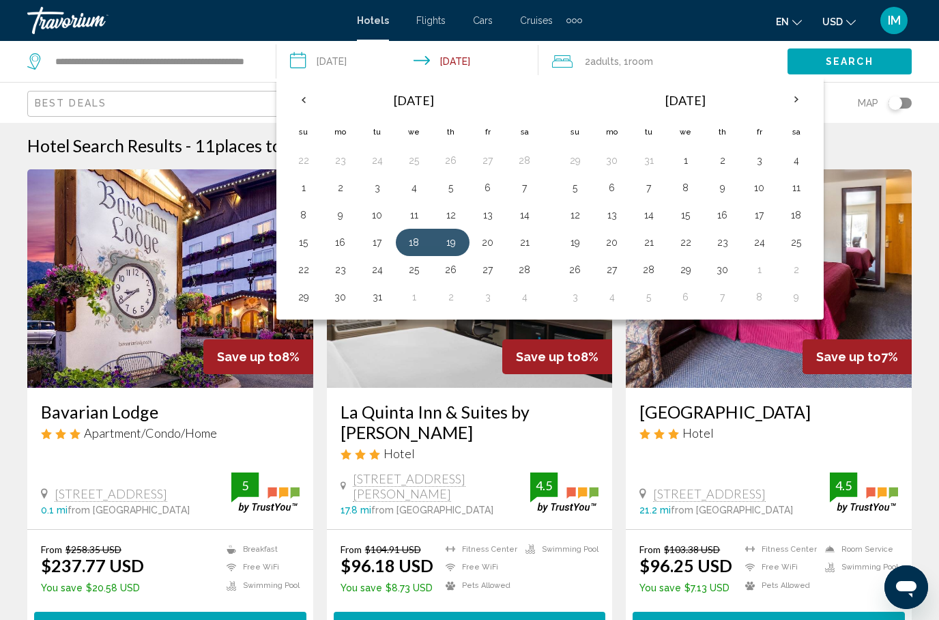
scroll to position [12, 0]
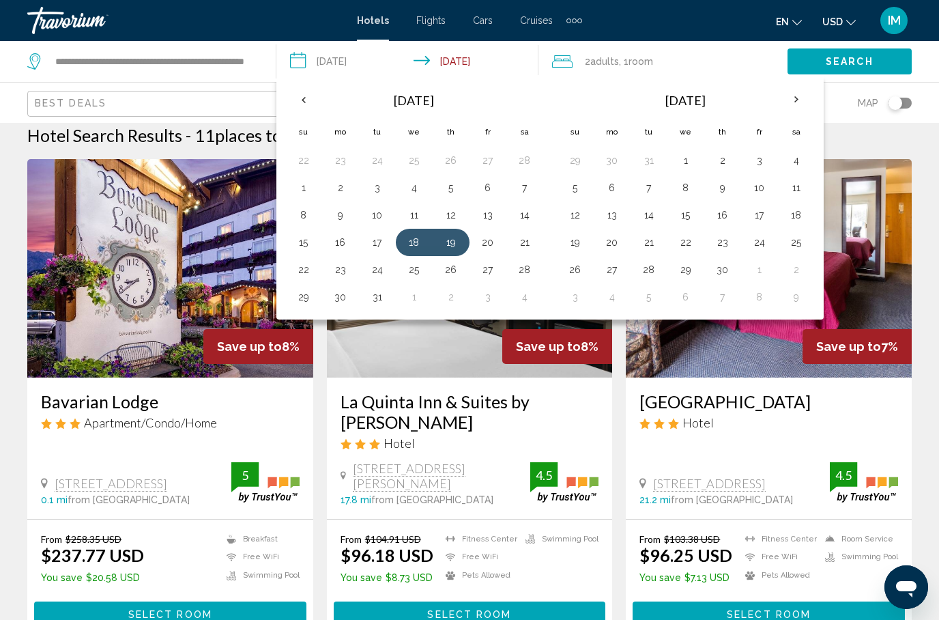
click at [808, 92] on th "Next month" at bounding box center [796, 100] width 37 height 30
click at [794, 104] on th "Next month" at bounding box center [796, 100] width 37 height 30
click at [802, 101] on th "Next month" at bounding box center [796, 100] width 37 height 30
click at [803, 101] on th "Next month" at bounding box center [796, 100] width 37 height 30
click at [799, 104] on th "Next month" at bounding box center [796, 100] width 37 height 30
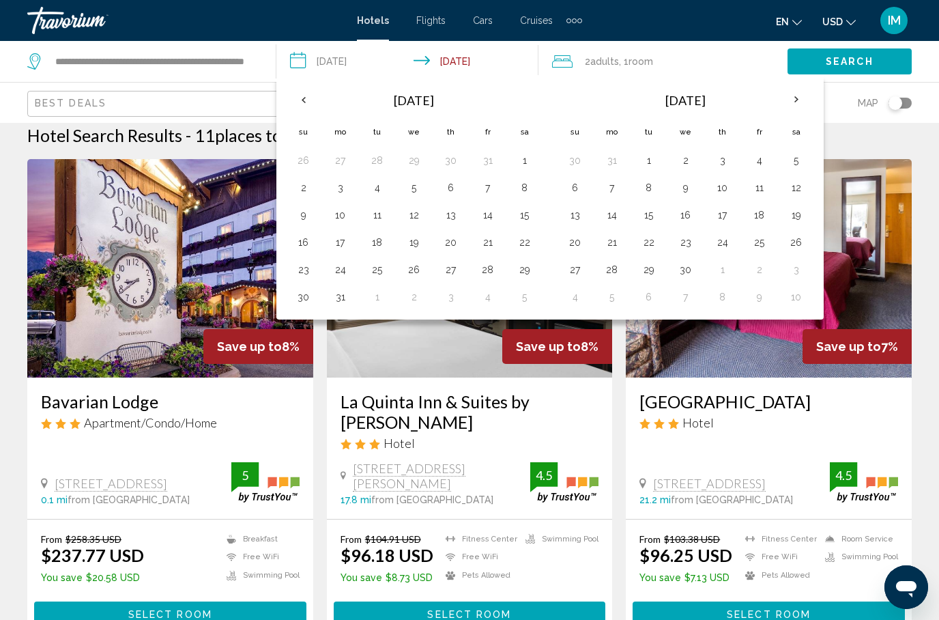
click at [612, 241] on button "21" at bounding box center [612, 242] width 22 height 19
click at [650, 242] on button "22" at bounding box center [649, 242] width 22 height 19
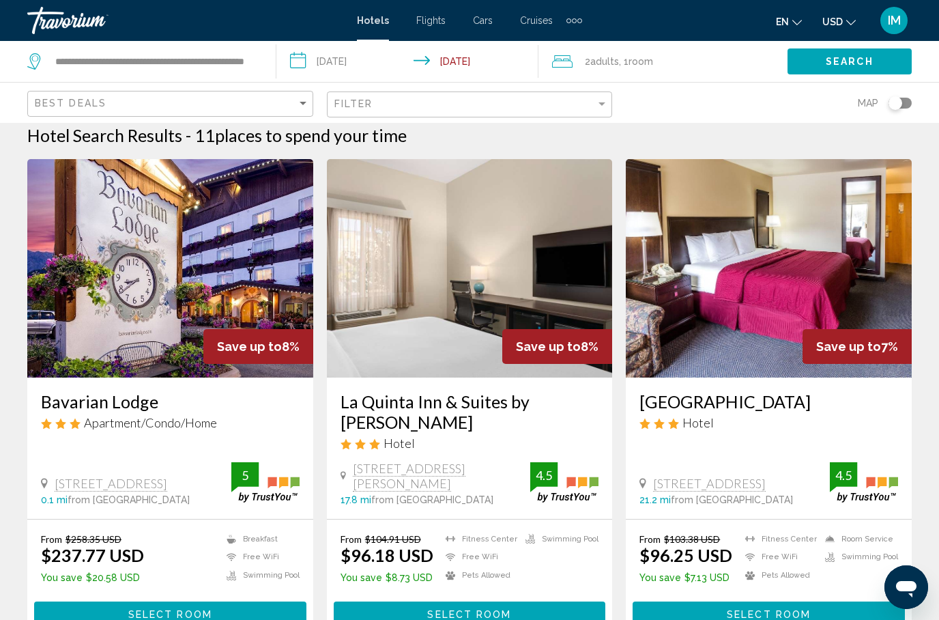
click at [840, 60] on span "Search" at bounding box center [850, 62] width 48 height 11
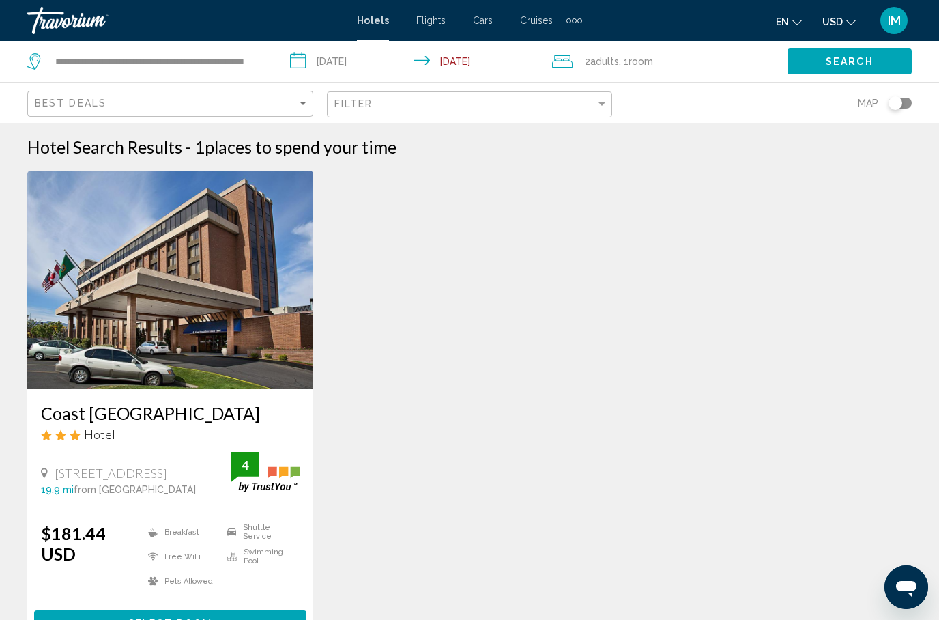
click at [306, 53] on input "**********" at bounding box center [410, 63] width 268 height 45
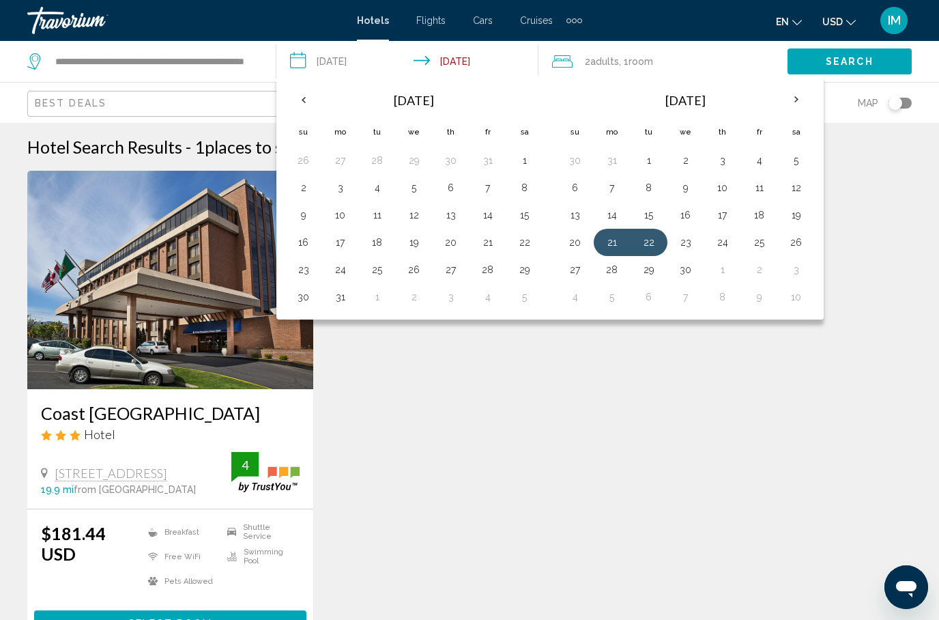
click at [343, 216] on button "10" at bounding box center [341, 214] width 22 height 19
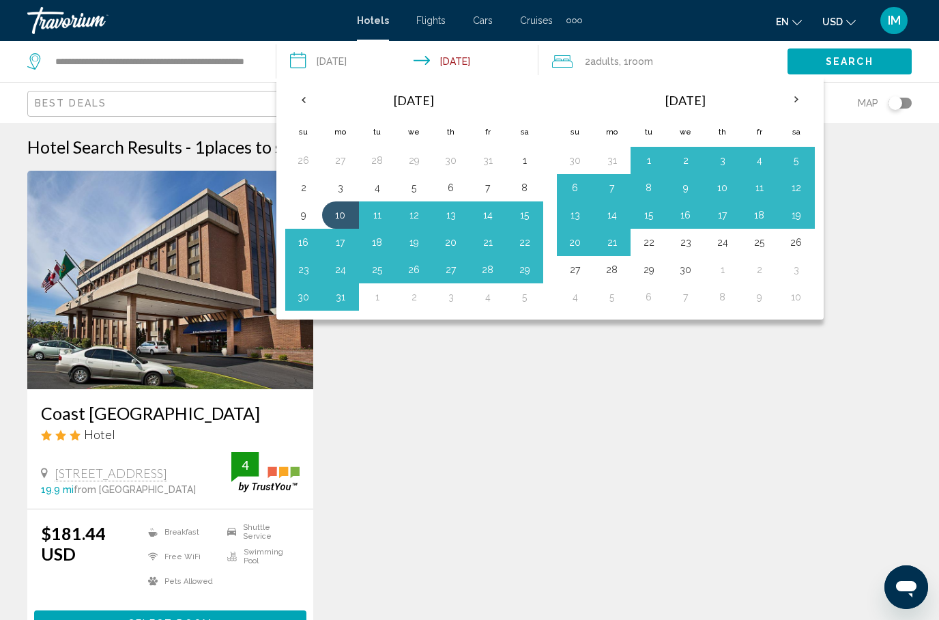
click at [418, 215] on button "12" at bounding box center [414, 214] width 22 height 19
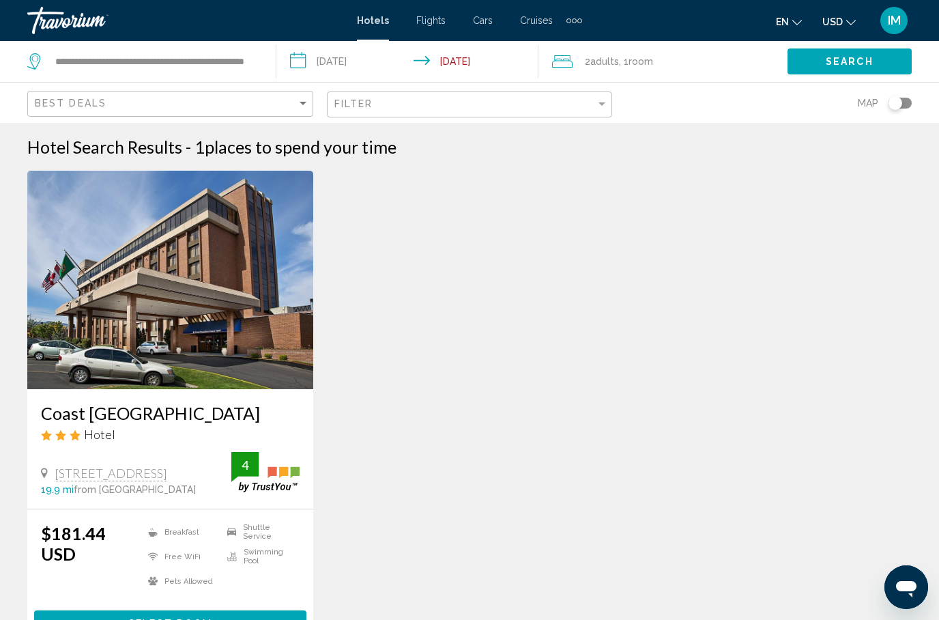
click at [833, 61] on span "Search" at bounding box center [850, 62] width 48 height 11
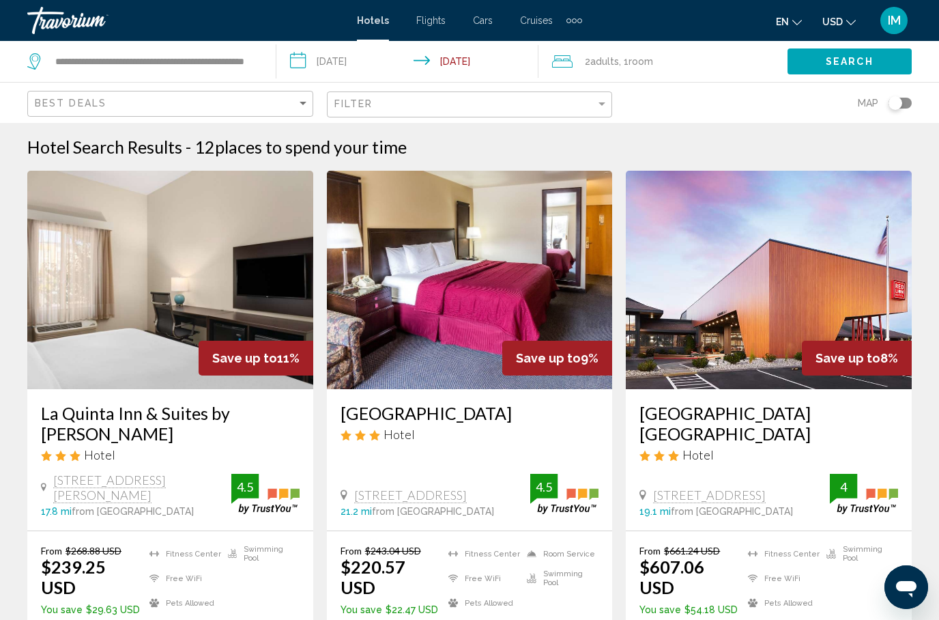
click at [308, 58] on input "**********" at bounding box center [410, 63] width 268 height 45
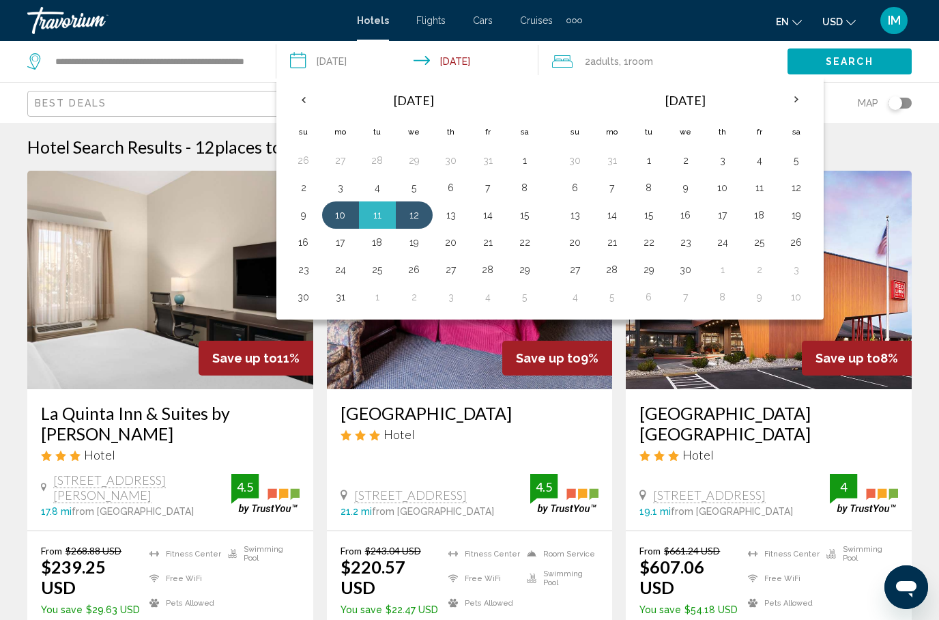
click at [319, 98] on th "Previous month" at bounding box center [303, 100] width 37 height 30
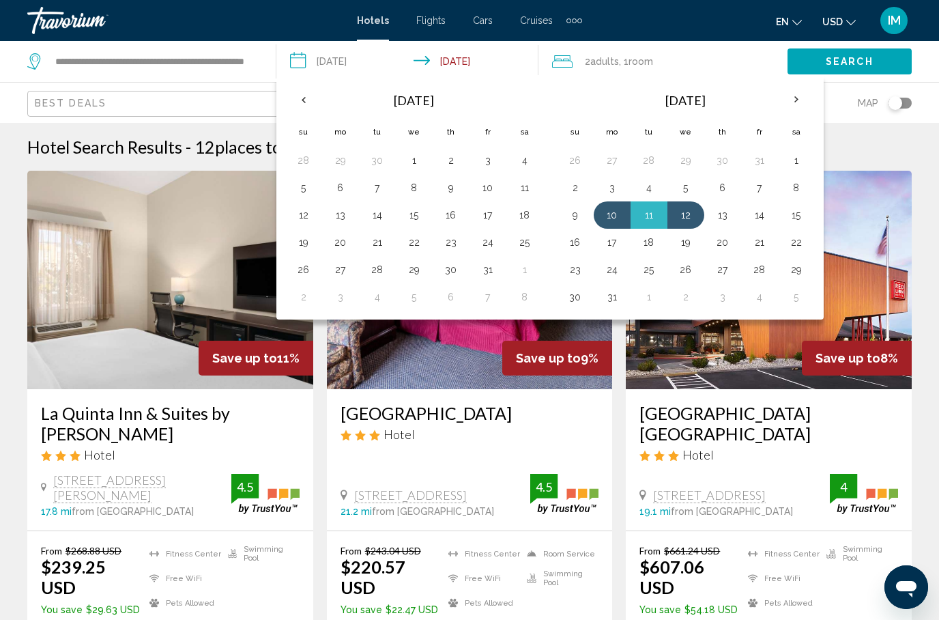
click at [313, 97] on th "Previous month" at bounding box center [303, 100] width 37 height 30
click at [312, 96] on th "Previous month" at bounding box center [303, 100] width 37 height 30
click at [308, 98] on th "Previous month" at bounding box center [303, 100] width 37 height 30
click at [316, 102] on th "Previous month" at bounding box center [303, 100] width 37 height 30
click at [313, 106] on th "Previous month" at bounding box center [303, 100] width 37 height 30
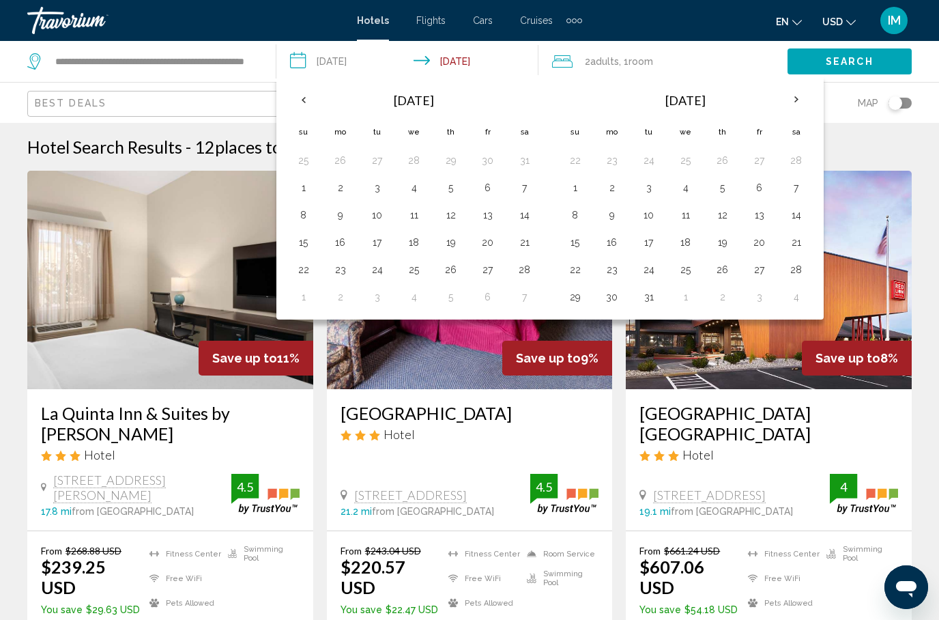
click at [317, 101] on th "Previous month" at bounding box center [303, 100] width 37 height 30
click at [314, 104] on th "Previous month" at bounding box center [303, 100] width 37 height 30
click at [317, 103] on th "Previous month" at bounding box center [303, 100] width 37 height 30
click at [314, 100] on th "Previous month" at bounding box center [303, 100] width 37 height 30
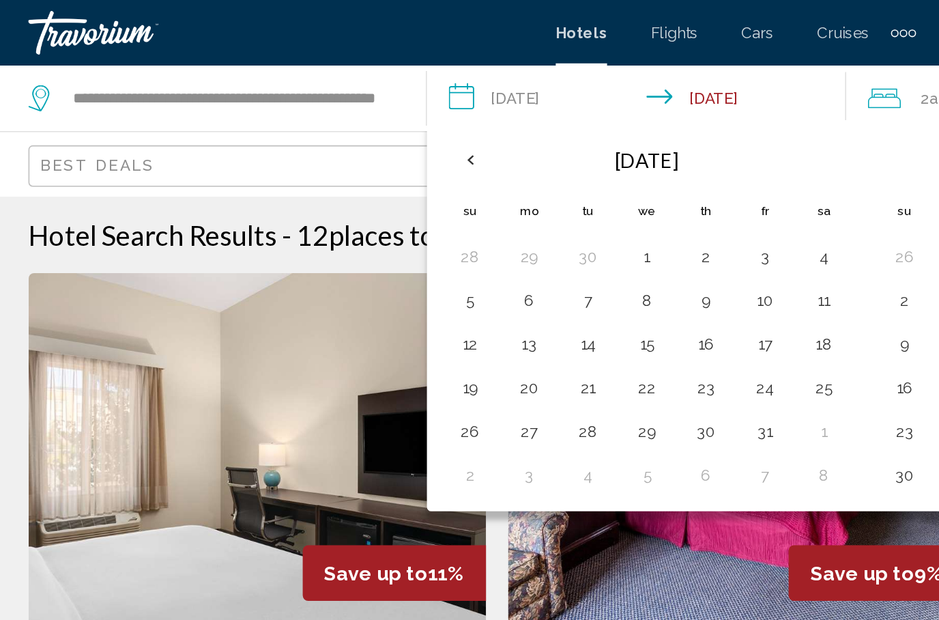
click at [298, 104] on th "Previous month" at bounding box center [303, 100] width 37 height 30
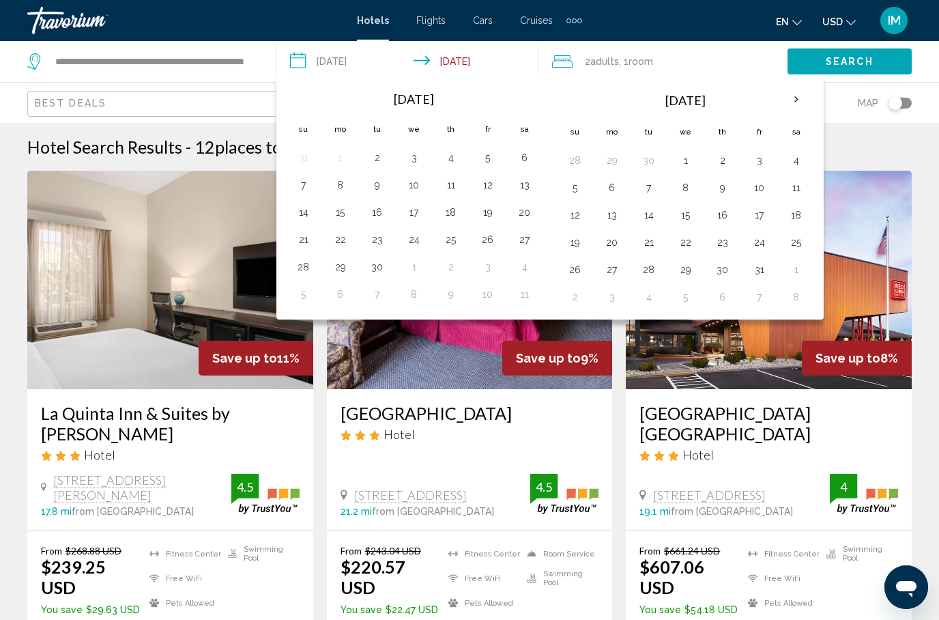
click at [454, 159] on button "4" at bounding box center [451, 157] width 22 height 19
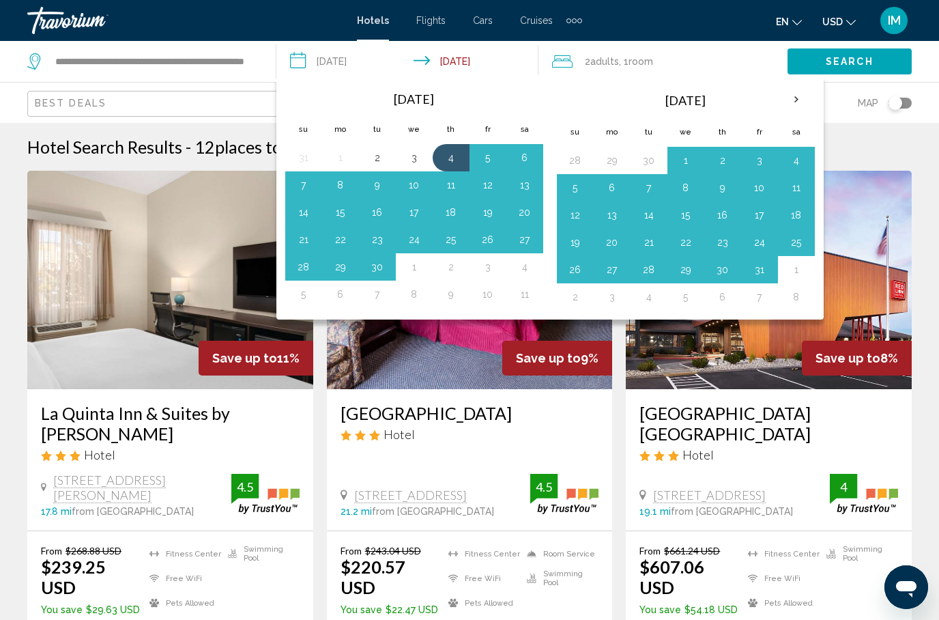
click at [378, 149] on button "2" at bounding box center [377, 157] width 22 height 19
type input "**********"
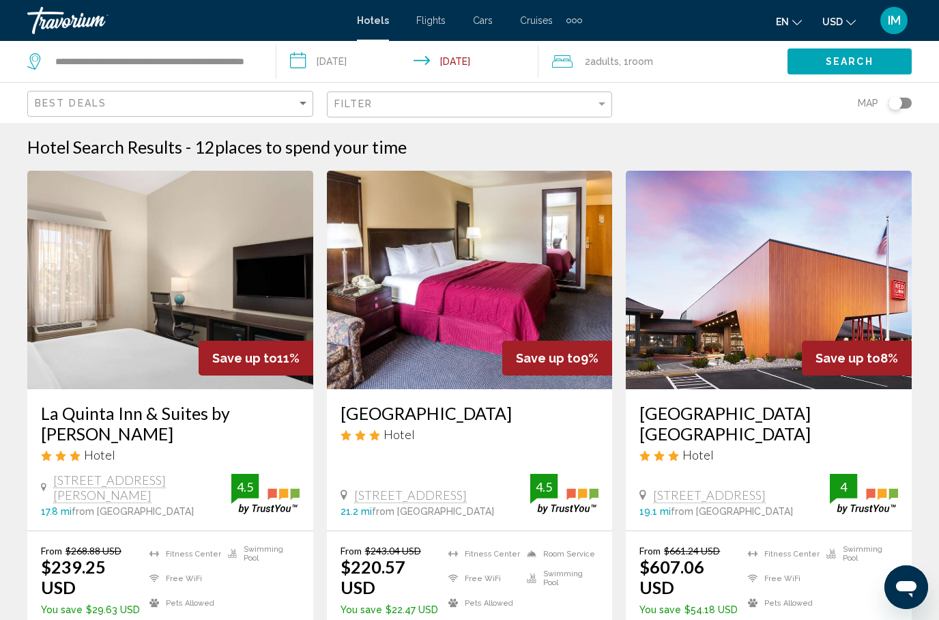
click at [848, 62] on span "Search" at bounding box center [850, 62] width 48 height 11
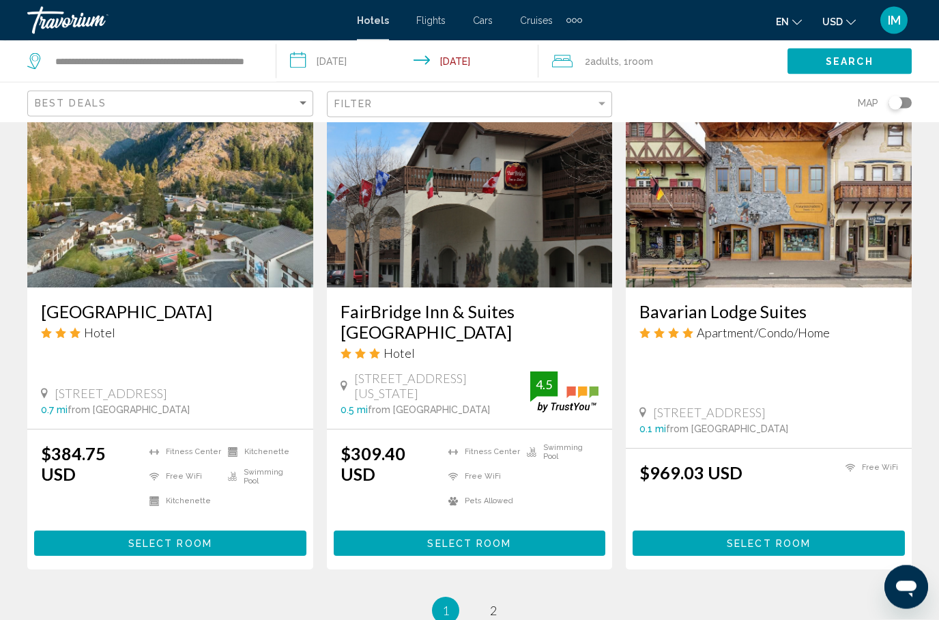
scroll to position [1730, 0]
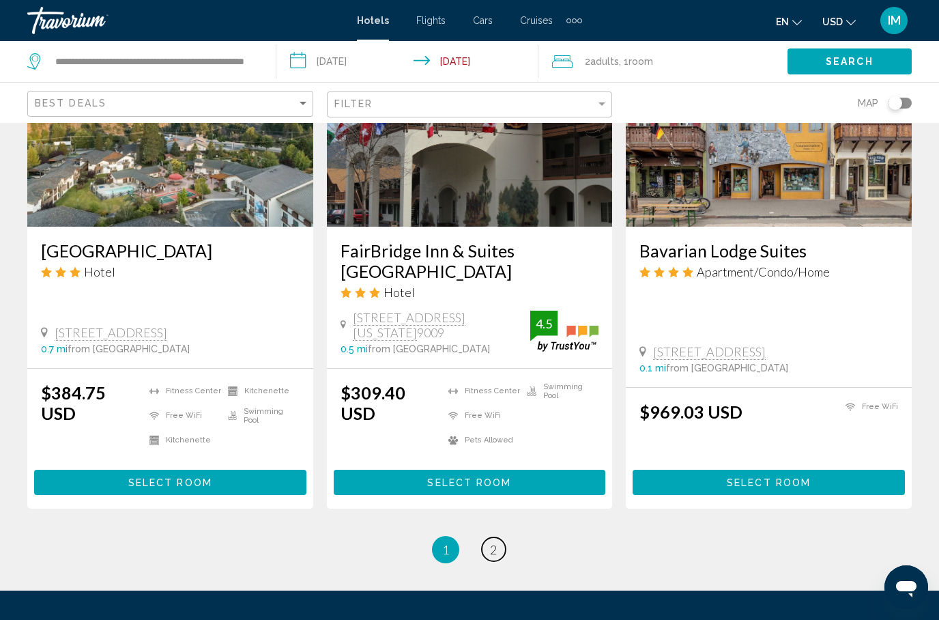
click at [493, 542] on span "2" at bounding box center [493, 549] width 7 height 15
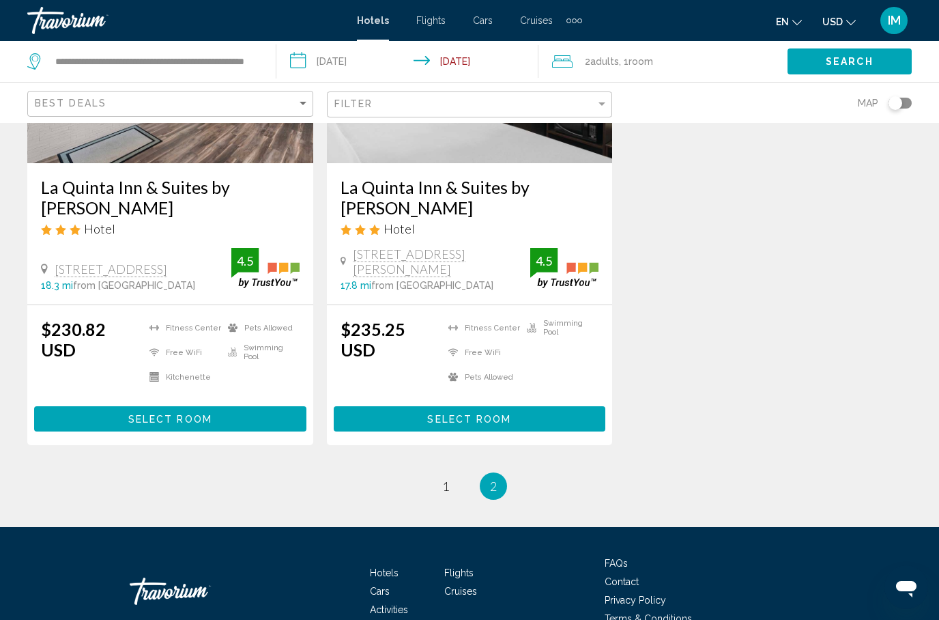
scroll to position [214, 0]
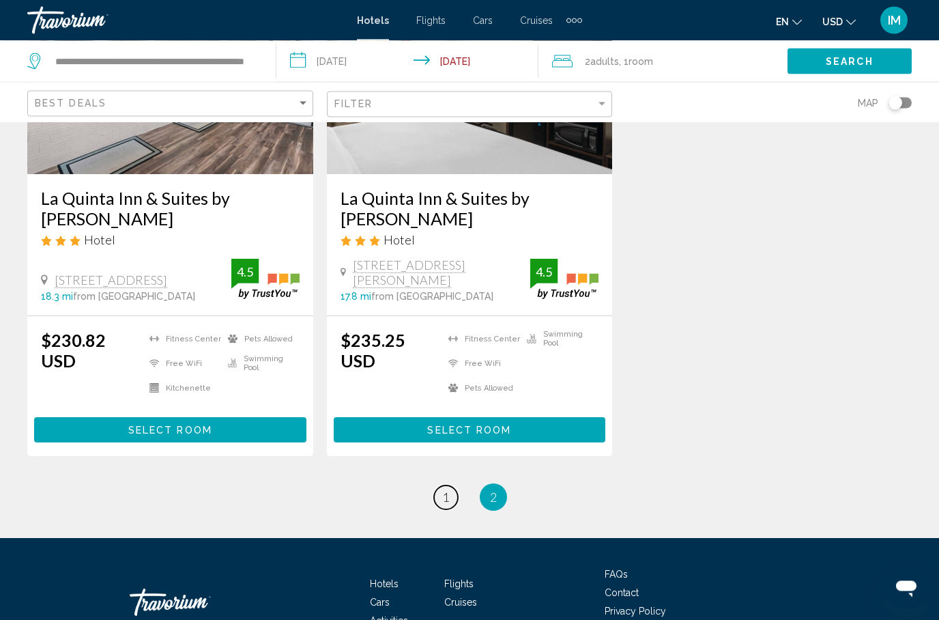
click at [448, 490] on span "1" at bounding box center [445, 497] width 7 height 15
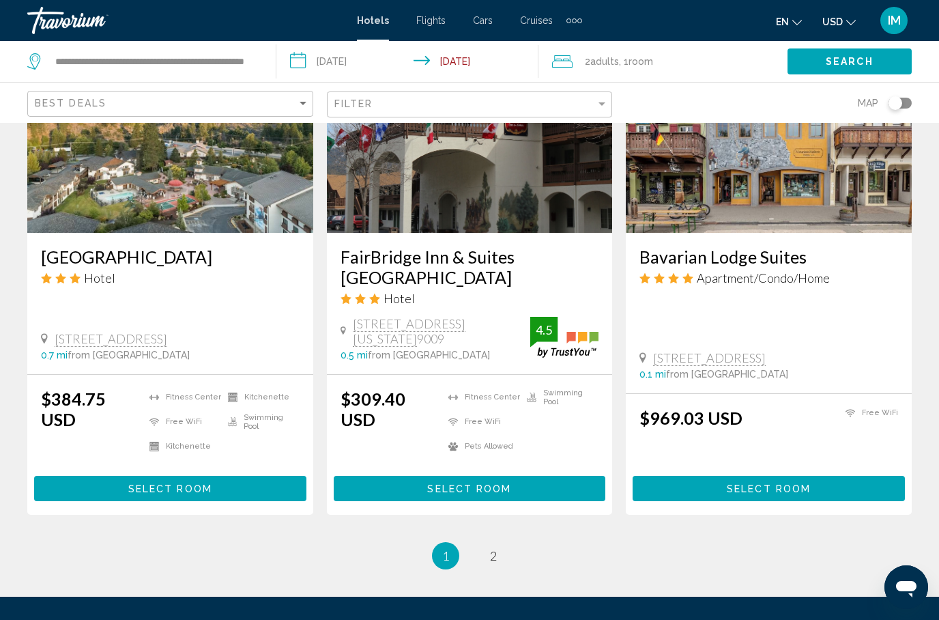
scroll to position [1730, 0]
